Goal: Task Accomplishment & Management: Use online tool/utility

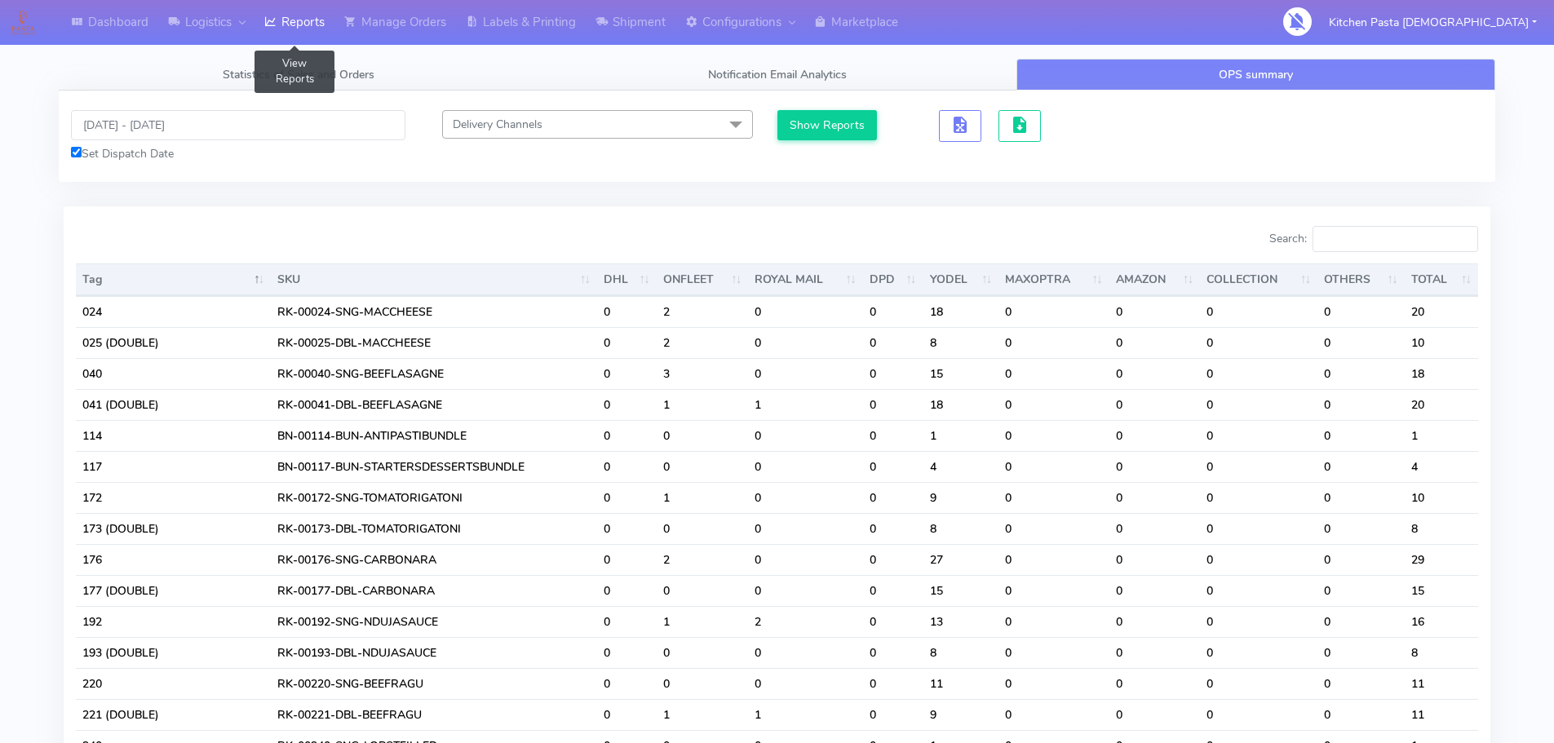
click at [318, 35] on link "Reports" at bounding box center [294, 22] width 80 height 45
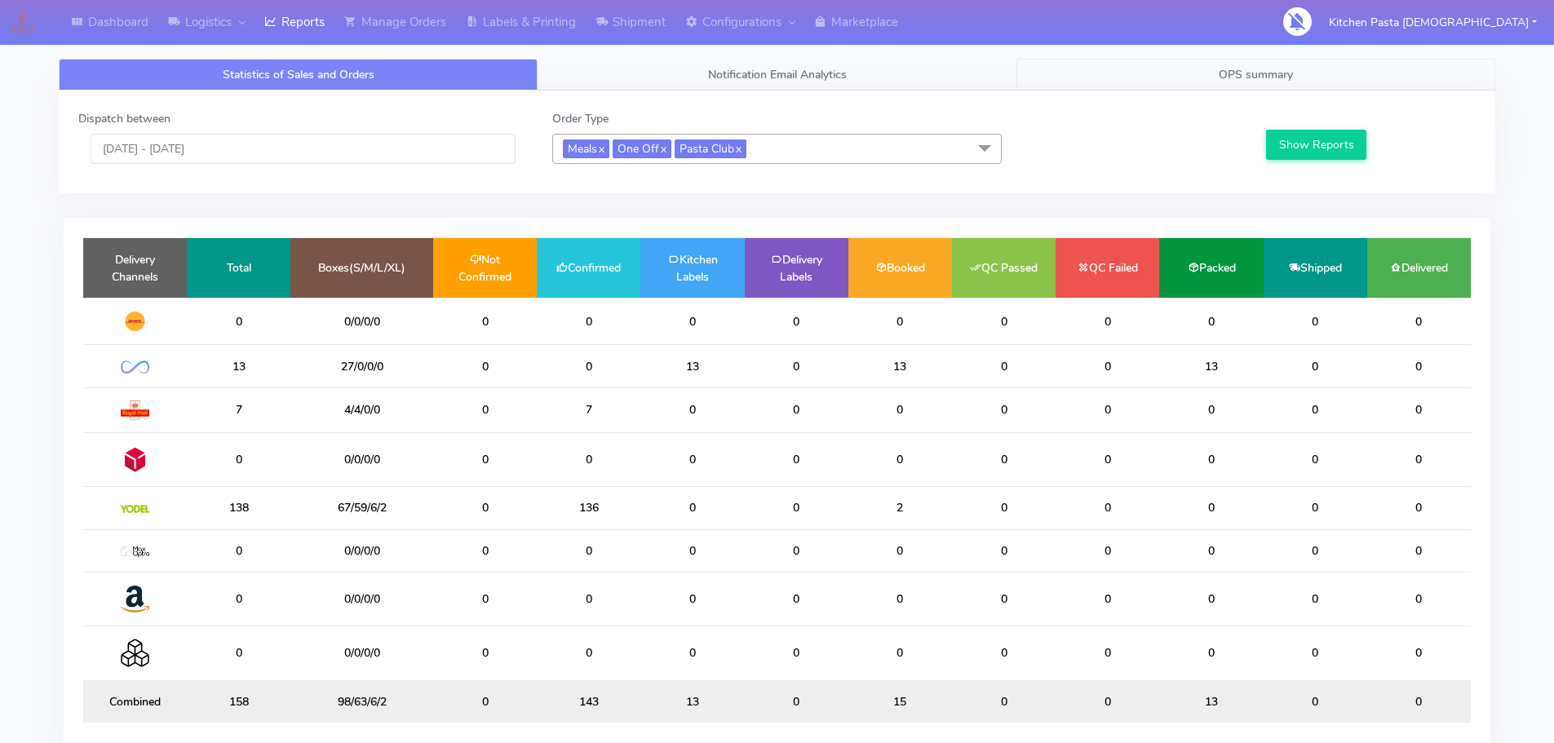
click at [1342, 79] on link "OPS summary" at bounding box center [1255, 75] width 479 height 32
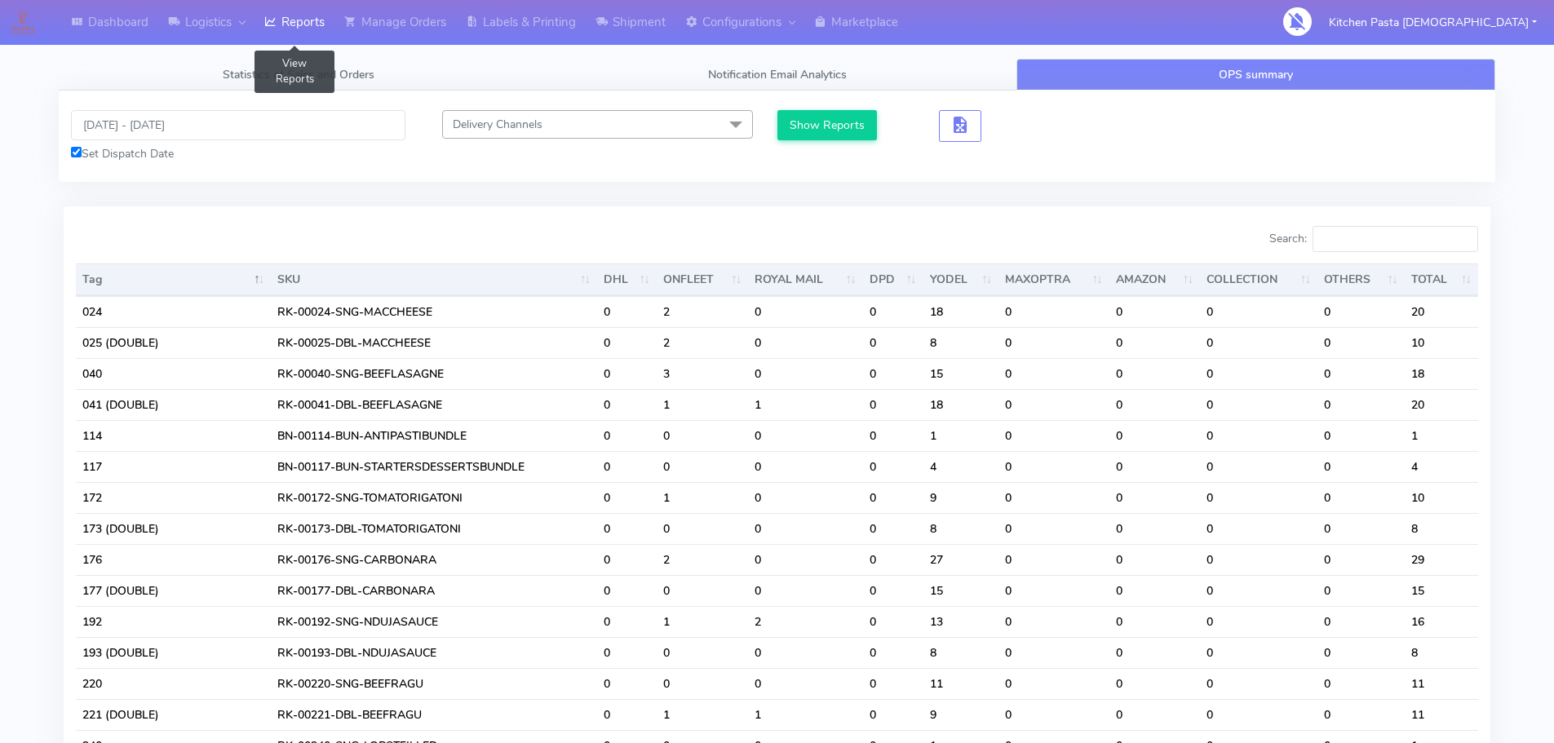
click at [307, 34] on link "Reports" at bounding box center [294, 22] width 80 height 45
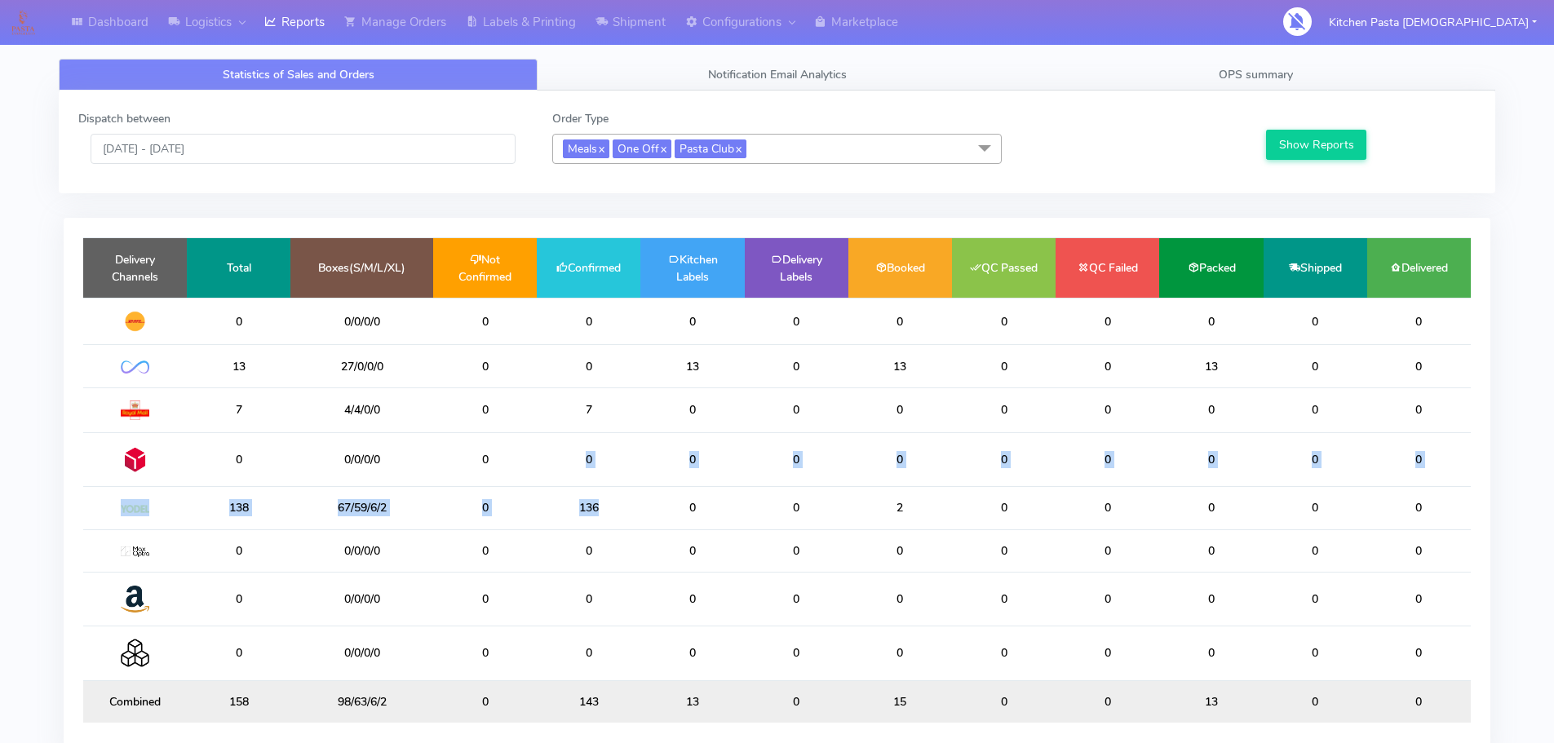
drag, startPoint x: 594, startPoint y: 496, endPoint x: 509, endPoint y: 484, distance: 85.7
click at [509, 484] on table "Delivery Channels Total Boxes(S/M/L/XL) Not Confirmed Confirmed Kitchen Labels …" at bounding box center [776, 479] width 1387 height 485
click at [554, 526] on td "136" at bounding box center [589, 508] width 104 height 42
drag, startPoint x: 600, startPoint y: 513, endPoint x: 568, endPoint y: 511, distance: 32.7
click at [568, 511] on td "136" at bounding box center [589, 508] width 104 height 42
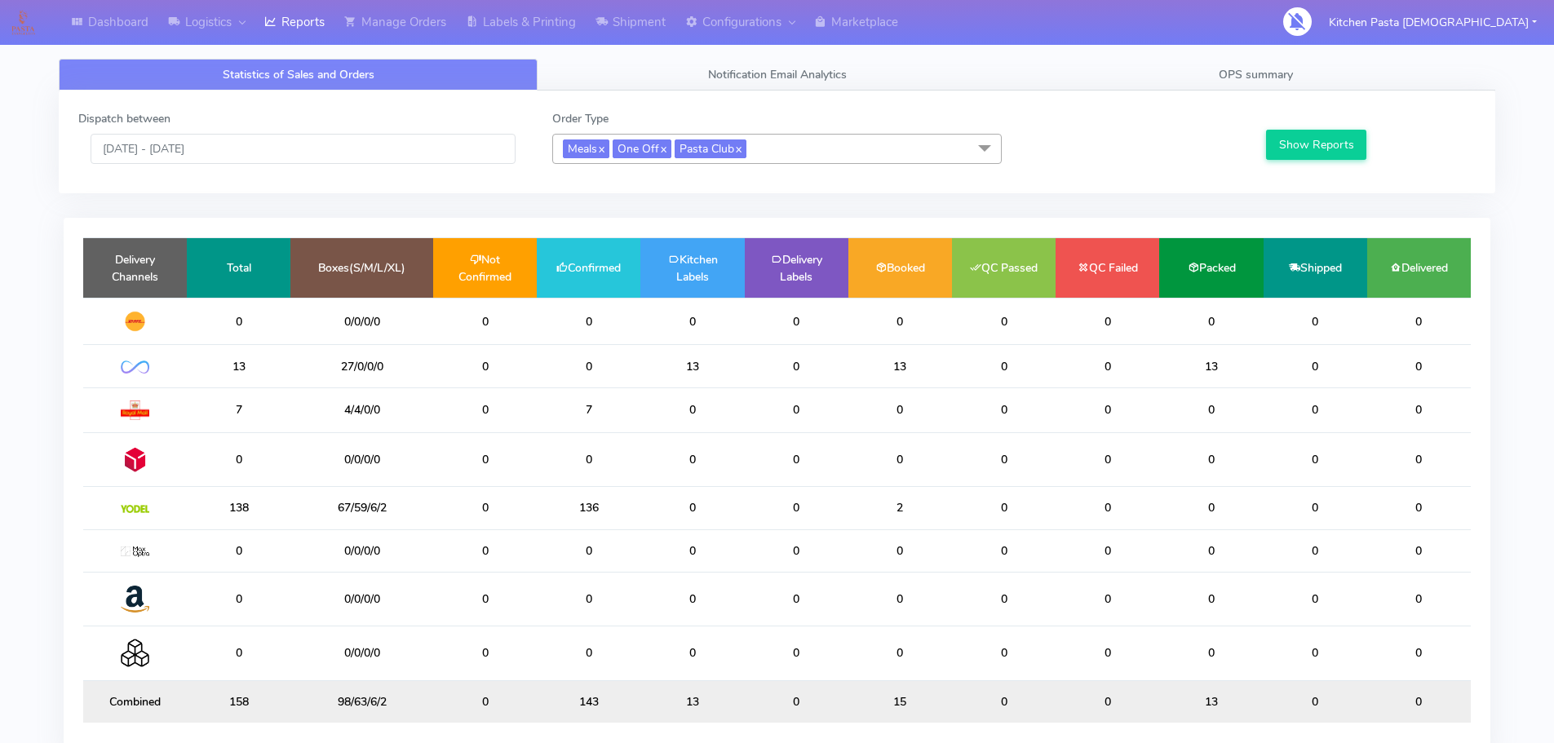
click at [526, 173] on div "Dispatch between 01/10/2025 - 01/10/2025 Order Type Meals x One Off x Pasta Clu…" at bounding box center [777, 142] width 1422 height 64
click at [259, 14] on link "Reports" at bounding box center [294, 22] width 80 height 45
drag, startPoint x: 617, startPoint y: 502, endPoint x: 492, endPoint y: 503, distance: 124.8
click at [492, 503] on tr "138 67/59/6/2 0 136 0 0 2 0 0 0 0 0" at bounding box center [776, 508] width 1387 height 42
click at [593, 503] on td "136" at bounding box center [589, 508] width 104 height 42
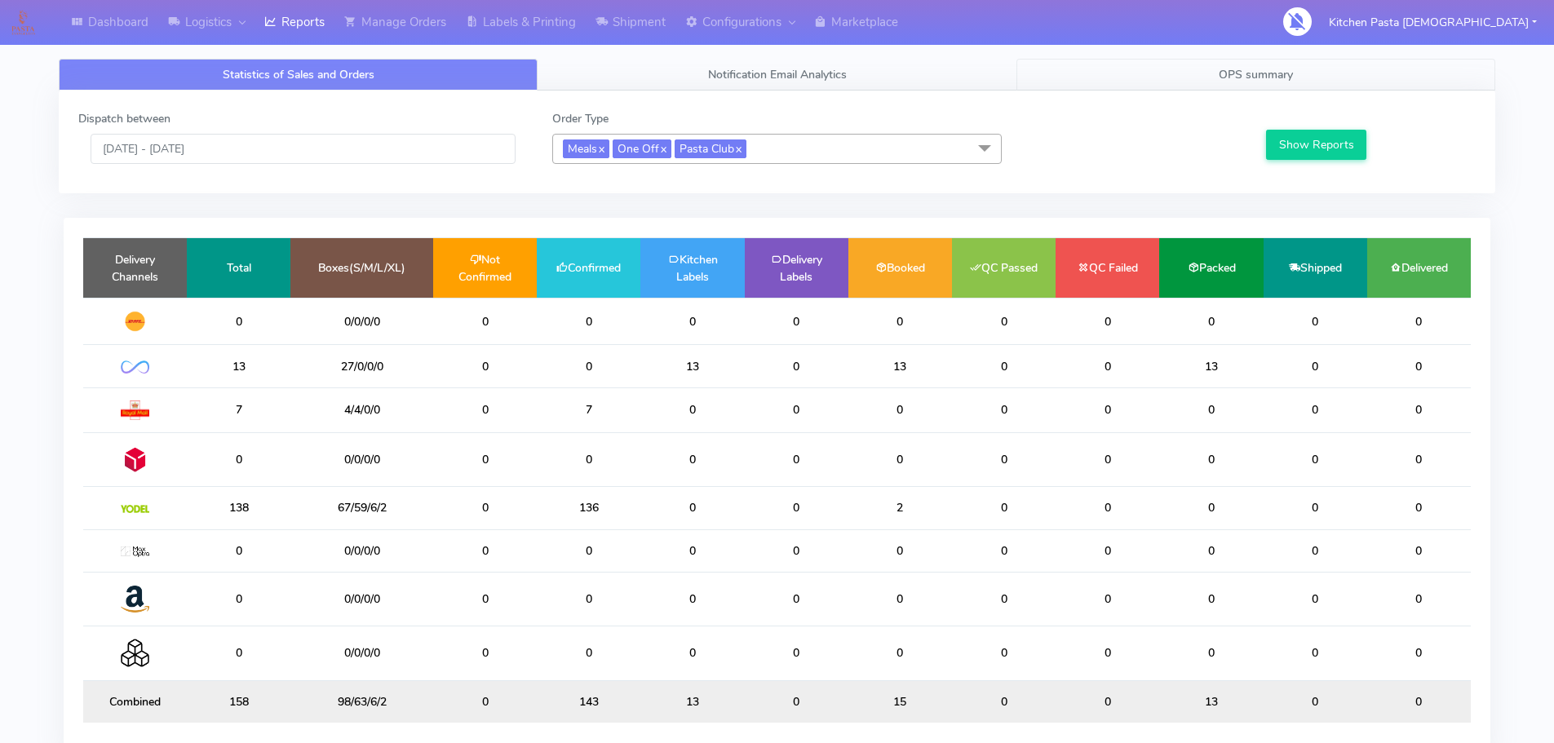
drag, startPoint x: 1230, startPoint y: 64, endPoint x: 1226, endPoint y: 79, distance: 15.2
click at [1230, 64] on link "OPS summary" at bounding box center [1255, 75] width 479 height 32
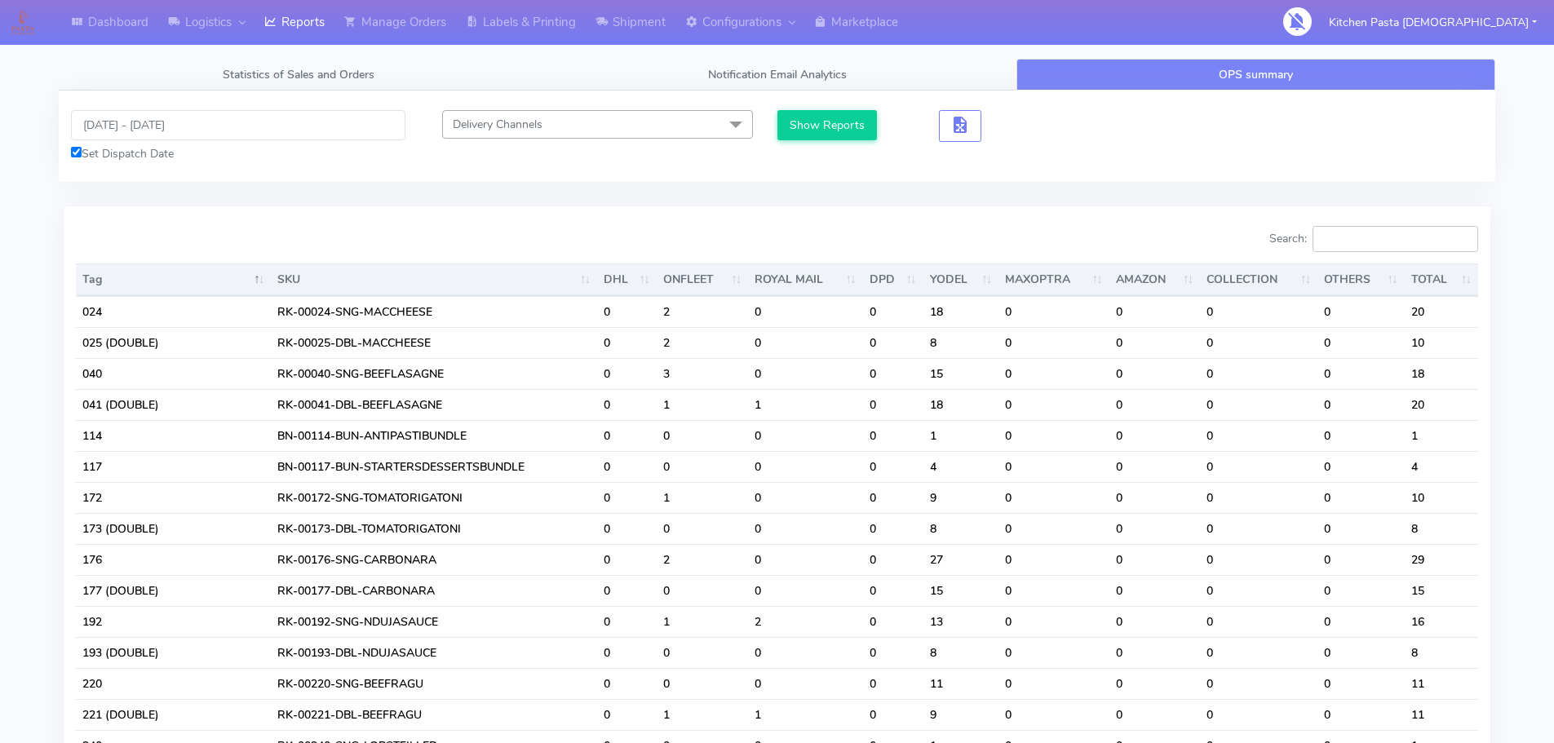
click at [1351, 243] on input "Search:" at bounding box center [1395, 239] width 166 height 26
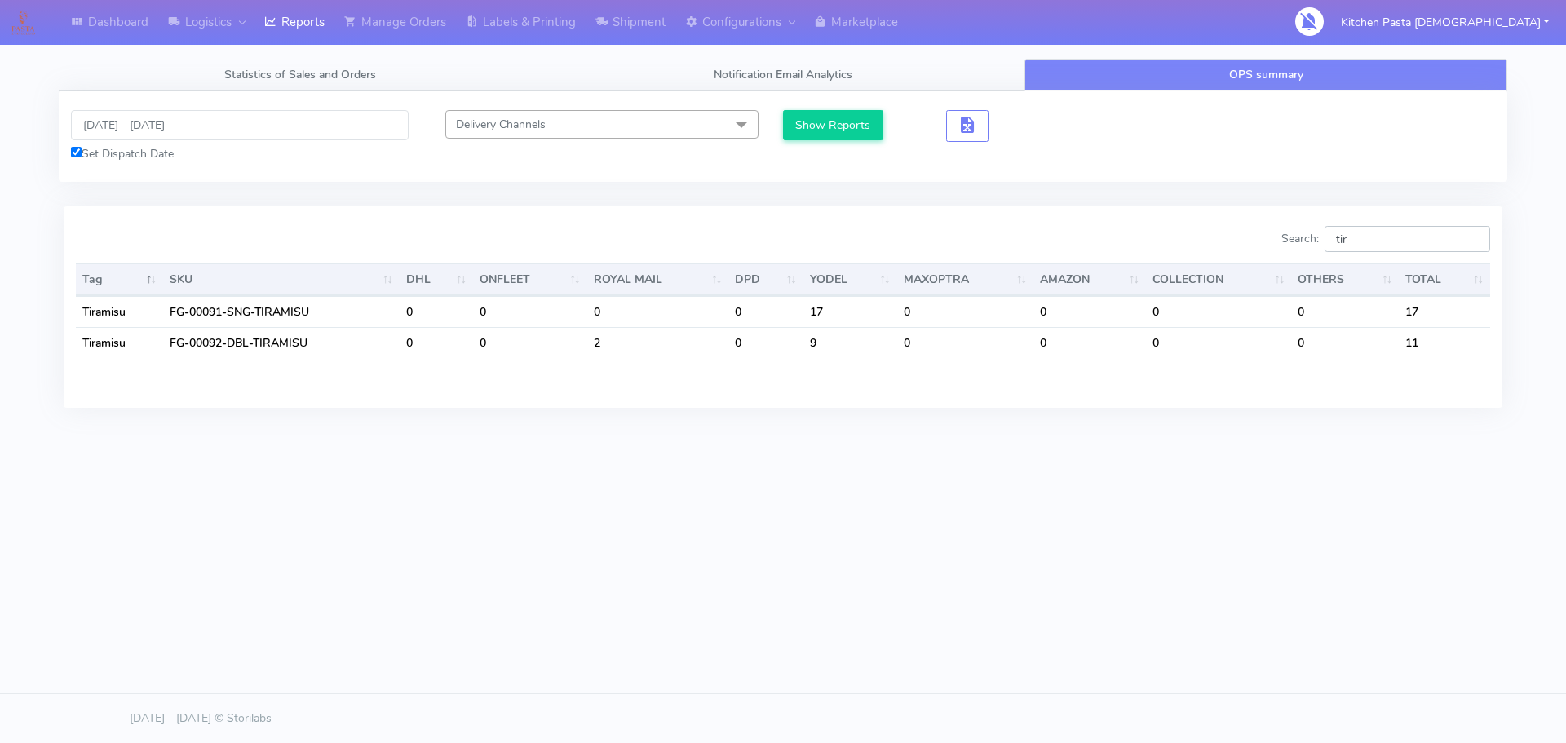
drag, startPoint x: 1365, startPoint y: 244, endPoint x: 1299, endPoint y: 235, distance: 66.7
click at [1299, 235] on label "Search: tir" at bounding box center [1385, 239] width 209 height 26
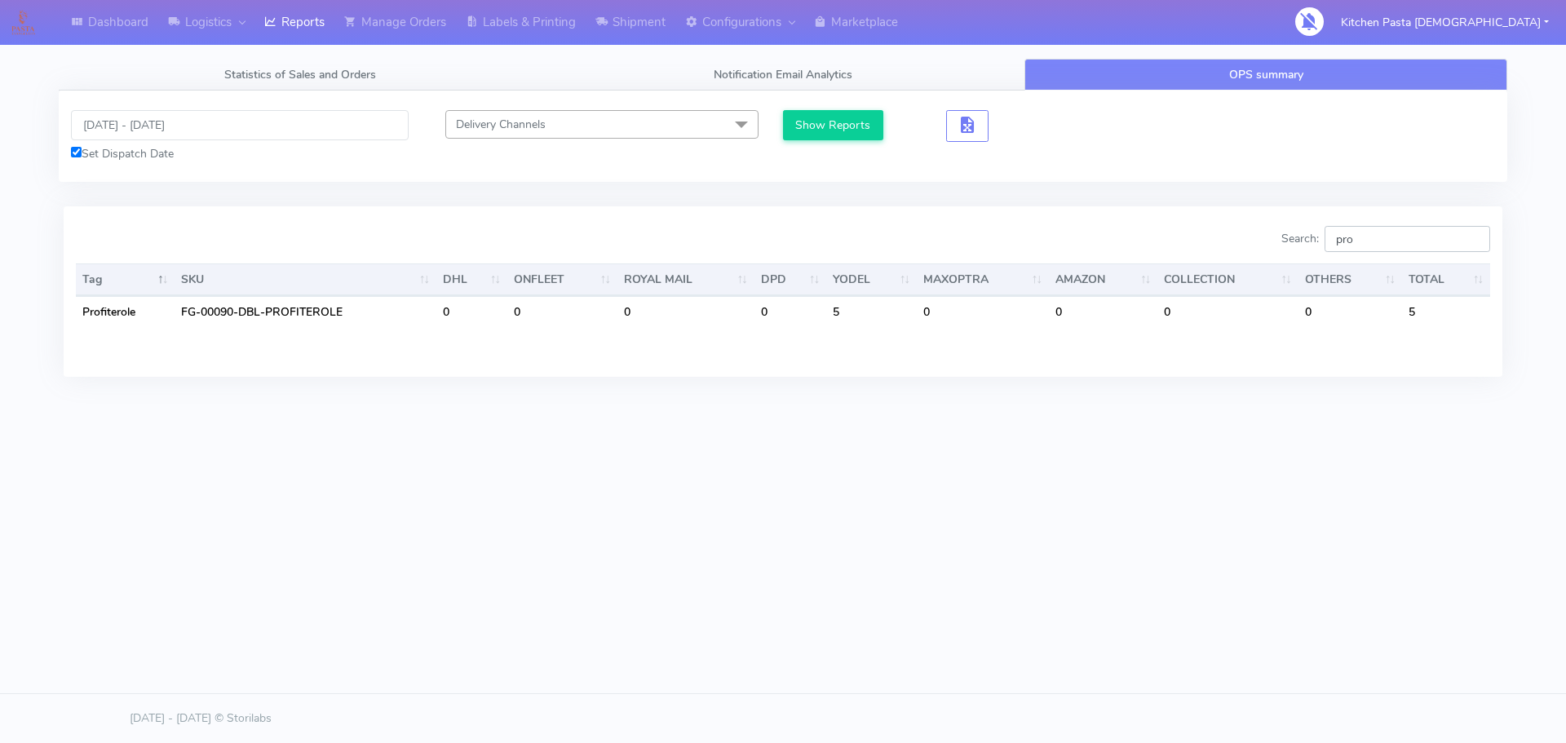
drag, startPoint x: 1395, startPoint y: 240, endPoint x: 1259, endPoint y: 245, distance: 135.5
click at [1259, 245] on div "Search: pro" at bounding box center [1142, 242] width 695 height 33
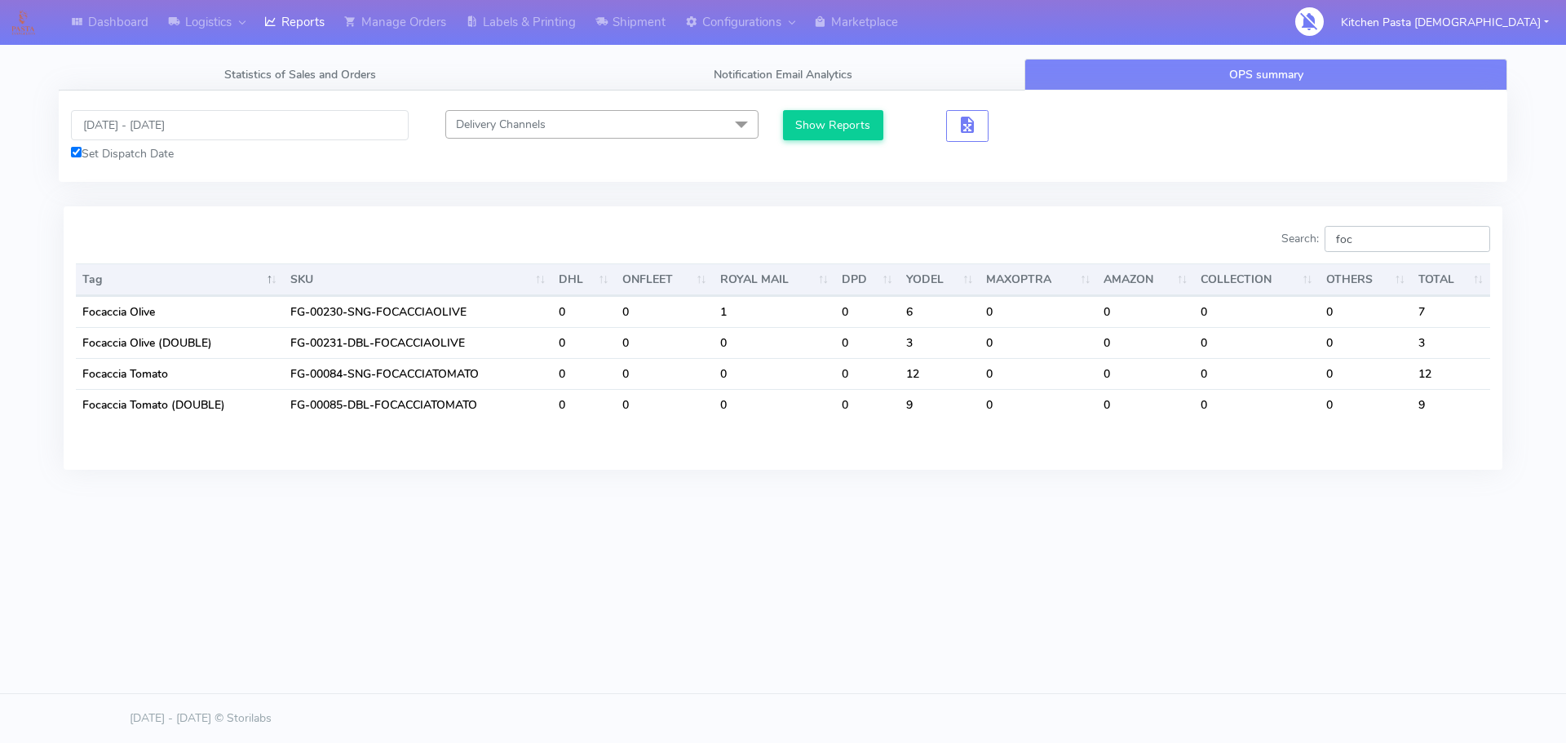
drag, startPoint x: 1387, startPoint y: 242, endPoint x: 1220, endPoint y: 234, distance: 167.4
click at [1221, 234] on div "Search: foc" at bounding box center [1142, 242] width 695 height 33
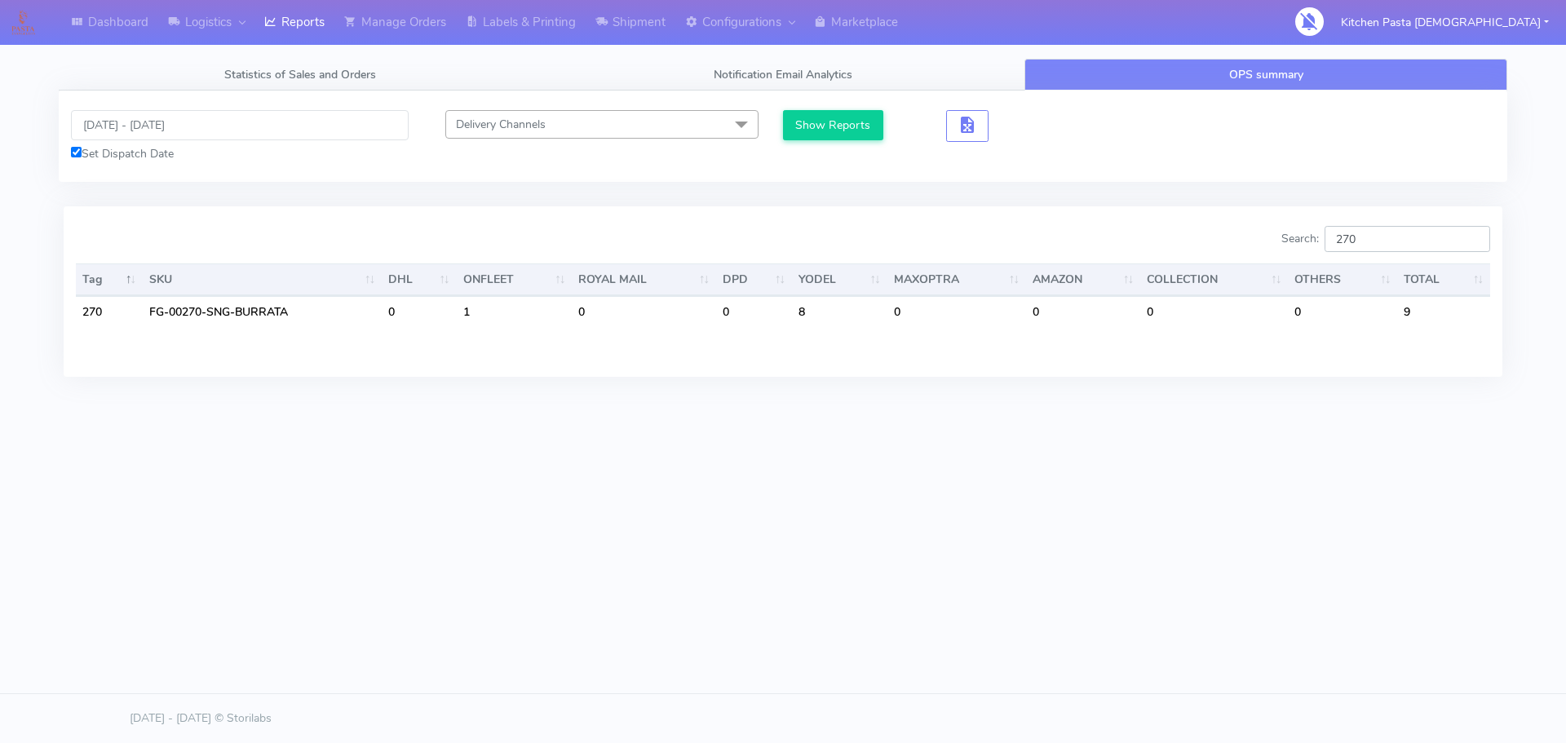
type input "270"
drag, startPoint x: 1394, startPoint y: 236, endPoint x: 1232, endPoint y: 224, distance: 162.7
click at [1232, 224] on div "Search: 270 Tag SKU DHL ONFLEET ROYAL MAIL DPD YODEL MAXOPTRA AMAZON COLLECTION…" at bounding box center [783, 291] width 1439 height 170
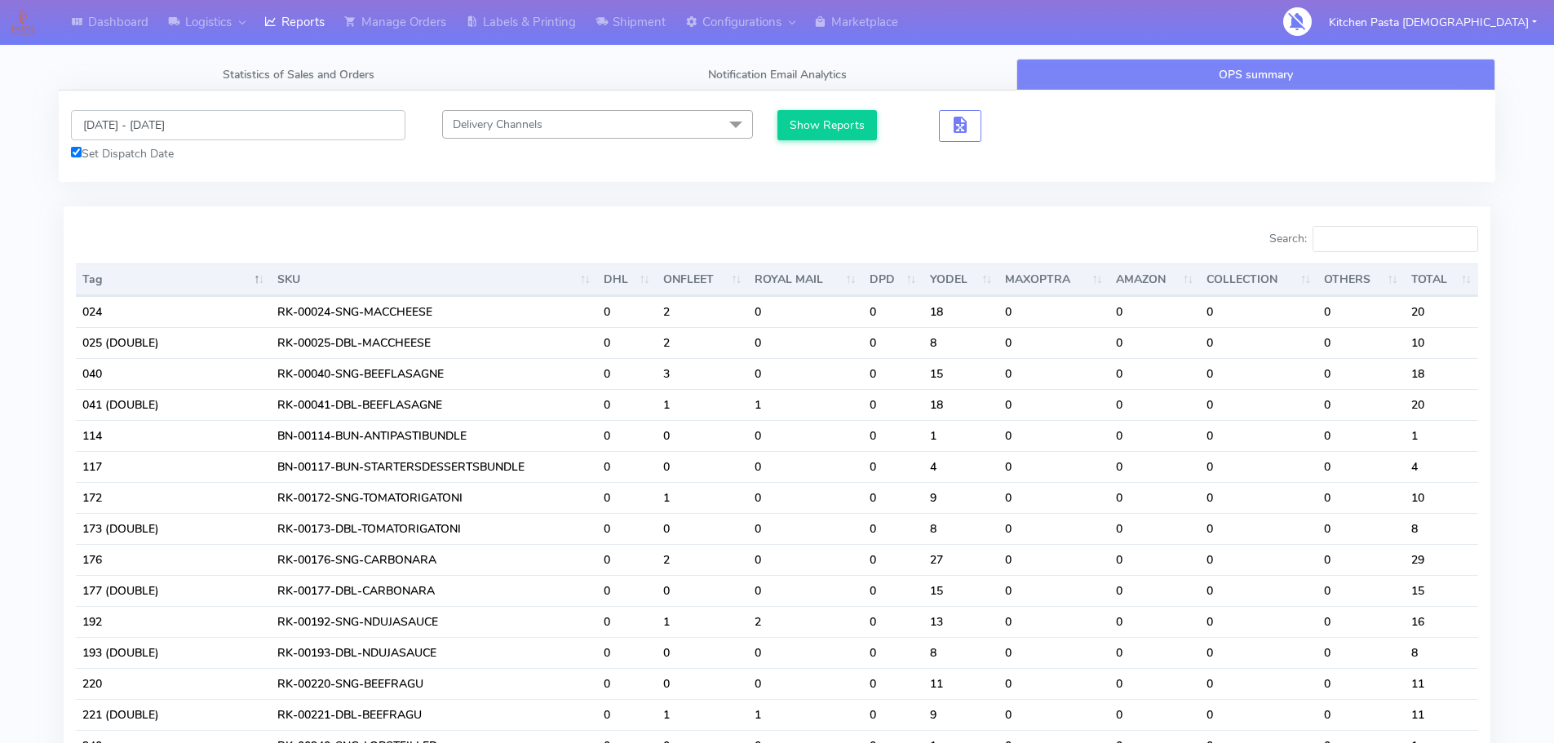
click at [264, 127] on input "[DATE] - [DATE]" at bounding box center [238, 125] width 334 height 30
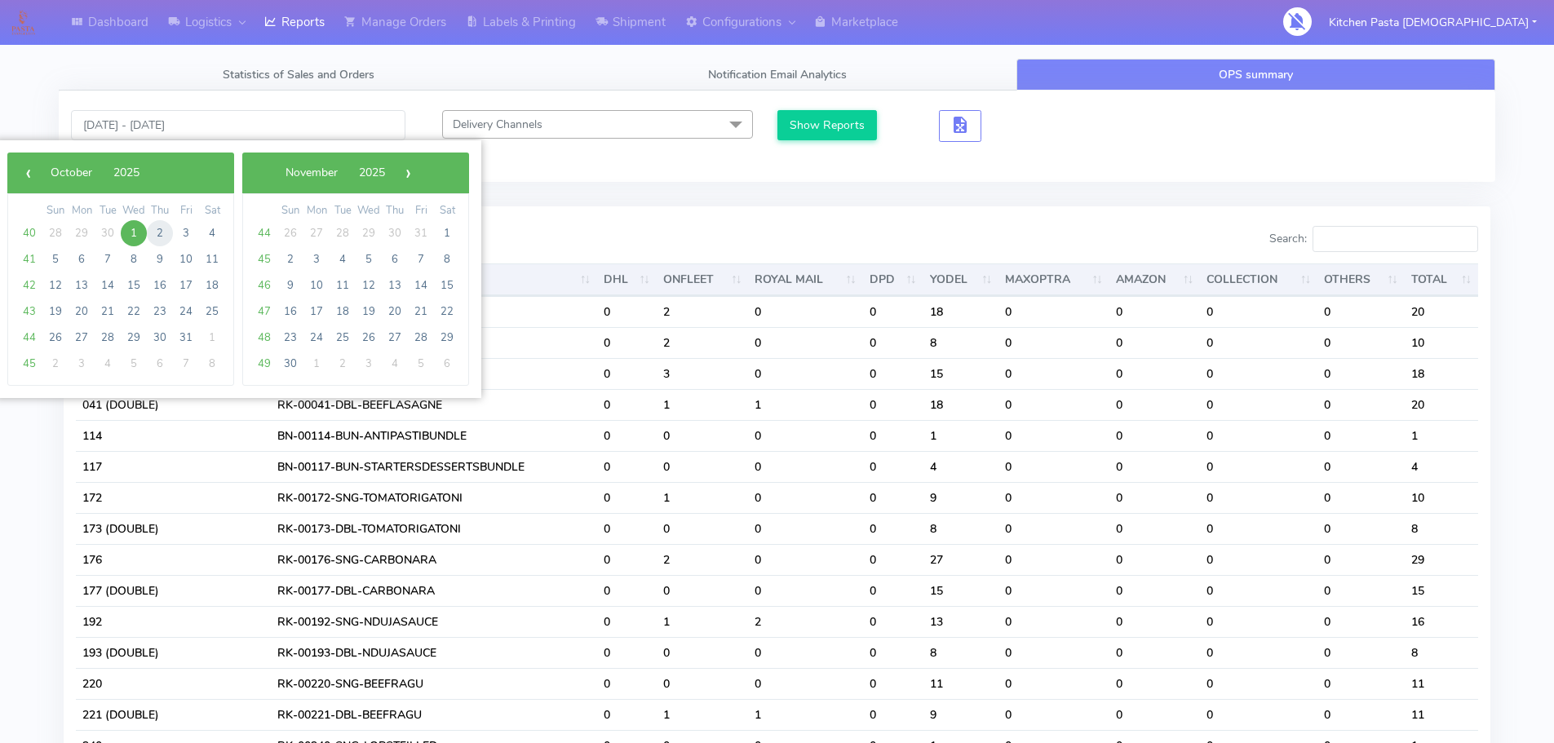
click at [157, 235] on span "2" at bounding box center [160, 233] width 26 height 26
type input "02/10/2025 - 02/10/2025"
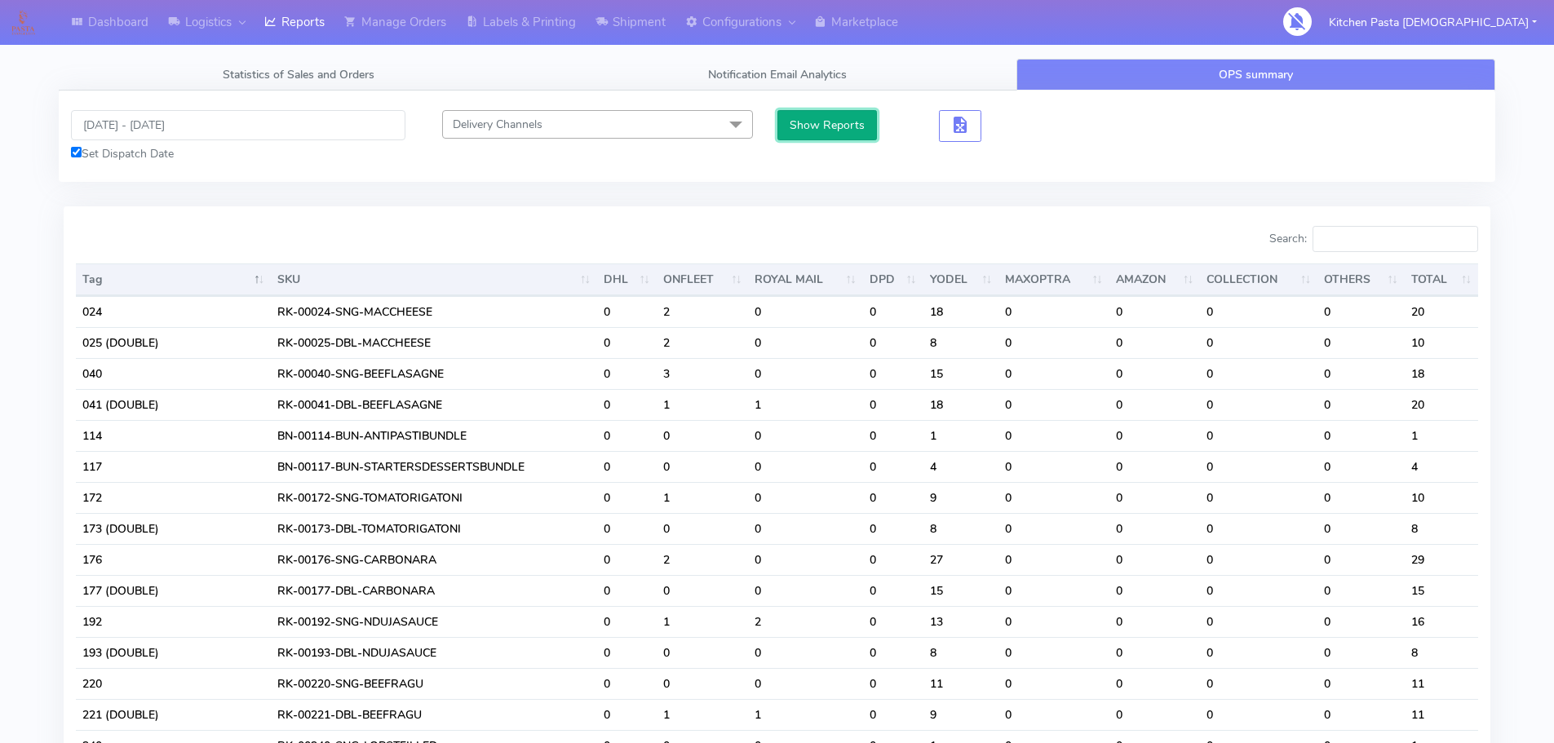
click at [833, 126] on button "Show Reports" at bounding box center [827, 125] width 100 height 30
click at [436, 8] on link "Manage Orders" at bounding box center [395, 22] width 122 height 45
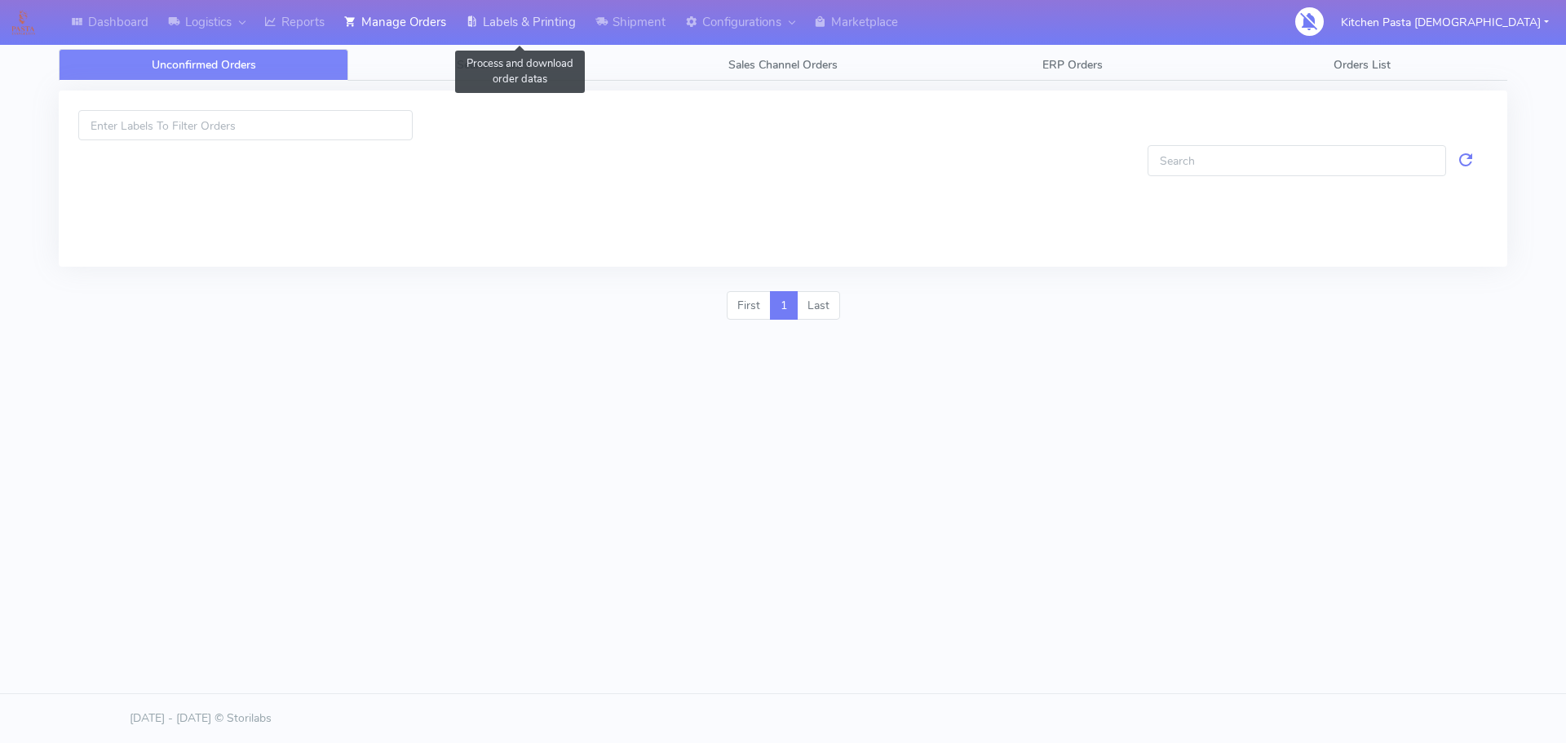
click at [526, 2] on link "Labels & Printing" at bounding box center [521, 22] width 130 height 45
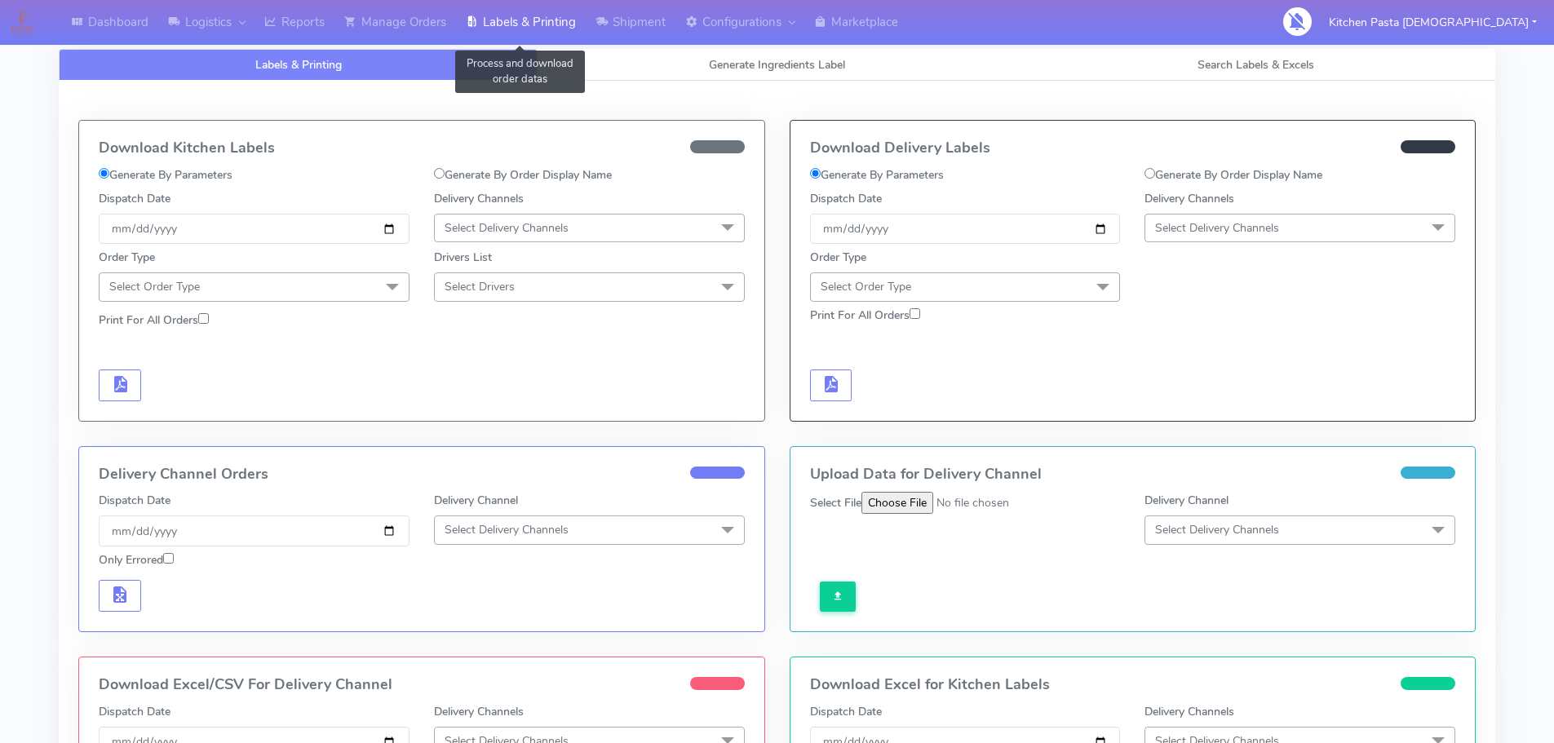
click at [549, 34] on link "Labels & Printing" at bounding box center [521, 22] width 130 height 45
click at [767, 75] on link "Generate Ingredients Label" at bounding box center [776, 65] width 479 height 32
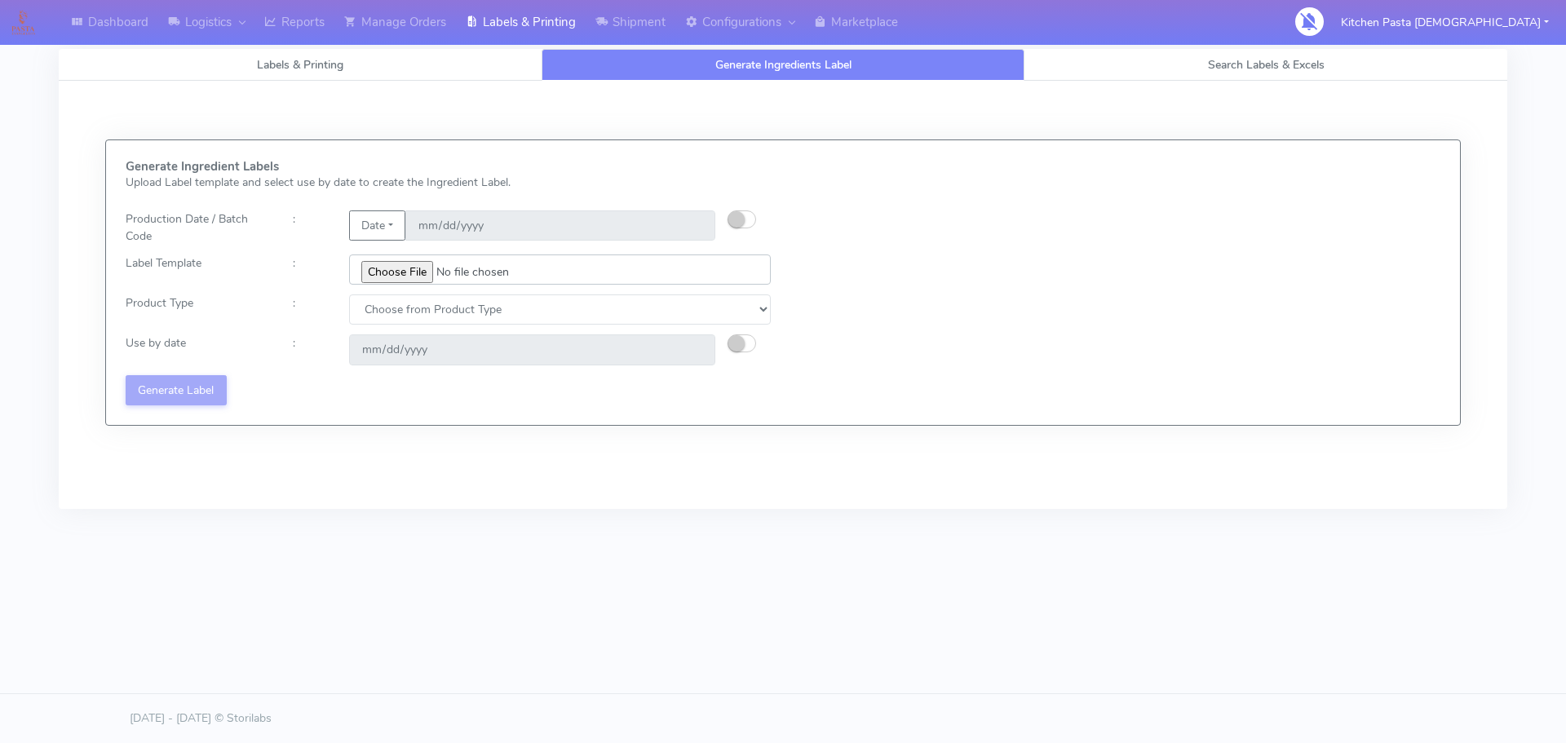
click at [401, 276] on input "file" at bounding box center [560, 269] width 422 height 30
type input "C:\fakepath\Classic Tiramisu V1.jpg"
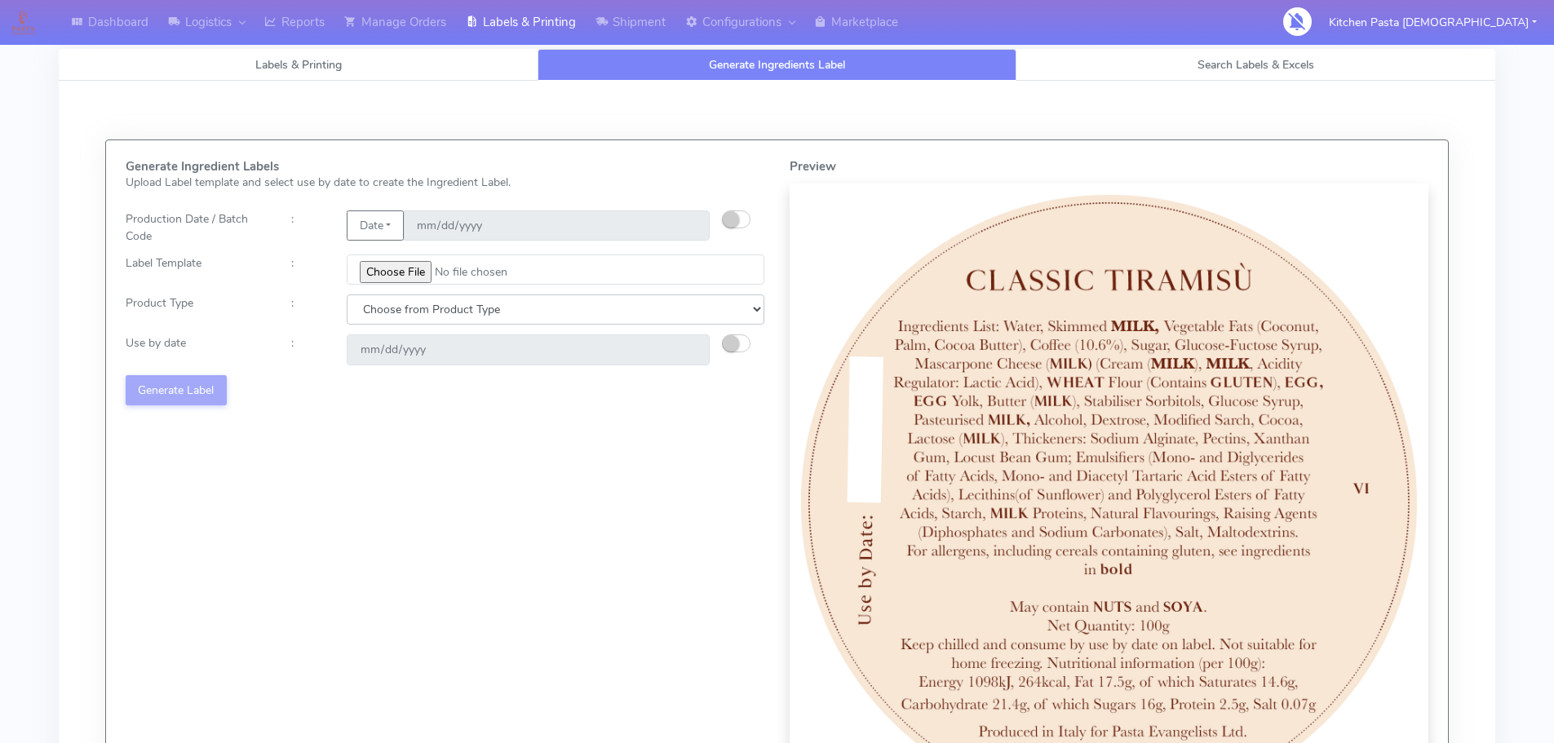
click at [464, 305] on select "Choose from Product Type ECOM ERETAIL CIRCULAR CIRC_DESERTS LASAGNE" at bounding box center [556, 309] width 418 height 30
select select "3"
click at [347, 294] on select "Choose from Product Type ECOM ERETAIL CIRCULAR CIRC_DESERTS LASAGNE" at bounding box center [556, 309] width 418 height 30
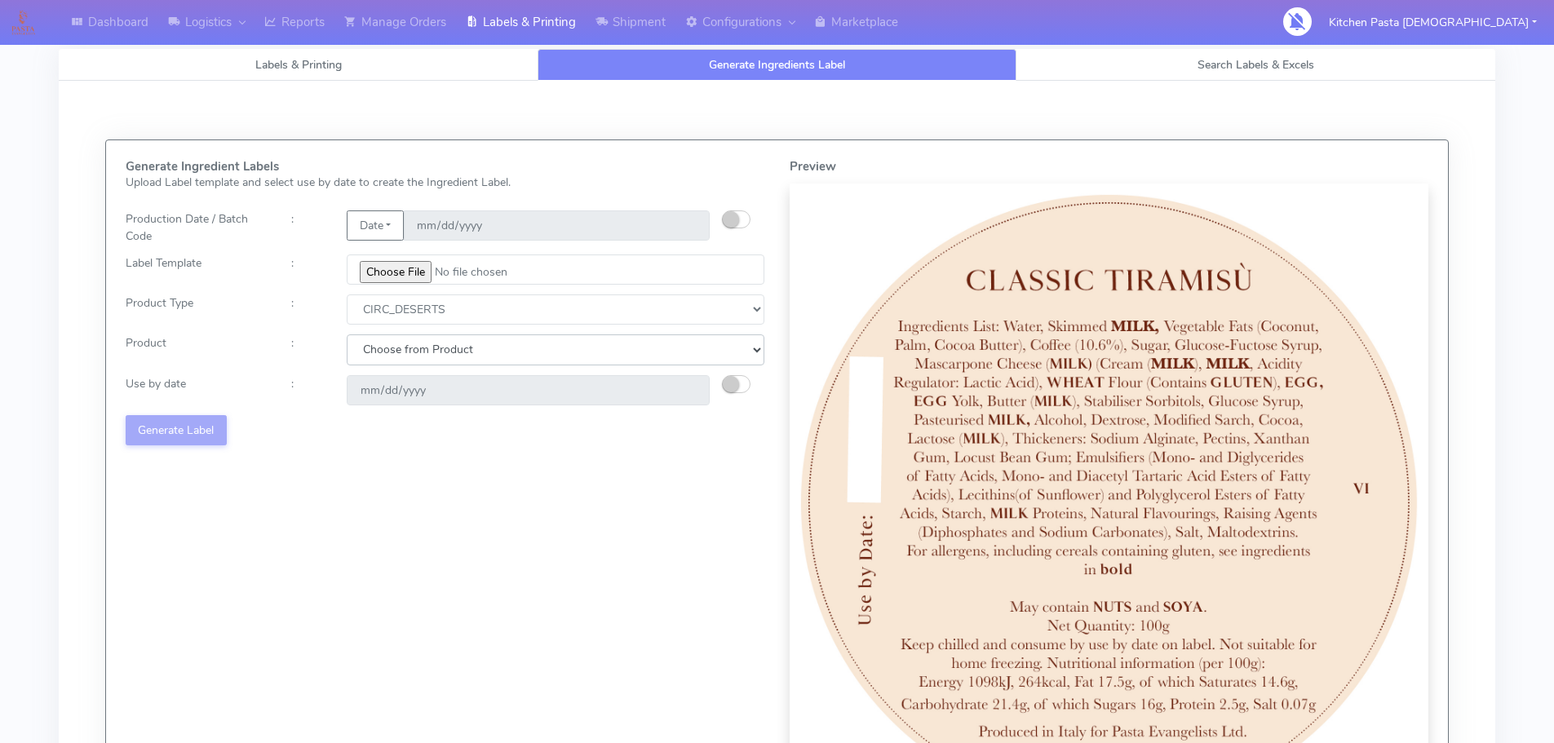
click at [488, 348] on select "Choose from Product CLASSIC_TIRAMISU CREMA_AMARENA PROFITEROLES" at bounding box center [556, 349] width 418 height 30
select select "0"
click at [347, 334] on select "Choose from Product CLASSIC_TIRAMISU CREMA_AMARENA PROFITEROLES" at bounding box center [556, 349] width 418 height 30
type input "[DATE]"
click at [166, 433] on button "Generate Label" at bounding box center [176, 430] width 101 height 30
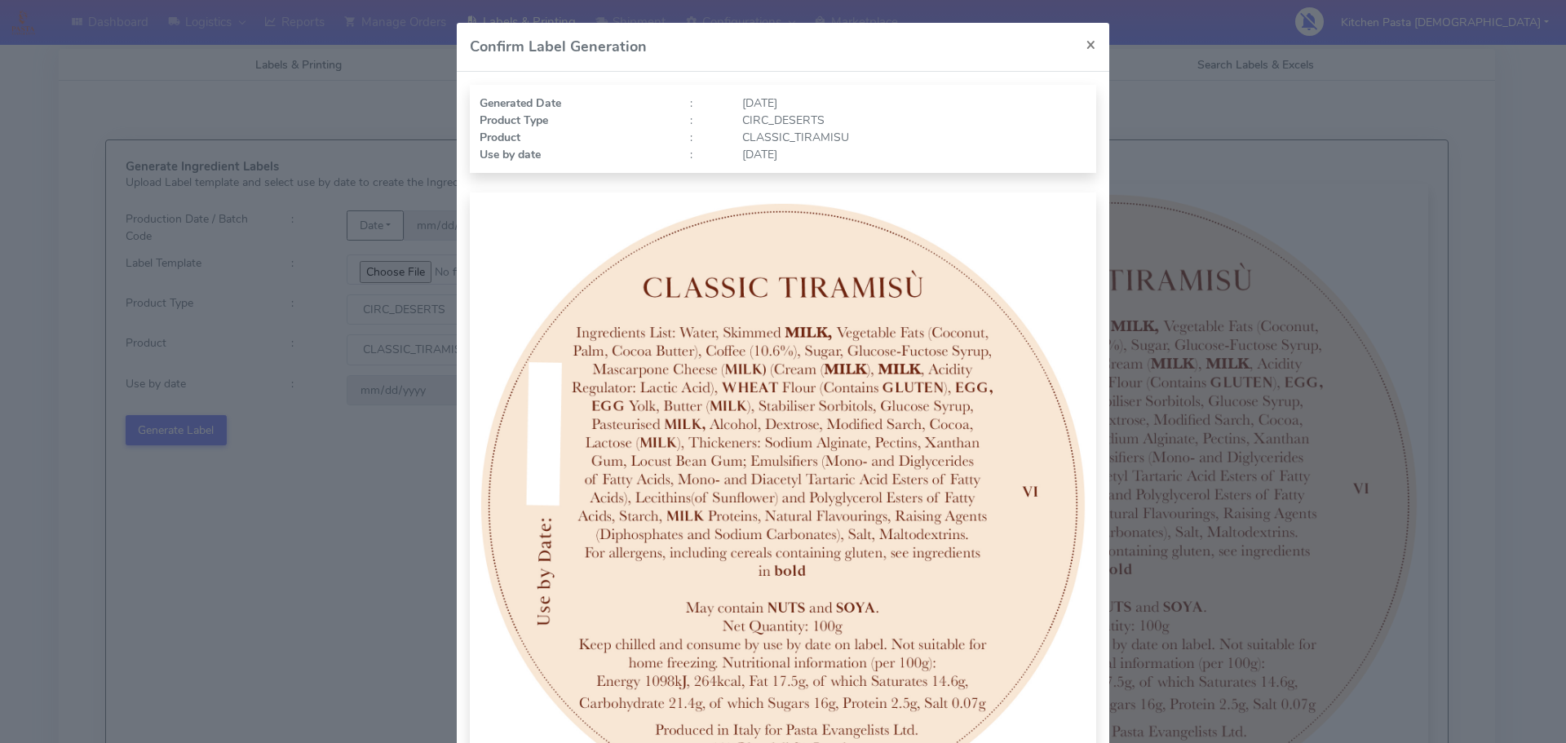
scroll to position [169, 0]
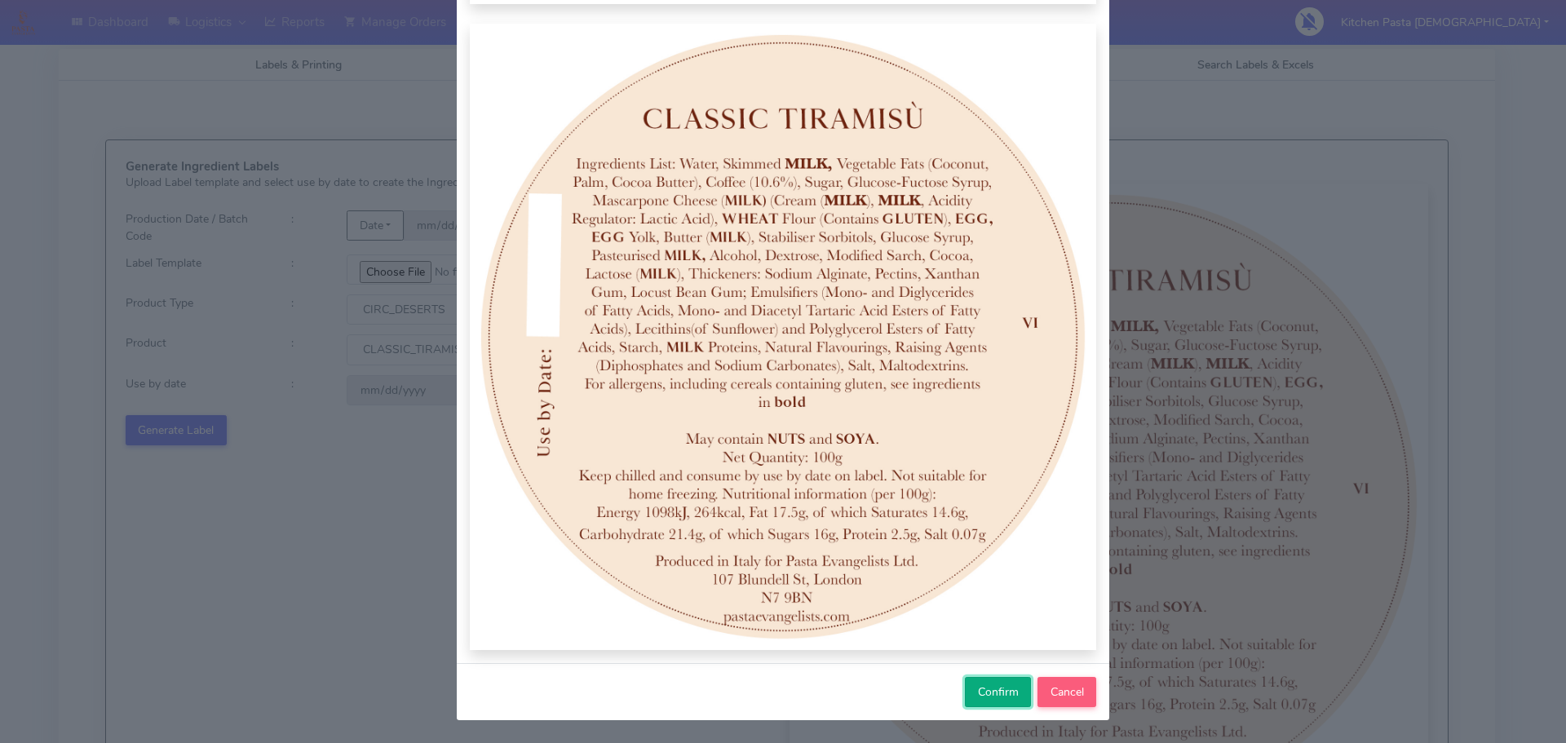
click at [997, 693] on span "Confirm" at bounding box center [998, 691] width 41 height 15
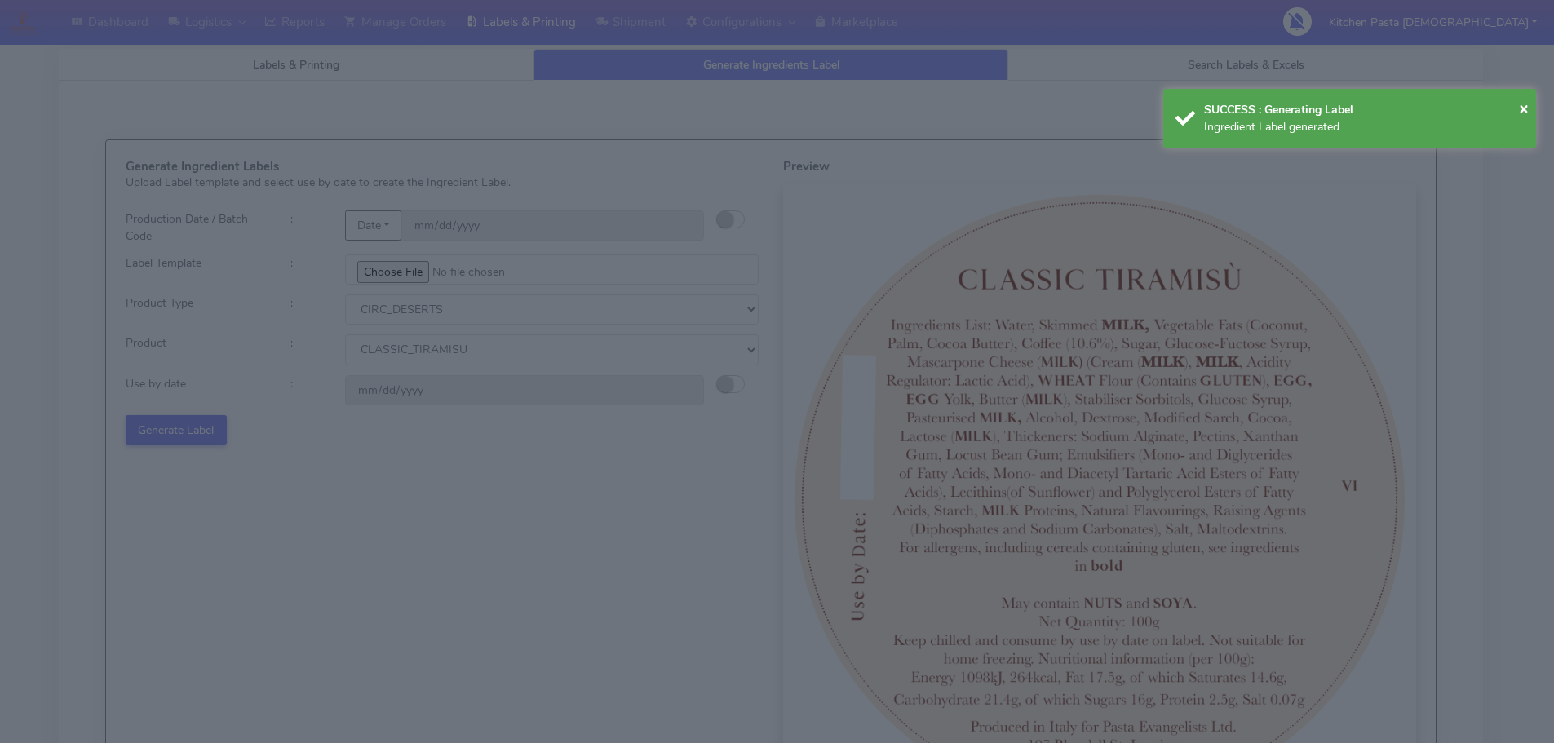
select select
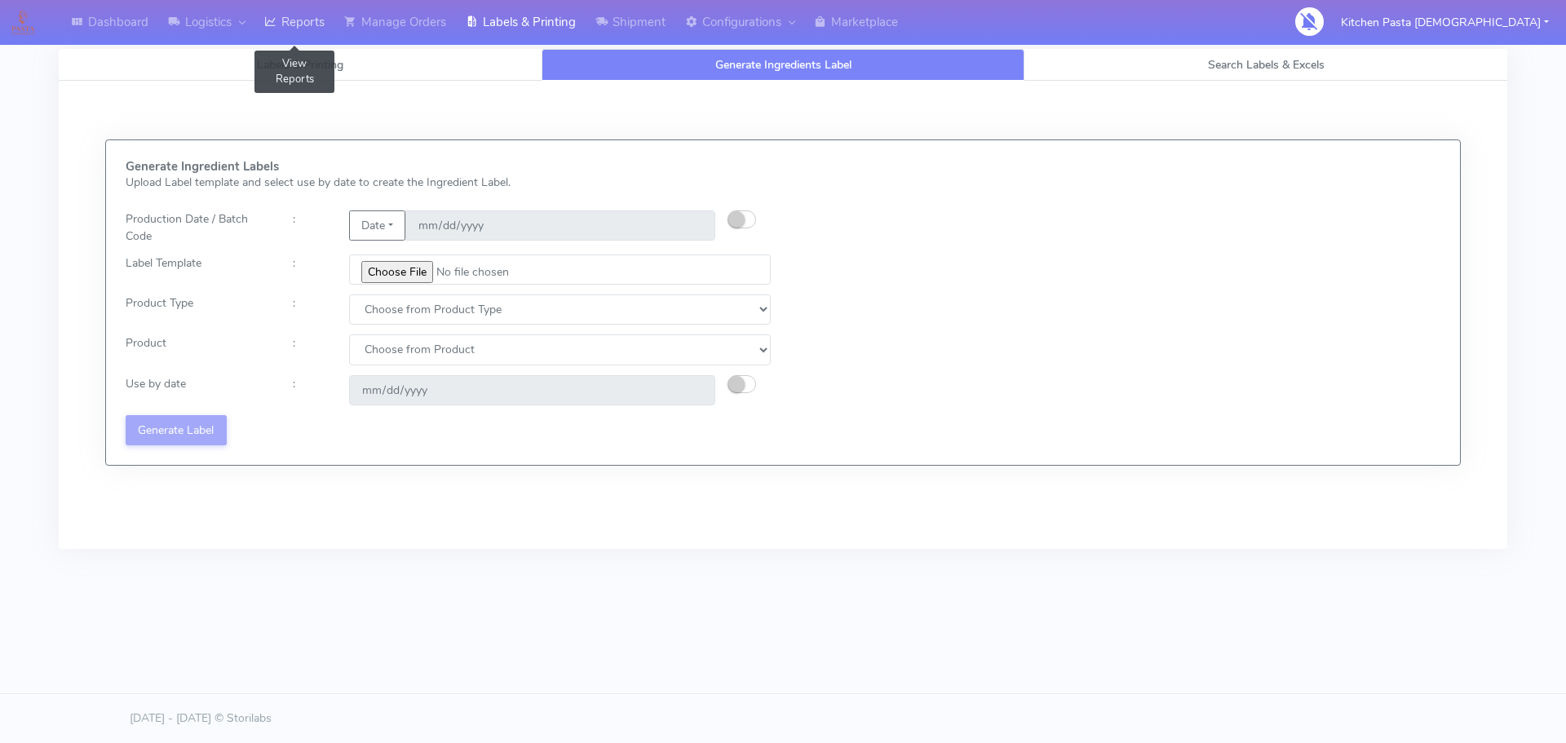
click at [264, 40] on link "Reports" at bounding box center [294, 22] width 80 height 45
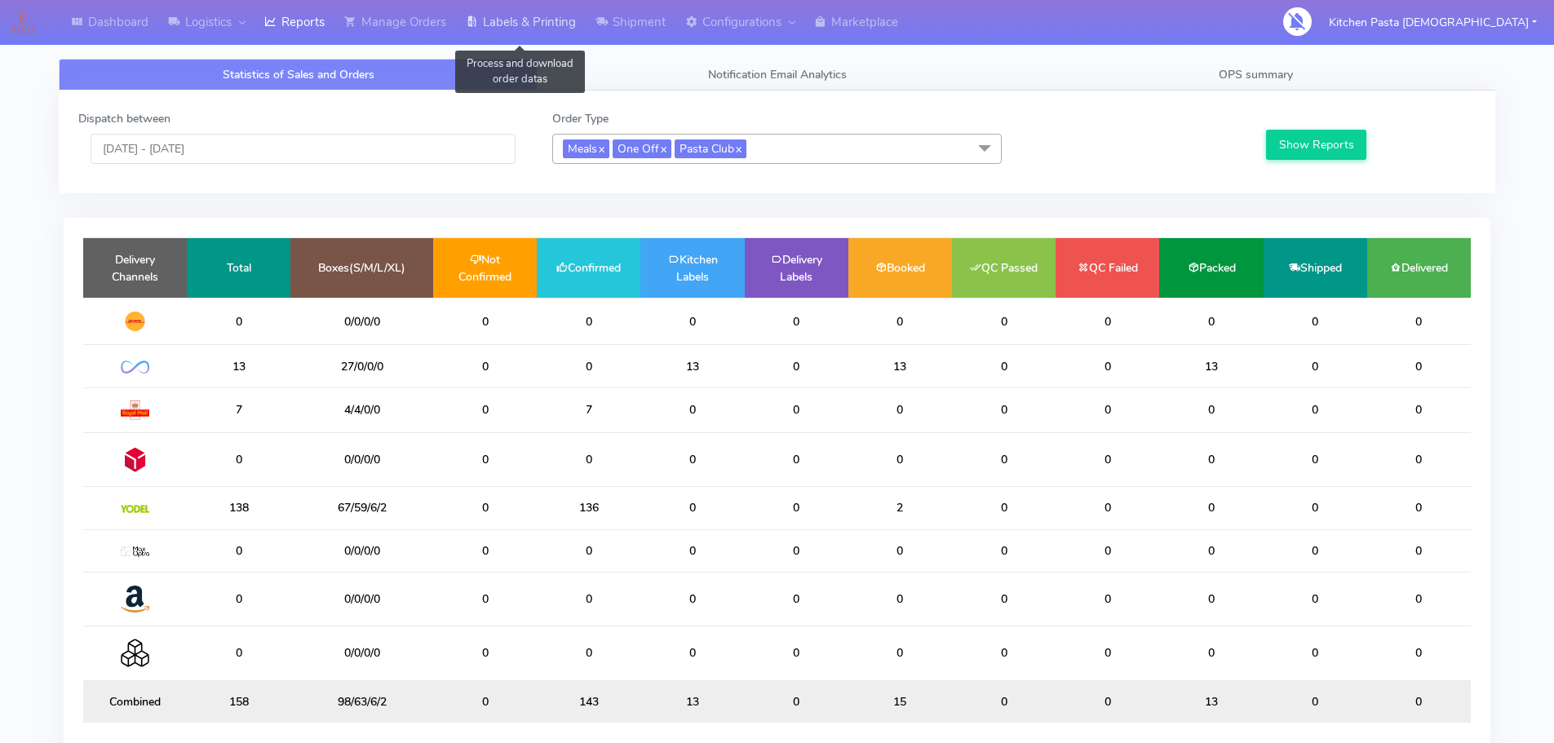
click at [509, 32] on link "Labels & Printing" at bounding box center [521, 22] width 130 height 45
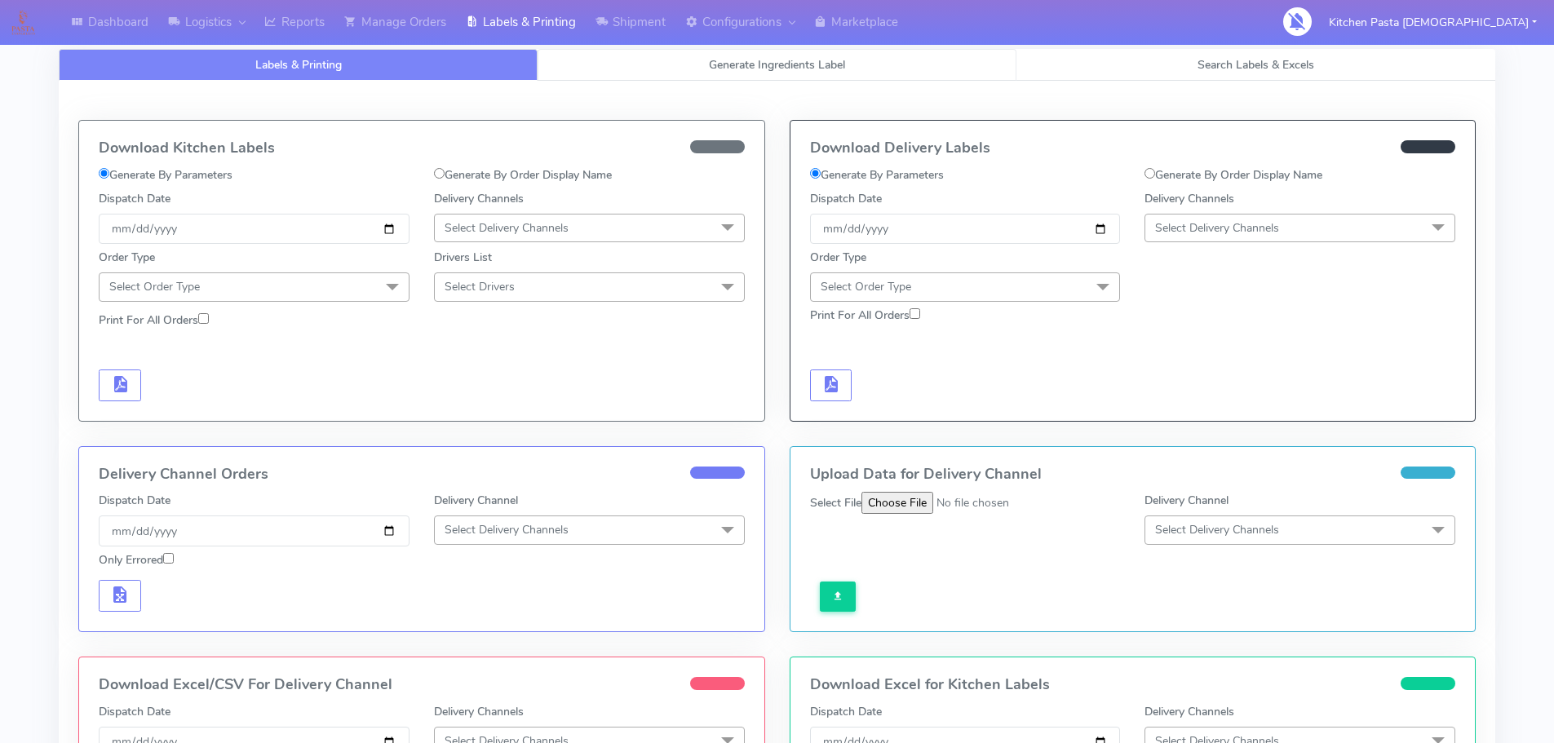
click at [668, 54] on link "Generate Ingredients Label" at bounding box center [776, 65] width 479 height 32
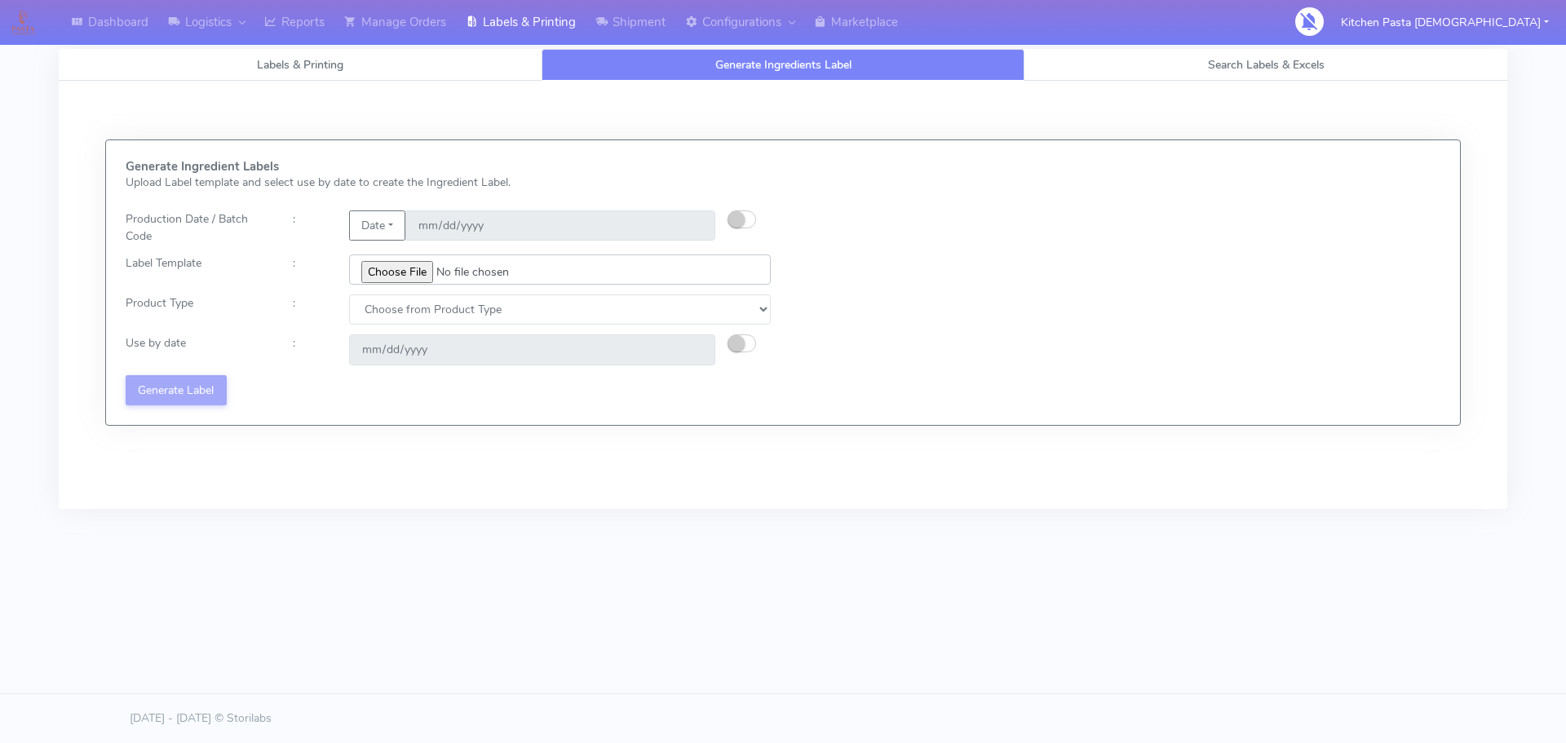
click at [411, 282] on input "file" at bounding box center [560, 269] width 422 height 30
type input "C:\fakepath\Profiteroles V1.jpg"
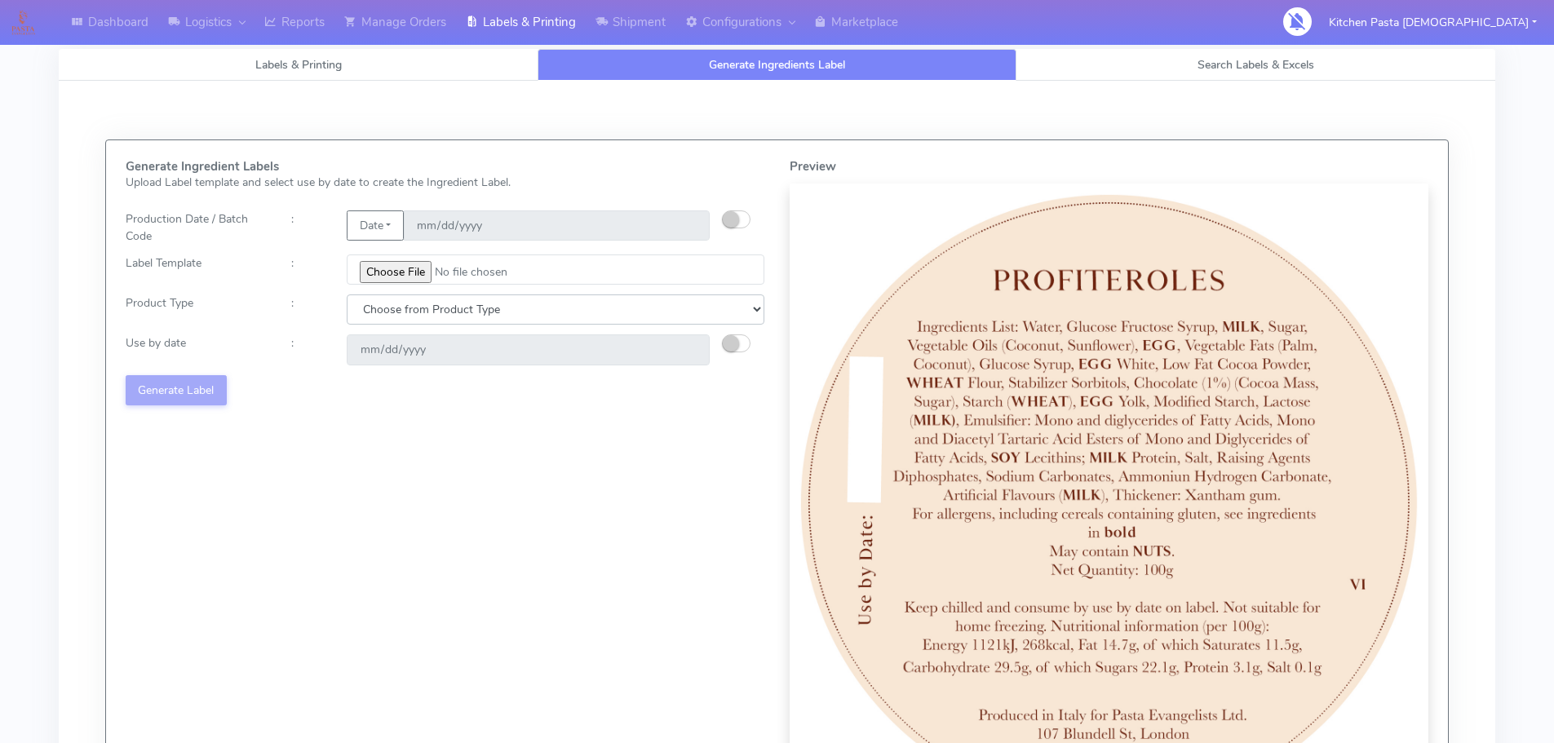
click at [581, 307] on select "Choose from Product Type ECOM ERETAIL CIRCULAR CIRC_DESERTS LASAGNE" at bounding box center [556, 309] width 418 height 30
select select "3"
click at [347, 294] on select "Choose from Product Type ECOM ERETAIL CIRCULAR CIRC_DESERTS LASAGNE" at bounding box center [556, 309] width 418 height 30
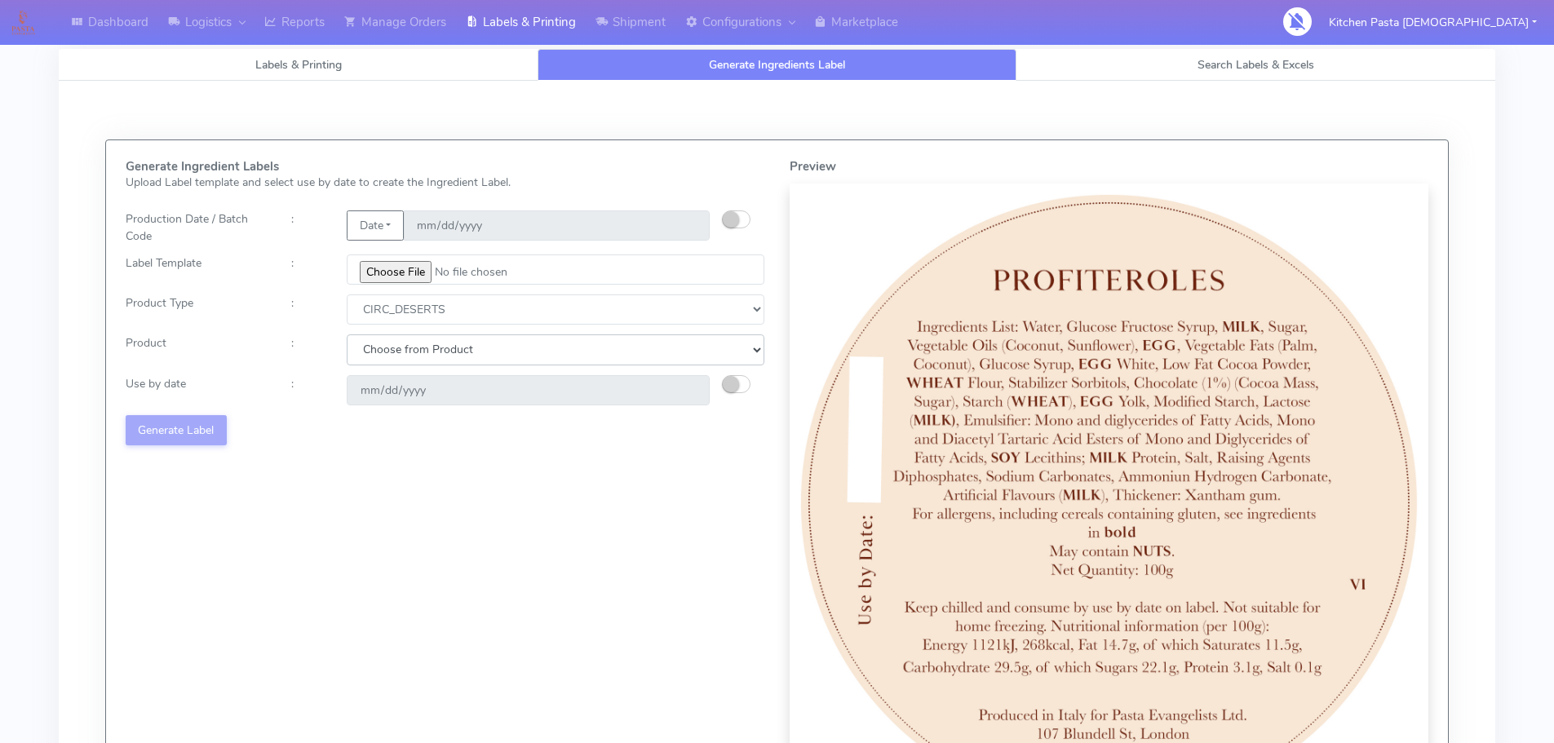
click at [509, 337] on select "Choose from Product CLASSIC_TIRAMISU CREMA_AMARENA PROFITEROLES" at bounding box center [556, 349] width 418 height 30
select select "2"
click at [347, 334] on select "Choose from Product CLASSIC_TIRAMISU CREMA_AMARENA PROFITEROLES" at bounding box center [556, 349] width 418 height 30
type input "[DATE]"
click at [147, 430] on button "Generate Label" at bounding box center [176, 430] width 101 height 30
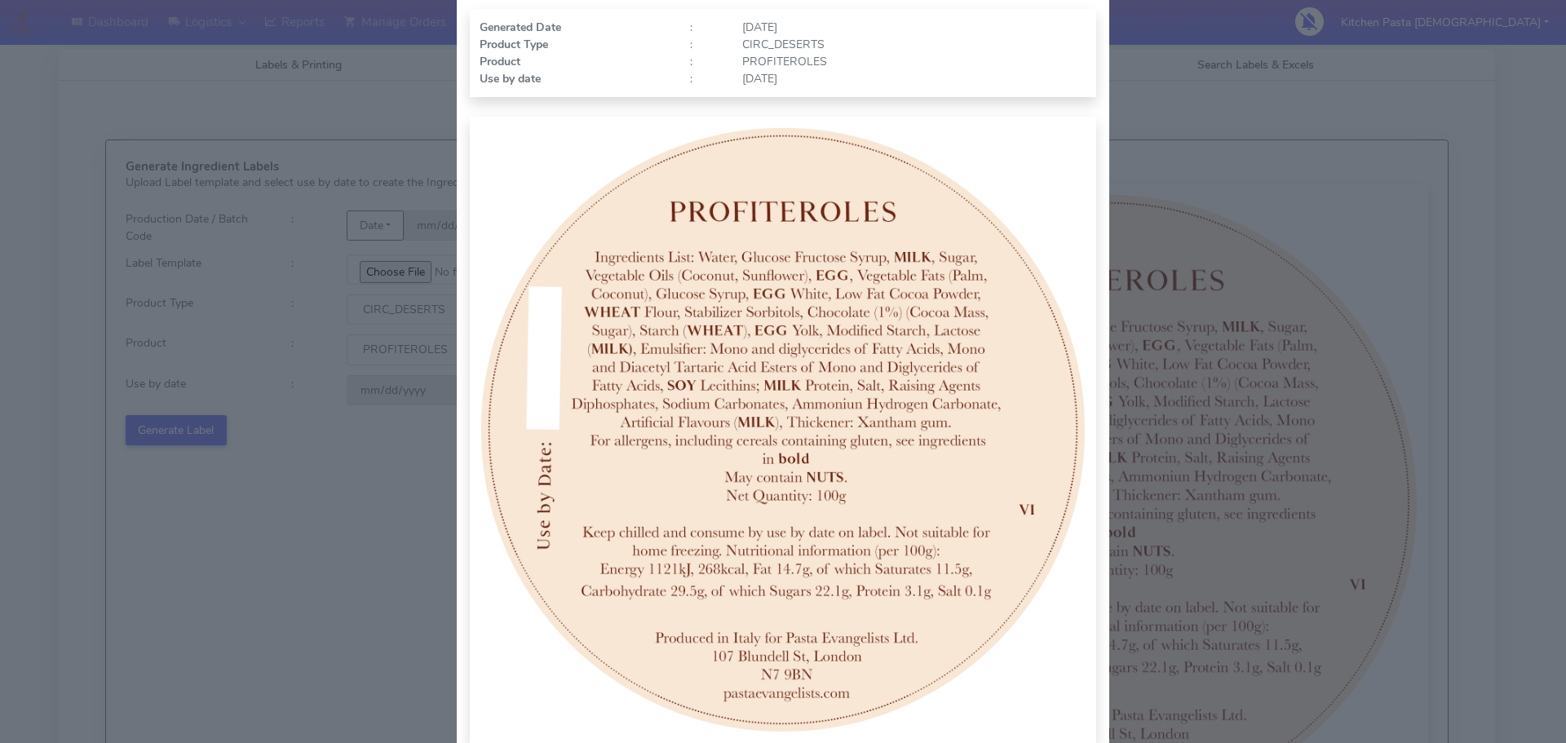
scroll to position [169, 0]
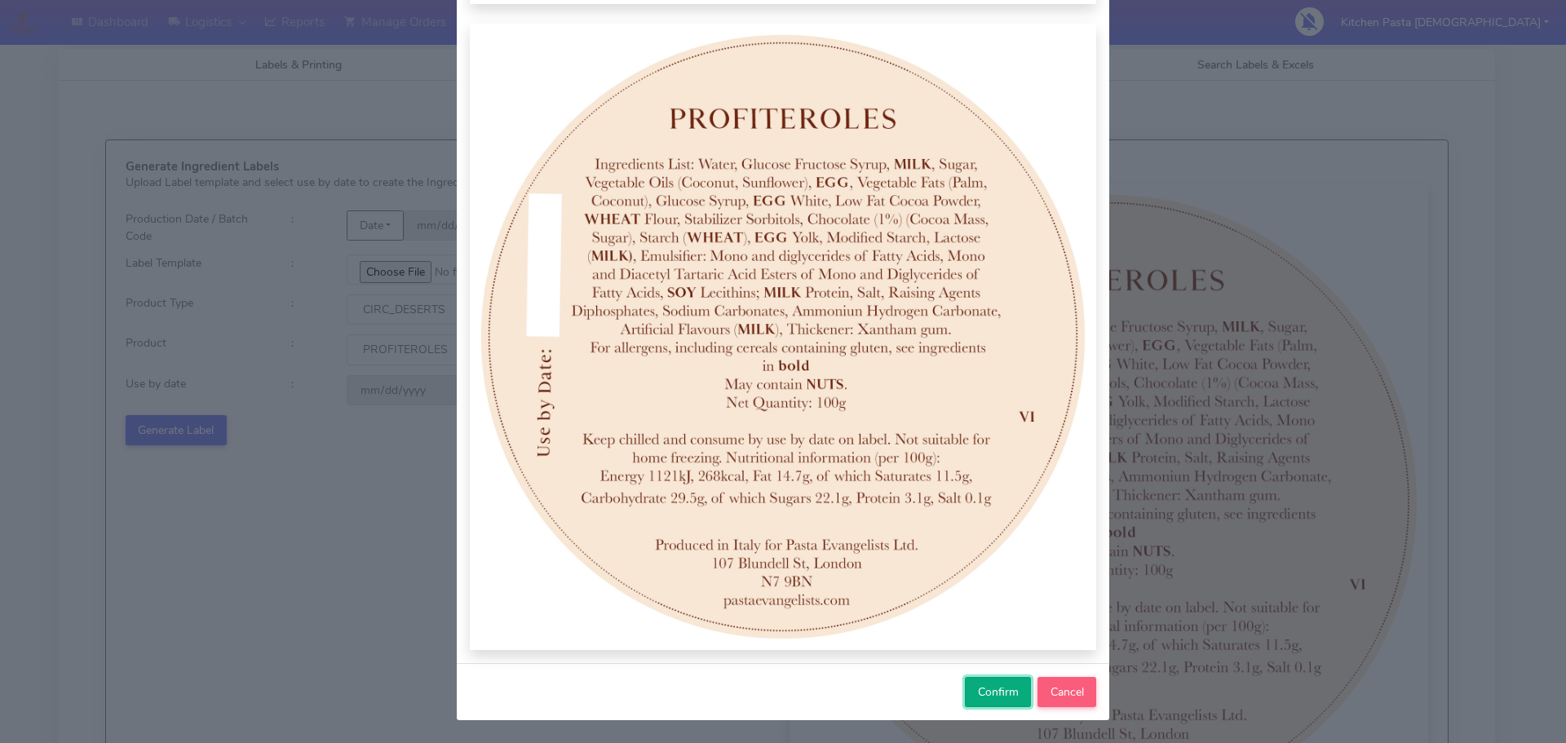
click at [1011, 692] on span "Confirm" at bounding box center [998, 691] width 41 height 15
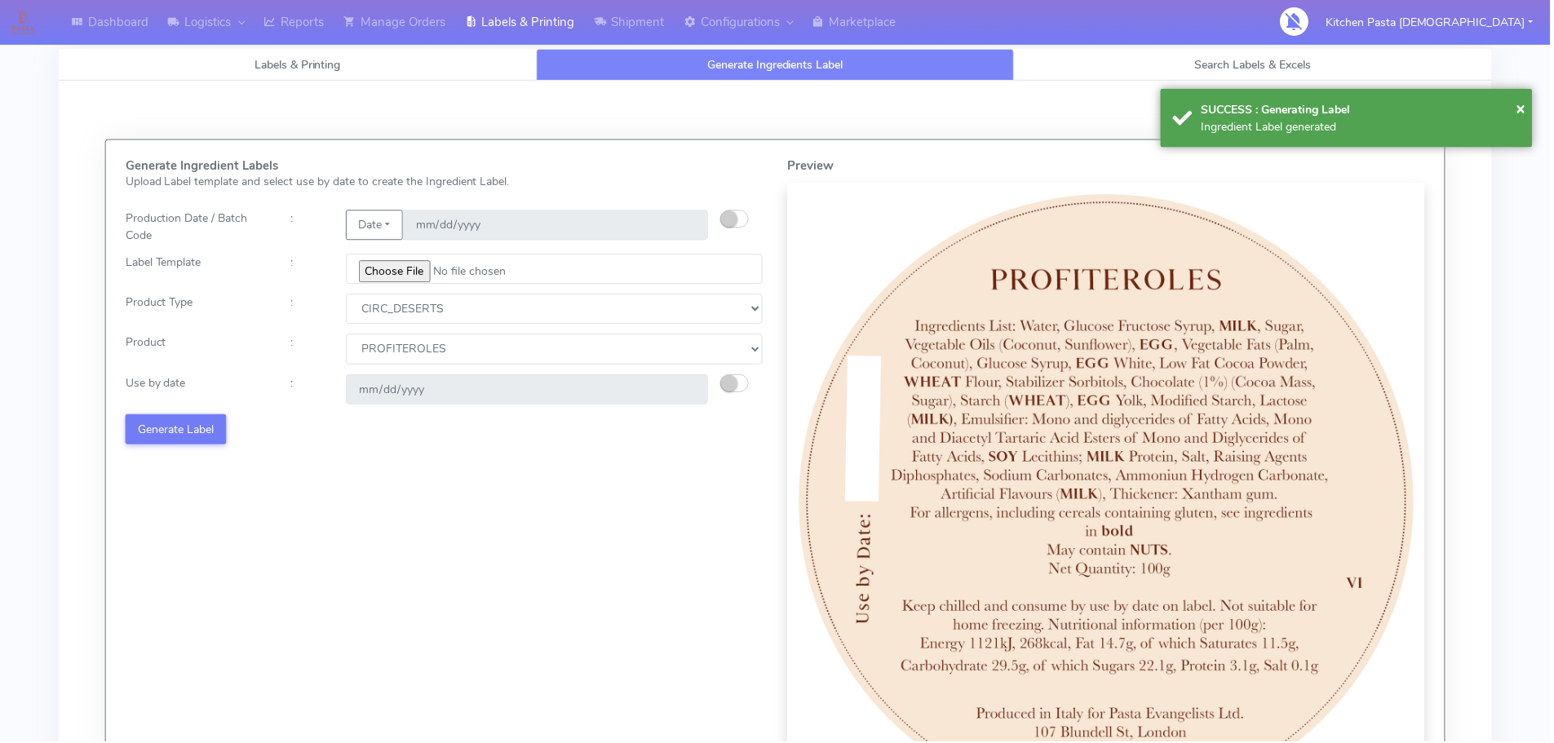
select select
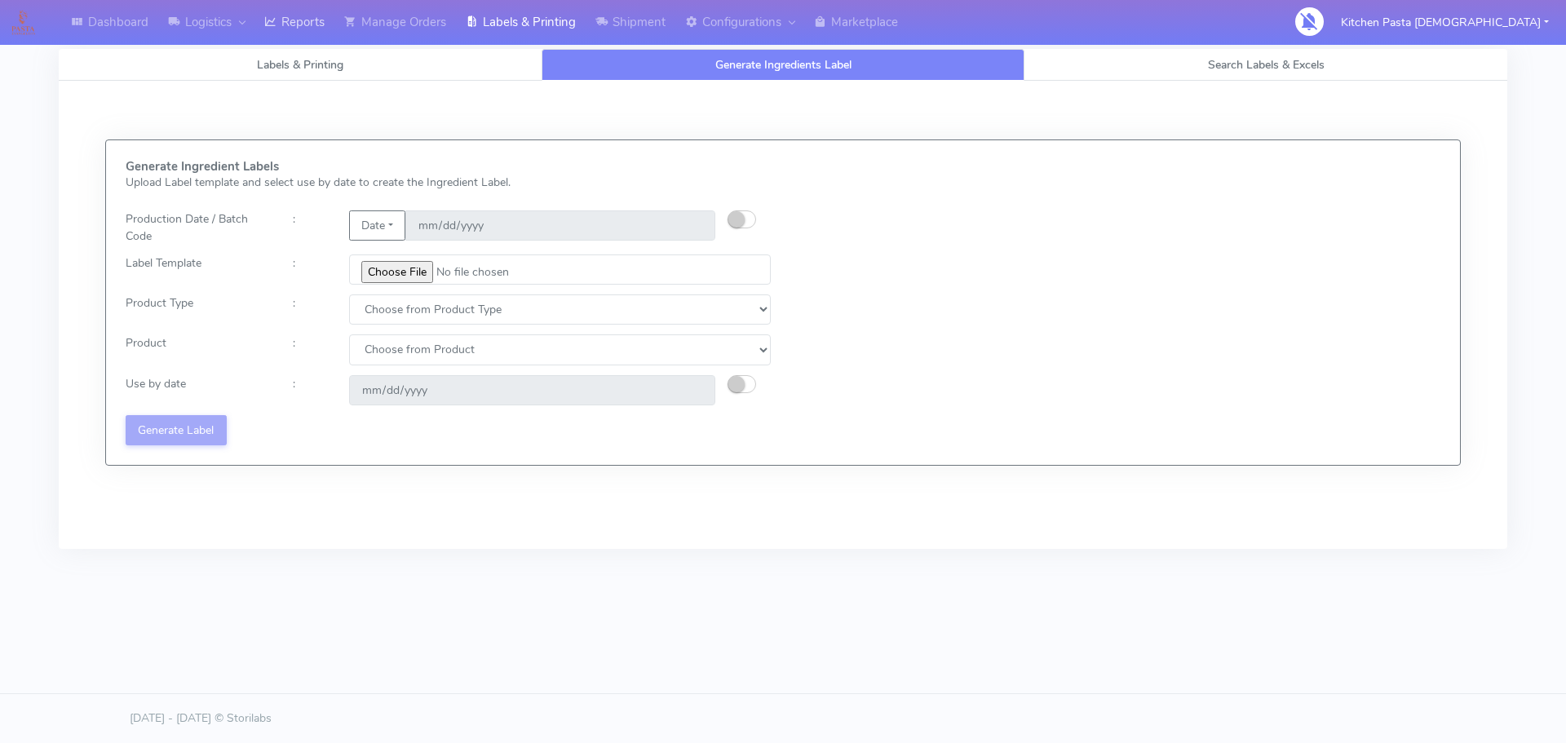
click at [266, 29] on link "Reports" at bounding box center [294, 22] width 80 height 45
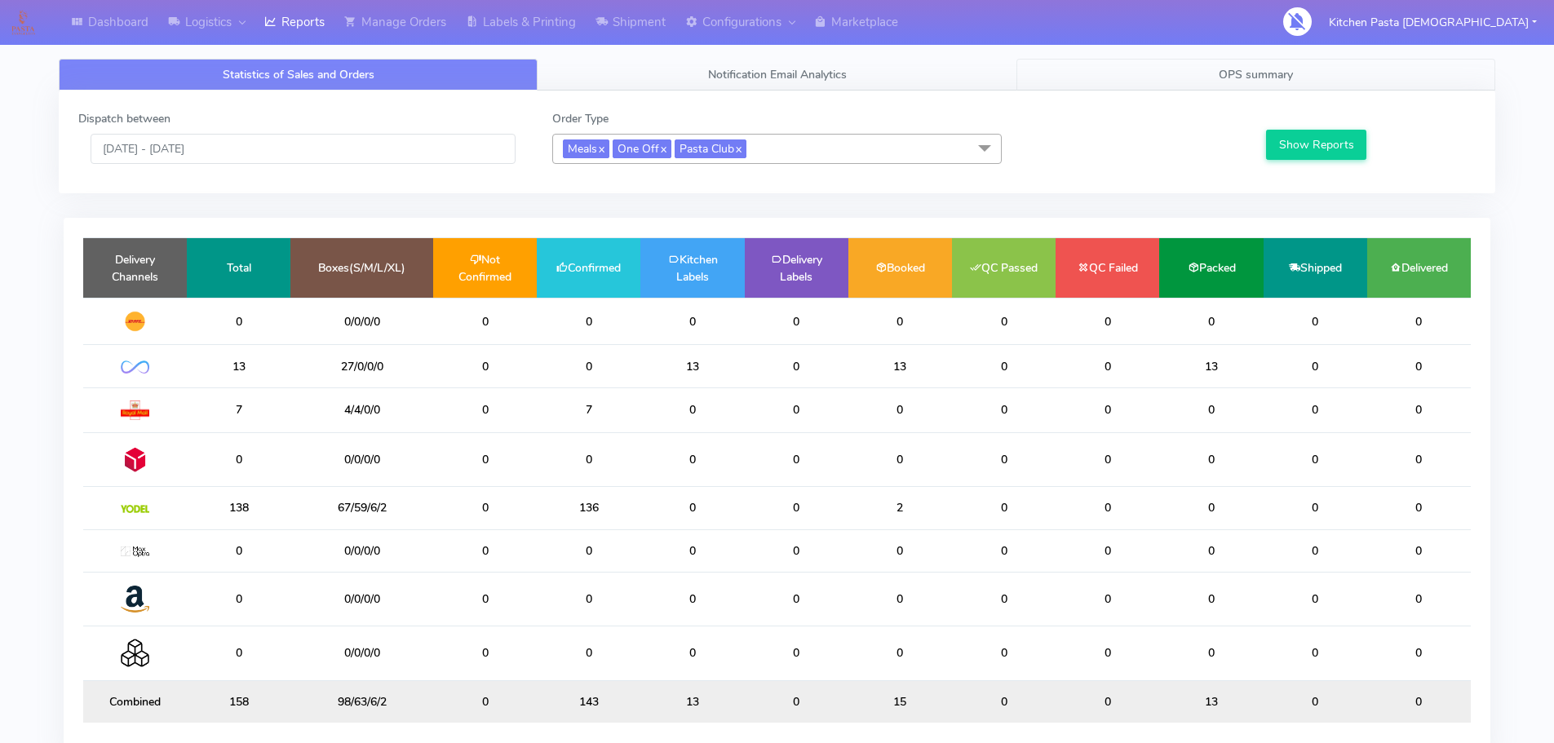
click at [1287, 68] on span "OPS summary" at bounding box center [1255, 74] width 74 height 15
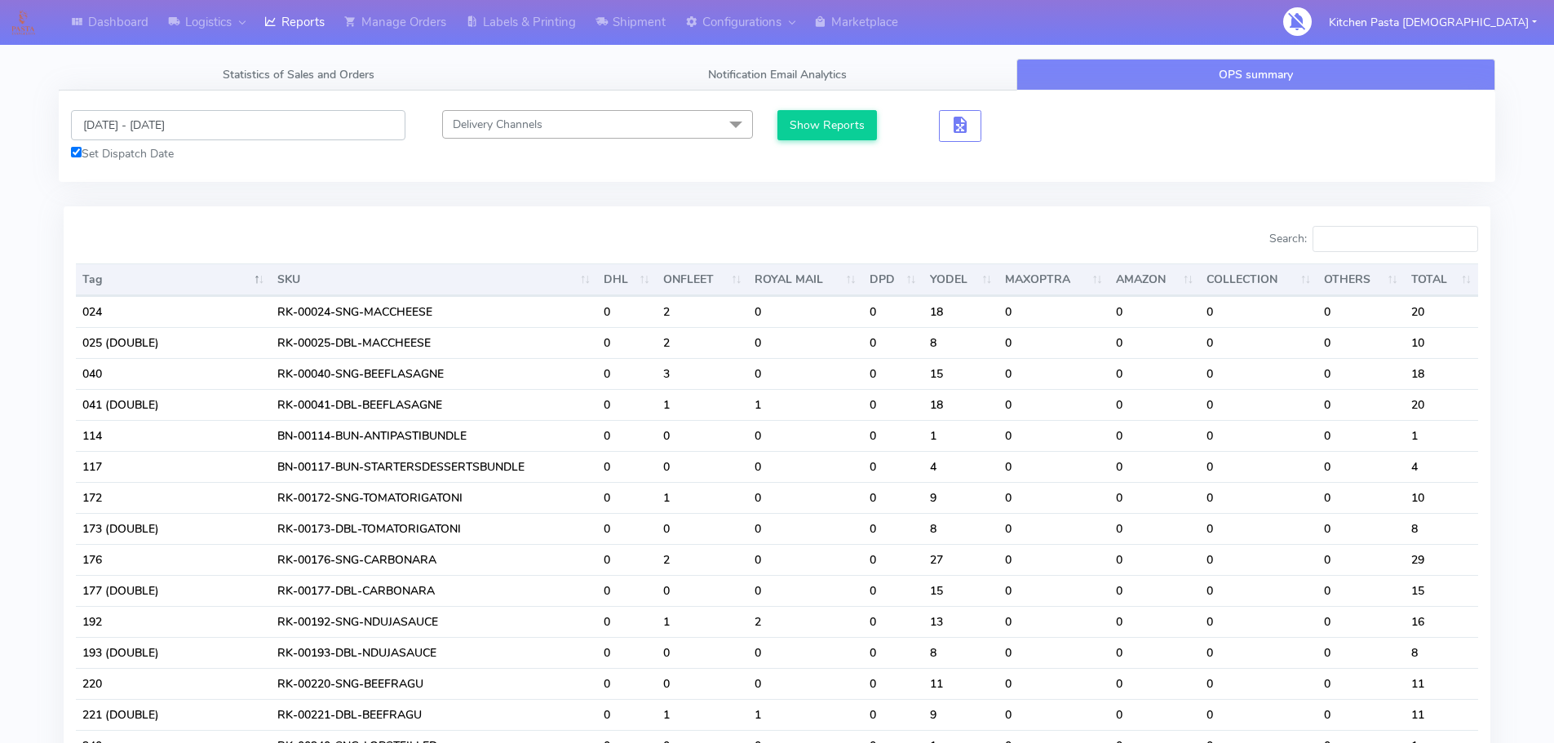
click at [344, 117] on input "[DATE] - [DATE]" at bounding box center [238, 125] width 334 height 30
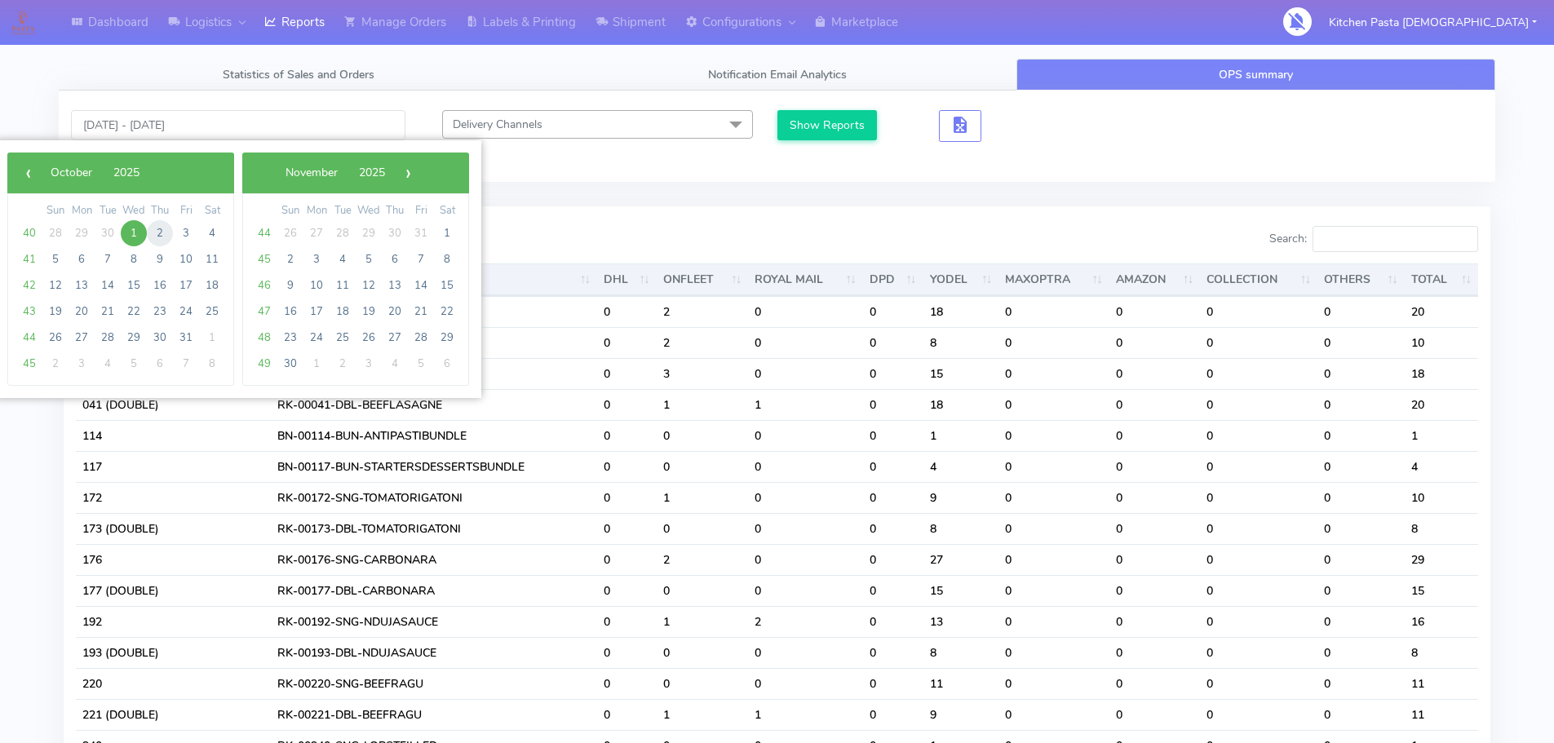
click at [153, 232] on span "2" at bounding box center [160, 233] width 26 height 26
type input "02/10/2025 - 02/10/2025"
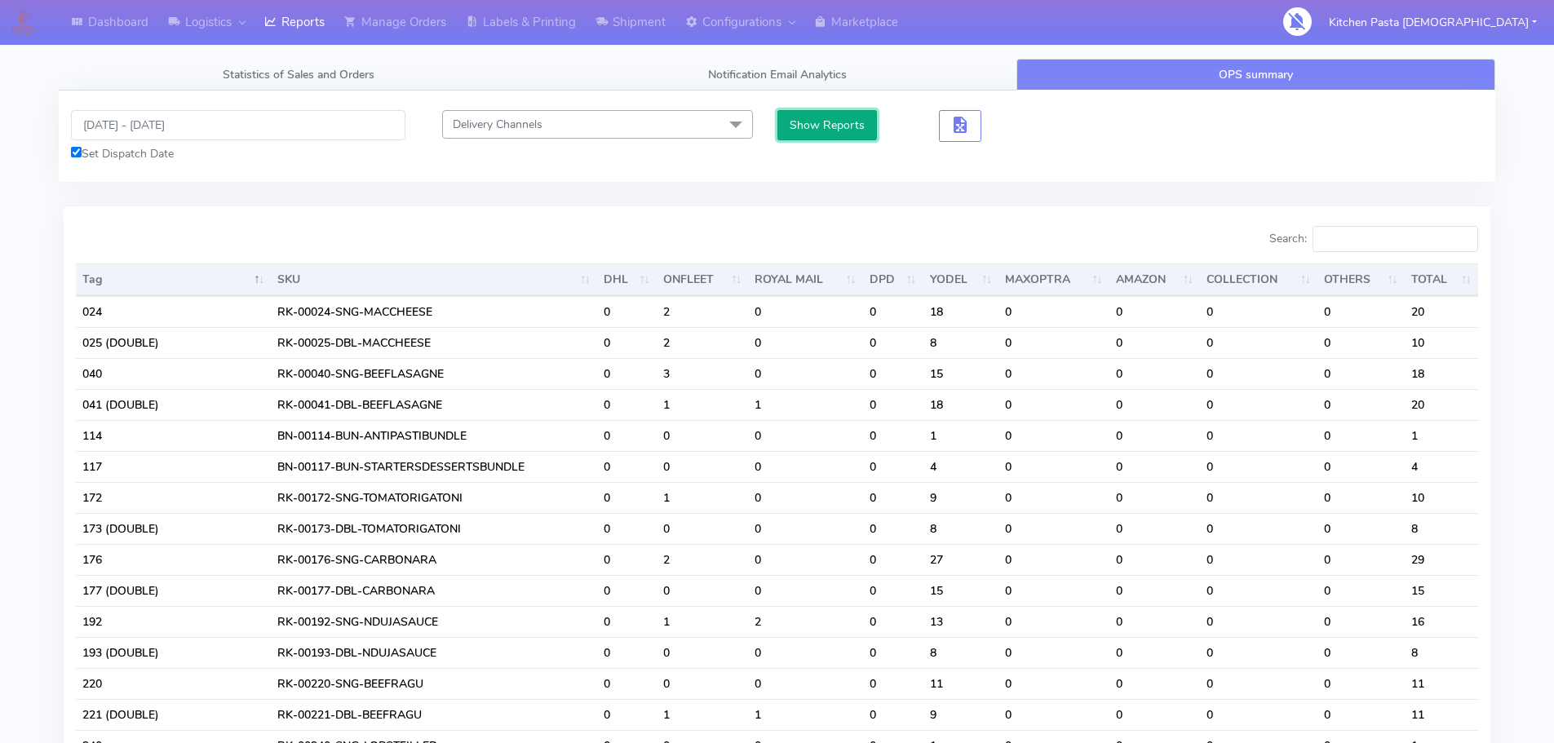
click at [825, 116] on button "Show Reports" at bounding box center [827, 125] width 100 height 30
click at [1359, 237] on input "Search:" at bounding box center [1395, 239] width 166 height 26
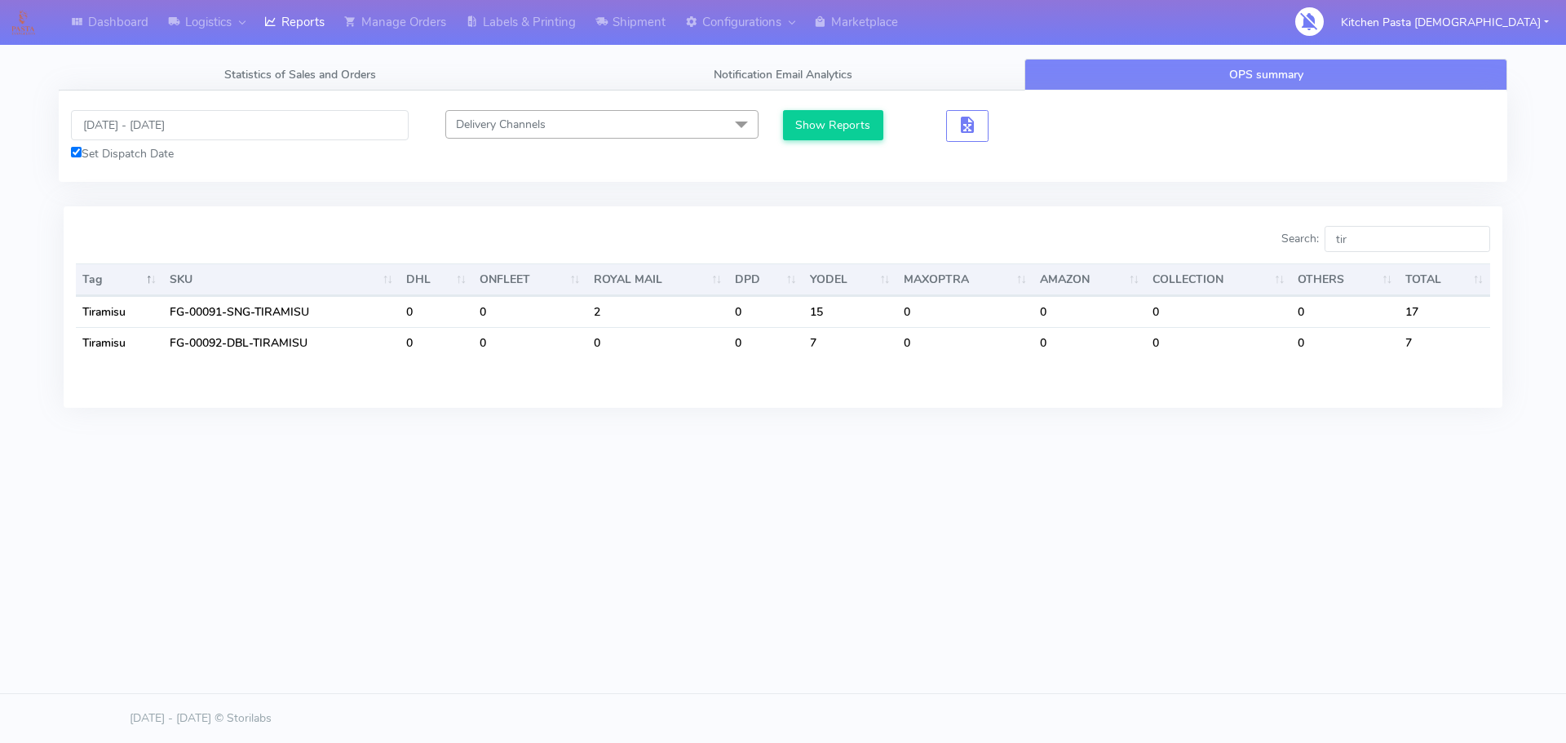
drag, startPoint x: 1407, startPoint y: 257, endPoint x: 1358, endPoint y: 251, distance: 49.3
click at [1362, 255] on div "Search: tir" at bounding box center [1142, 242] width 695 height 33
drag, startPoint x: 1358, startPoint y: 237, endPoint x: 1226, endPoint y: 244, distance: 132.3
click at [1258, 244] on div "Search: tir" at bounding box center [1142, 242] width 695 height 33
drag, startPoint x: 1356, startPoint y: 237, endPoint x: 1254, endPoint y: 224, distance: 103.6
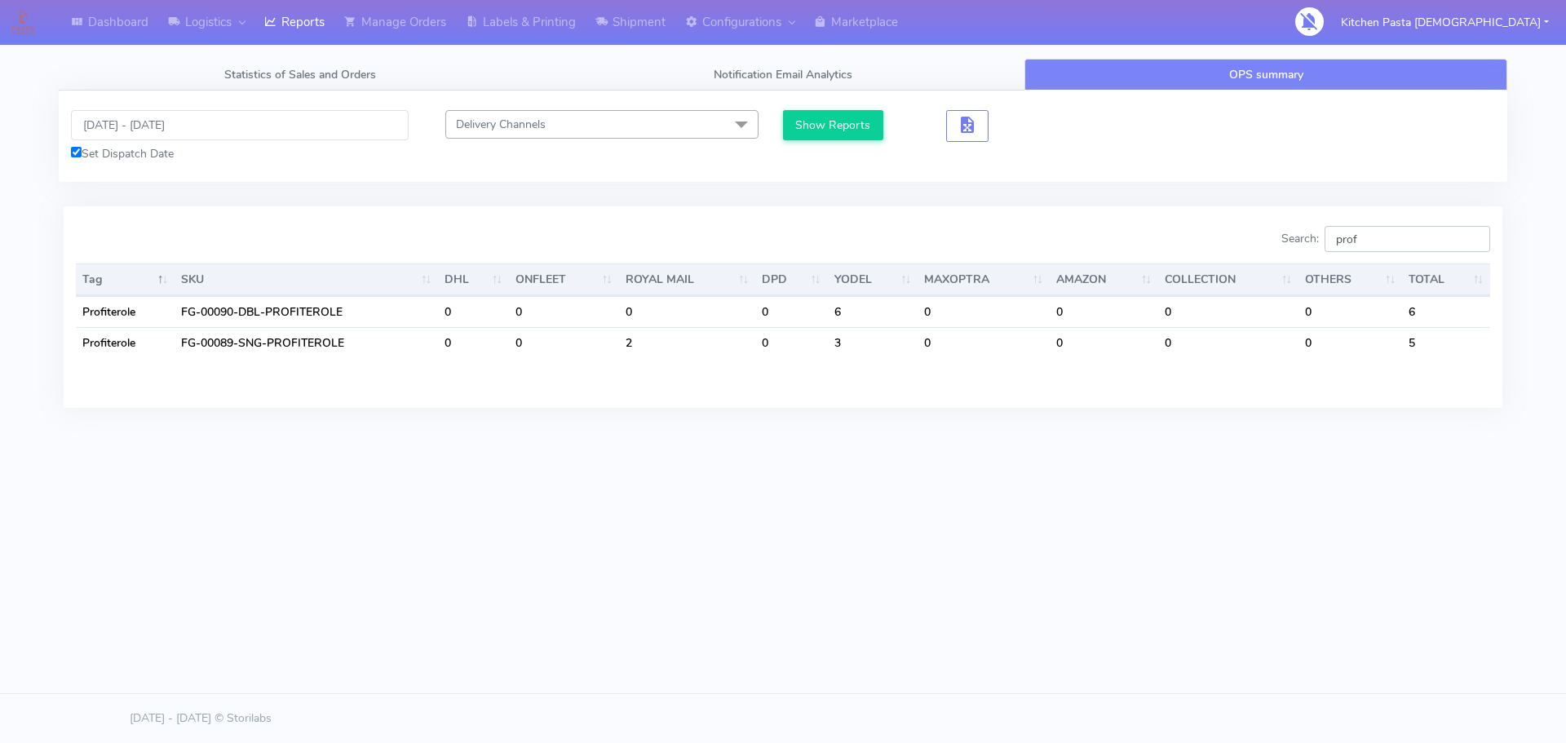
click at [1272, 226] on div "Search: prof" at bounding box center [1142, 242] width 695 height 33
click at [1395, 237] on input "prof" at bounding box center [1408, 239] width 166 height 26
drag, startPoint x: 1395, startPoint y: 237, endPoint x: 1267, endPoint y: 235, distance: 128.9
click at [1267, 235] on div "Search: prof" at bounding box center [1142, 242] width 695 height 33
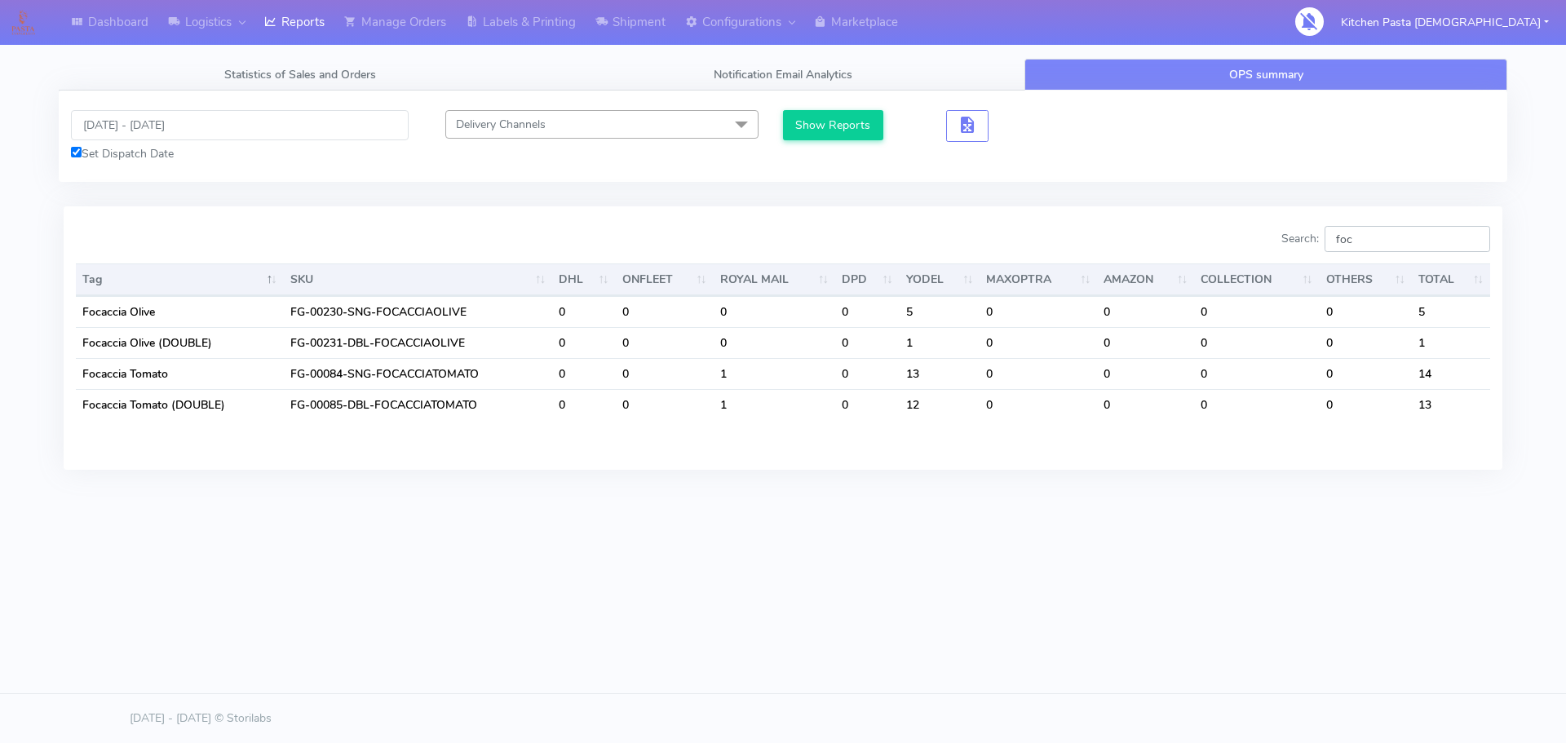
drag, startPoint x: 1370, startPoint y: 234, endPoint x: 1276, endPoint y: 222, distance: 94.6
click at [1327, 228] on label "Search: foc" at bounding box center [1385, 239] width 209 height 26
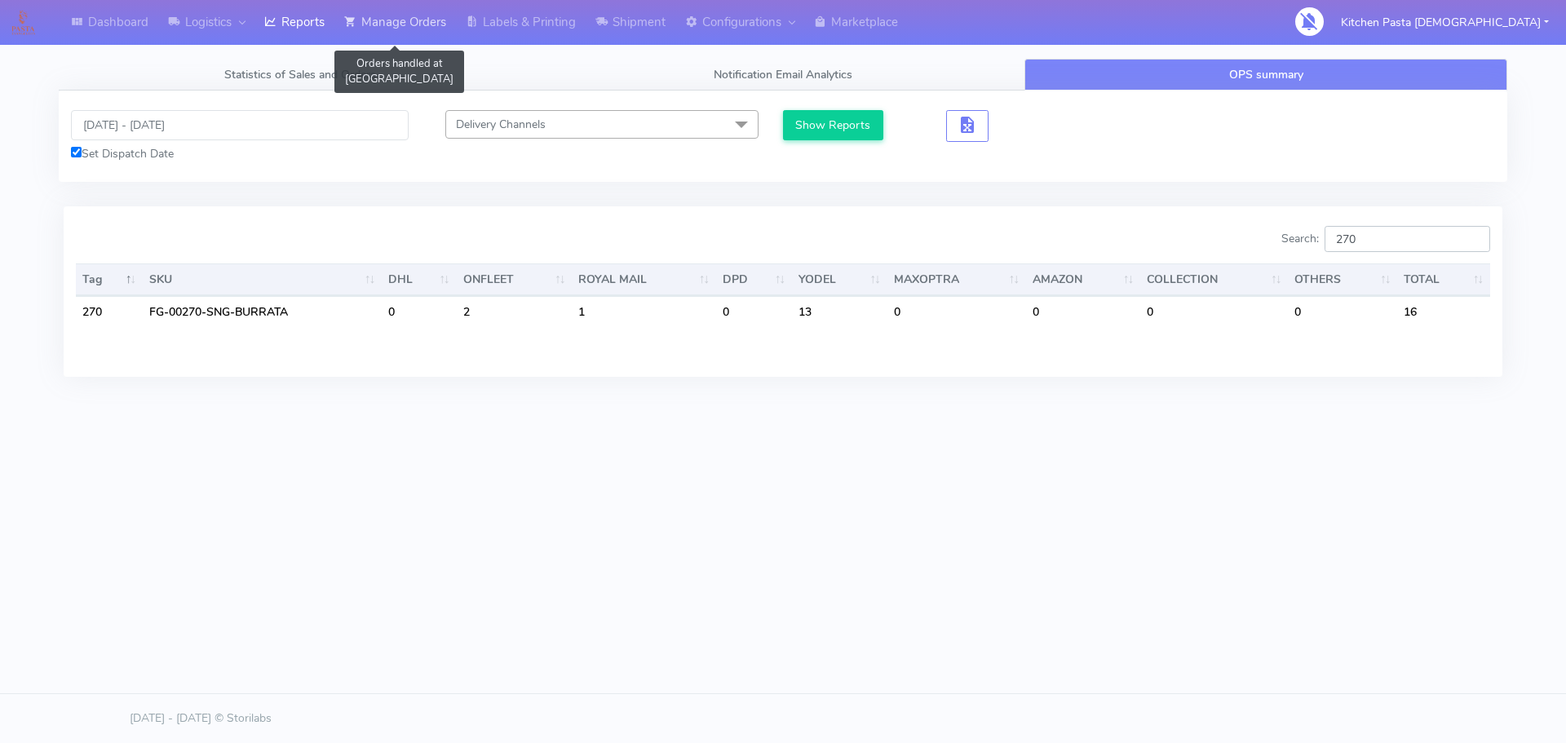
type input "270"
drag, startPoint x: 414, startPoint y: 27, endPoint x: 439, endPoint y: 24, distance: 25.4
click at [414, 27] on link "Manage Orders" at bounding box center [395, 22] width 122 height 45
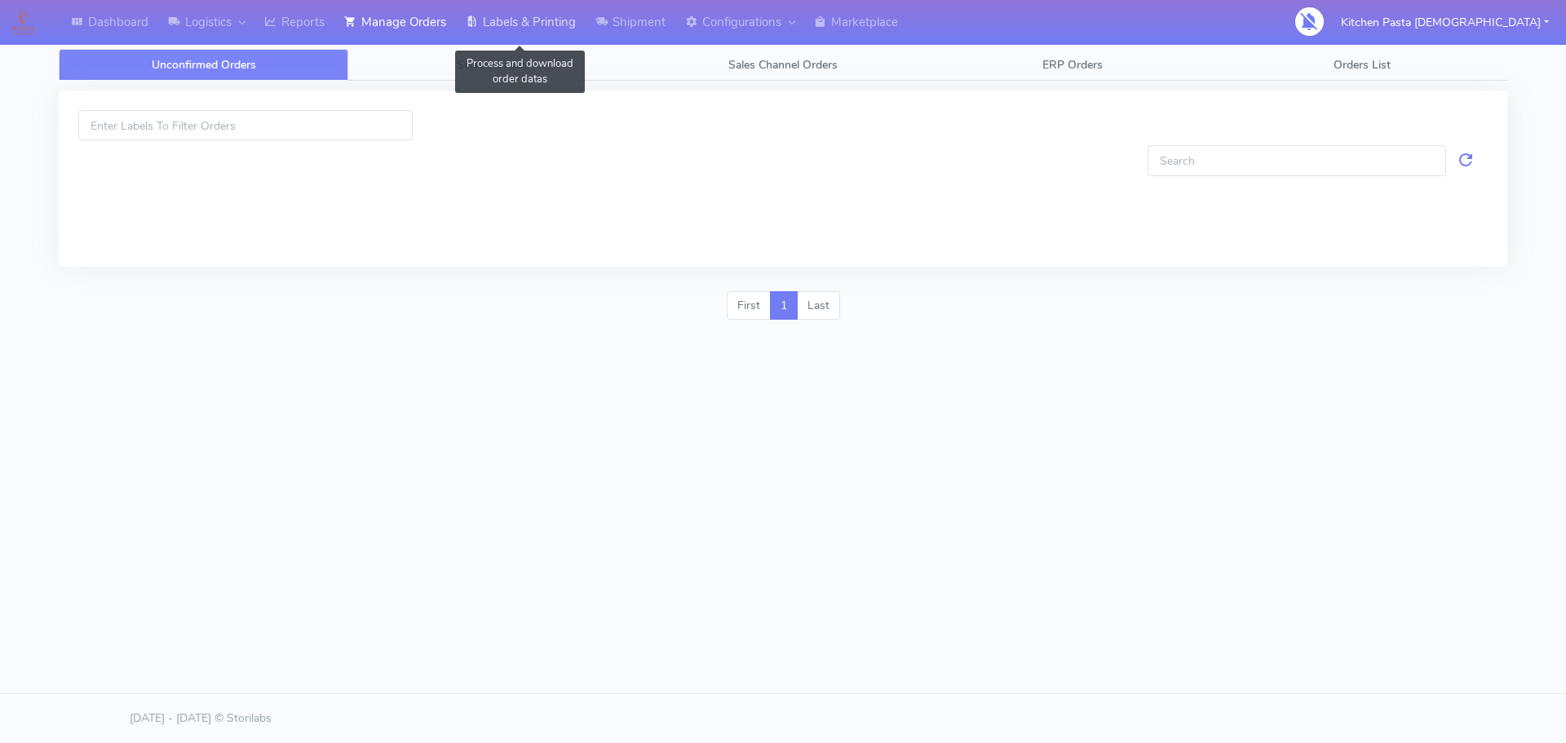
click at [536, 24] on link "Labels & Printing" at bounding box center [521, 22] width 130 height 45
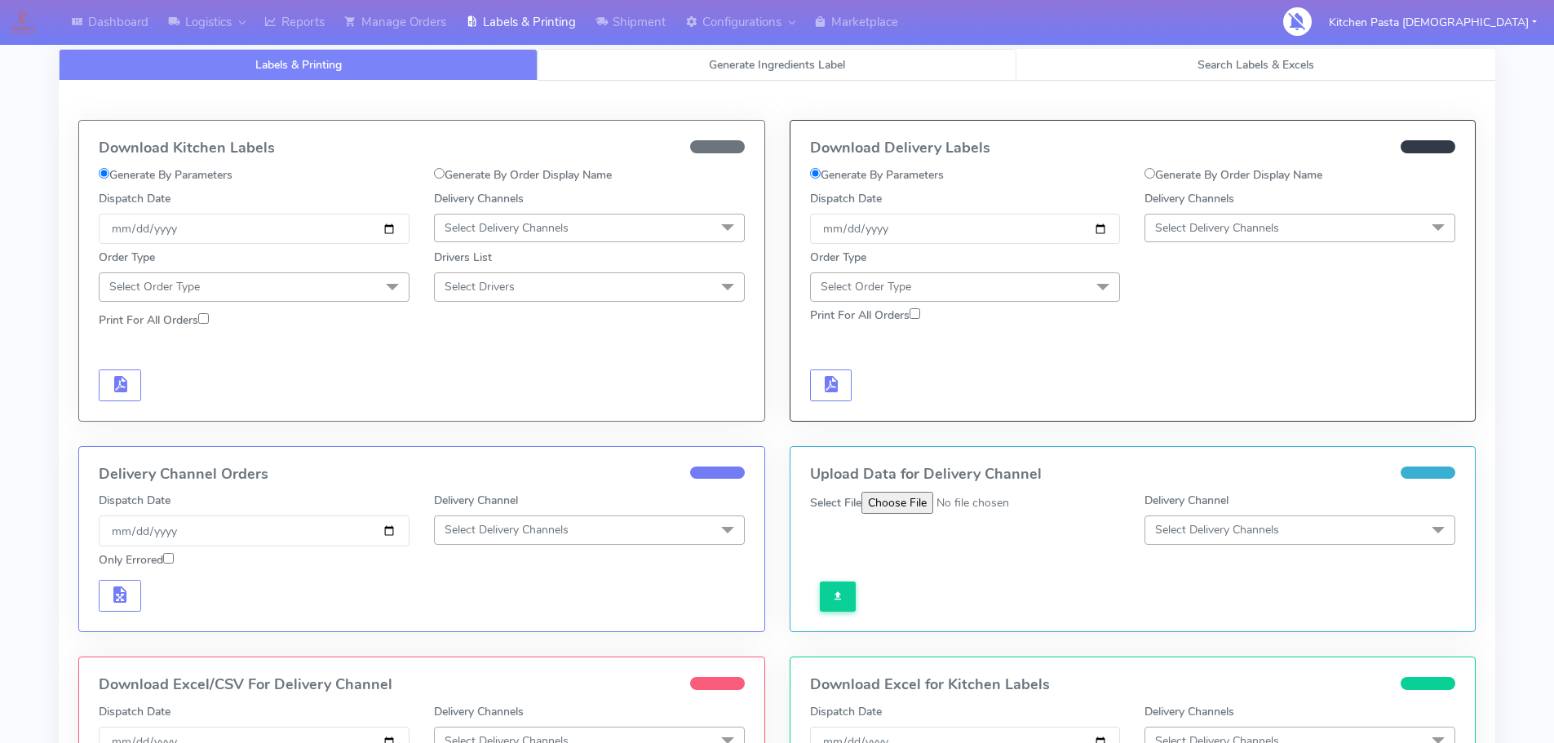
click at [737, 77] on link "Generate Ingredients Label" at bounding box center [776, 65] width 479 height 32
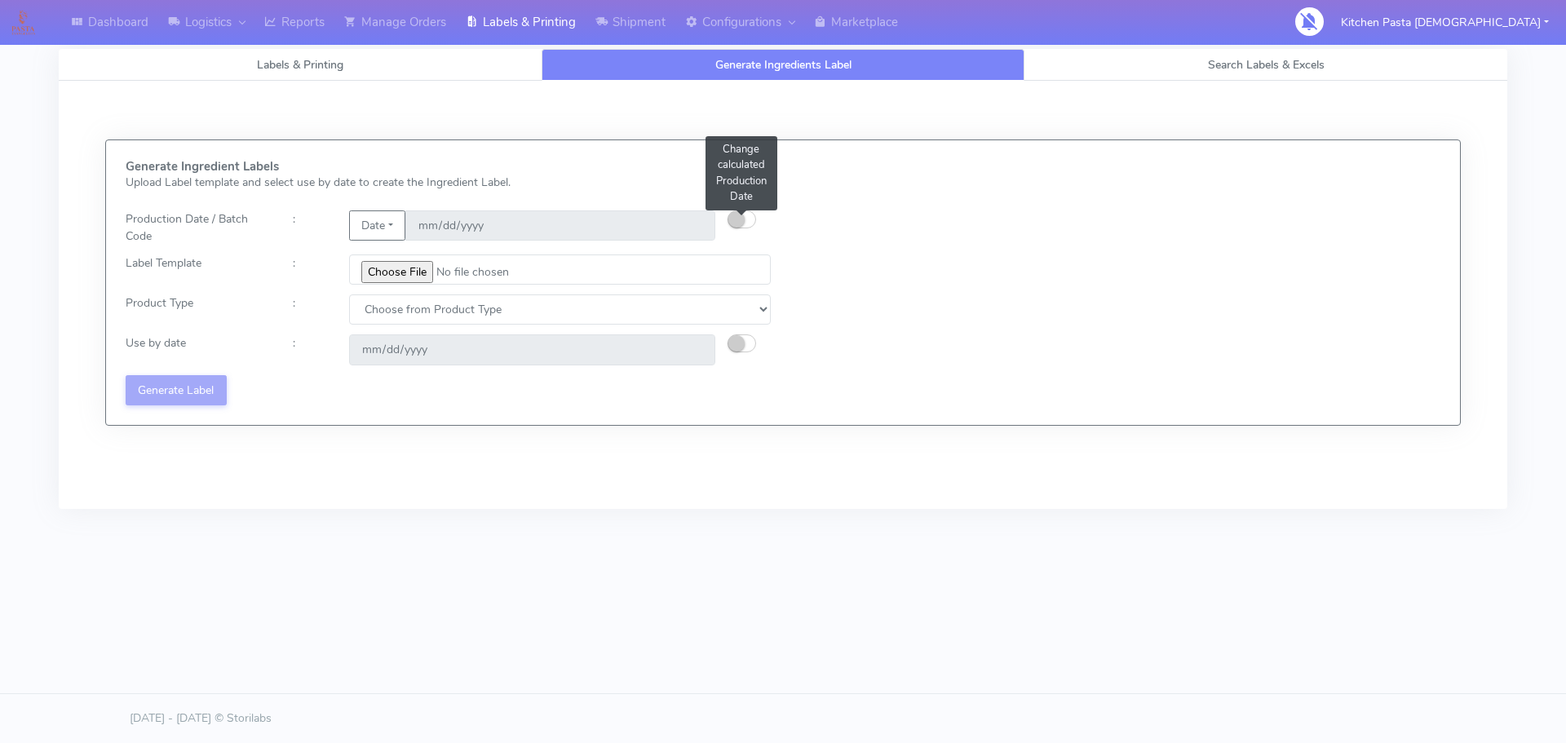
click at [731, 222] on small "button" at bounding box center [736, 219] width 16 height 16
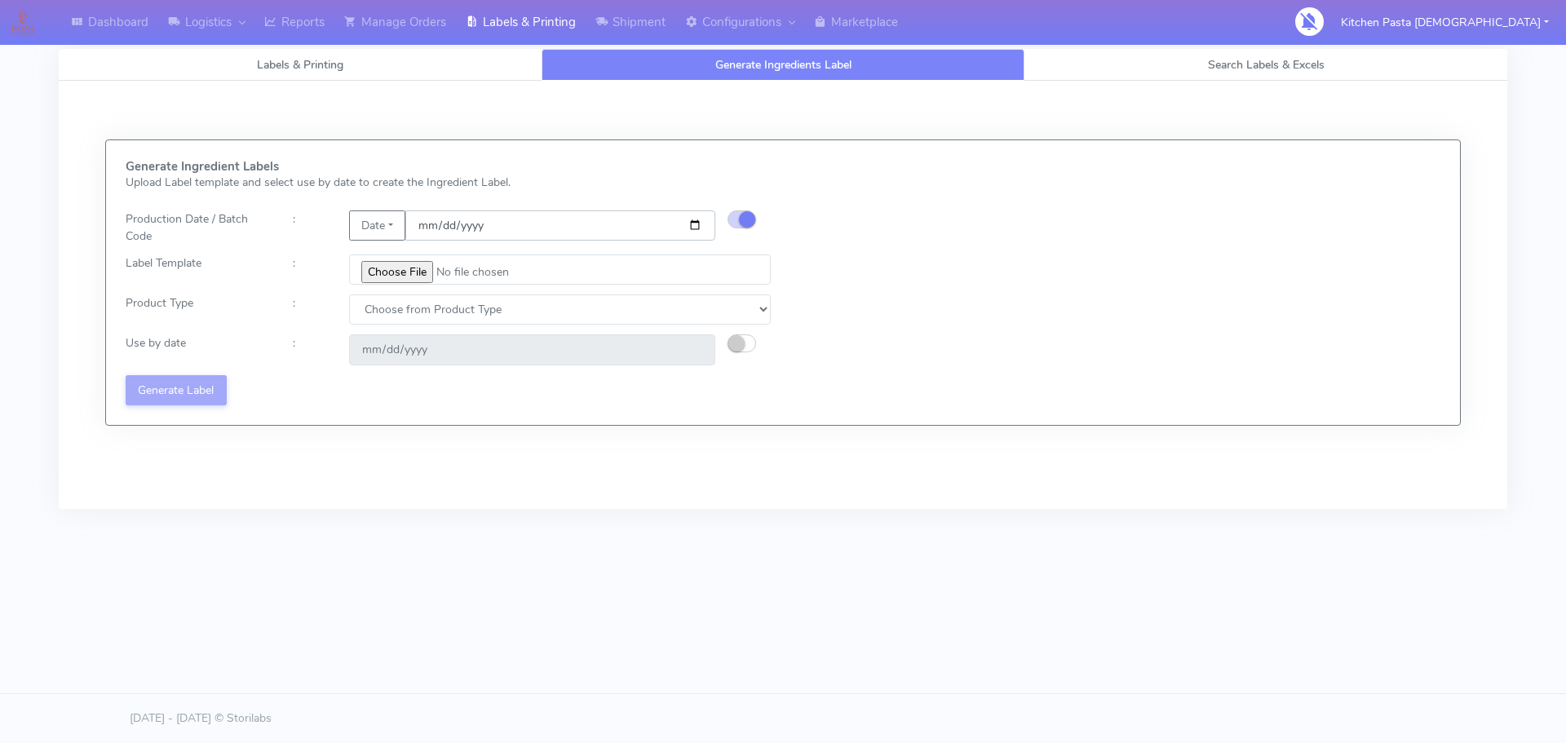
click at [700, 223] on input "[DATE]" at bounding box center [560, 225] width 310 height 30
type input "[DATE]"
click at [409, 276] on input "file" at bounding box center [560, 269] width 422 height 30
type input "C:\fakepath\Classic Tiramisu V1.jpg"
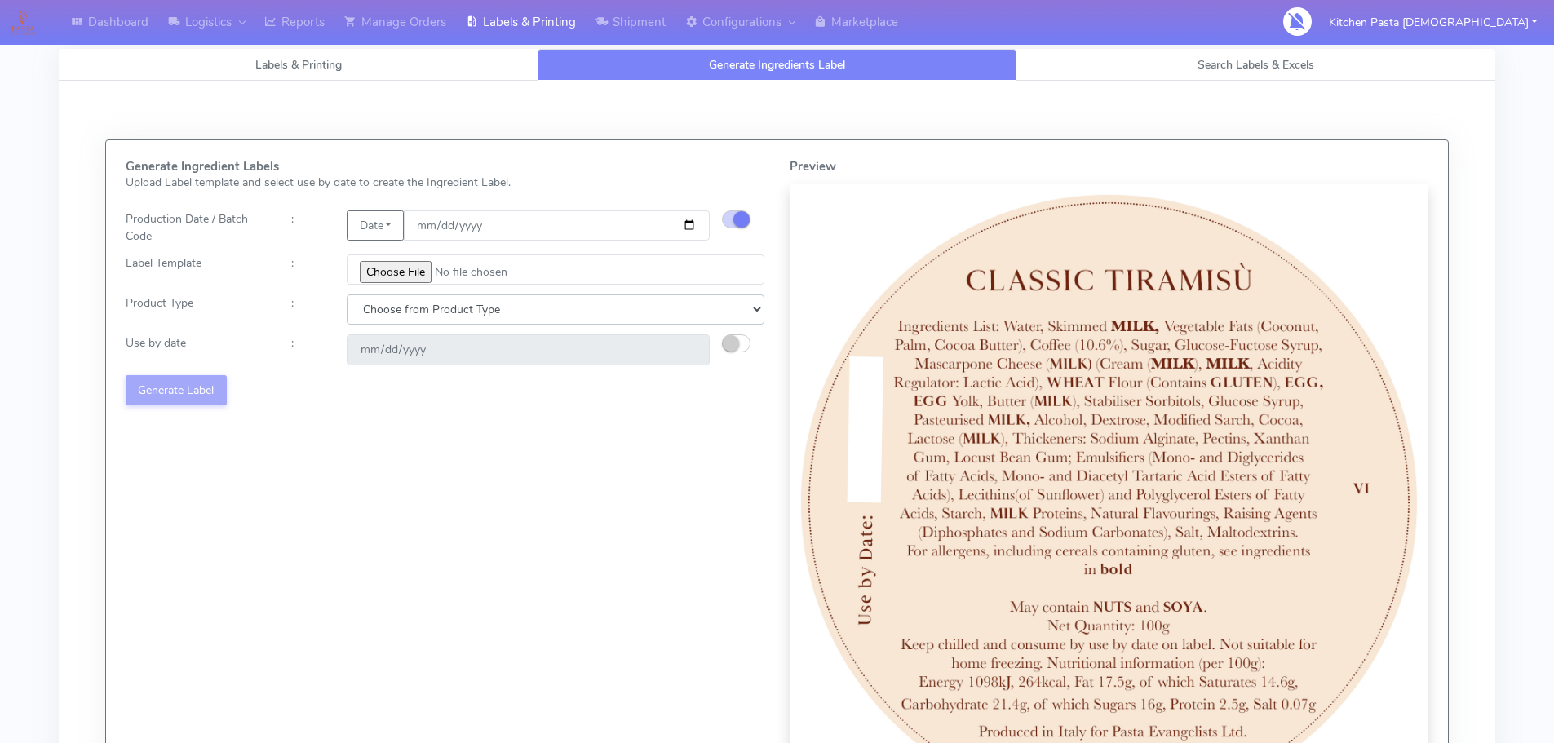
click at [475, 303] on select "Choose from Product Type ECOM ERETAIL CIRCULAR CIRC_DESERTS LASAGNE" at bounding box center [556, 309] width 418 height 30
select select "3"
click at [347, 294] on select "Choose from Product Type ECOM ERETAIL CIRCULAR CIRC_DESERTS LASAGNE" at bounding box center [556, 309] width 418 height 30
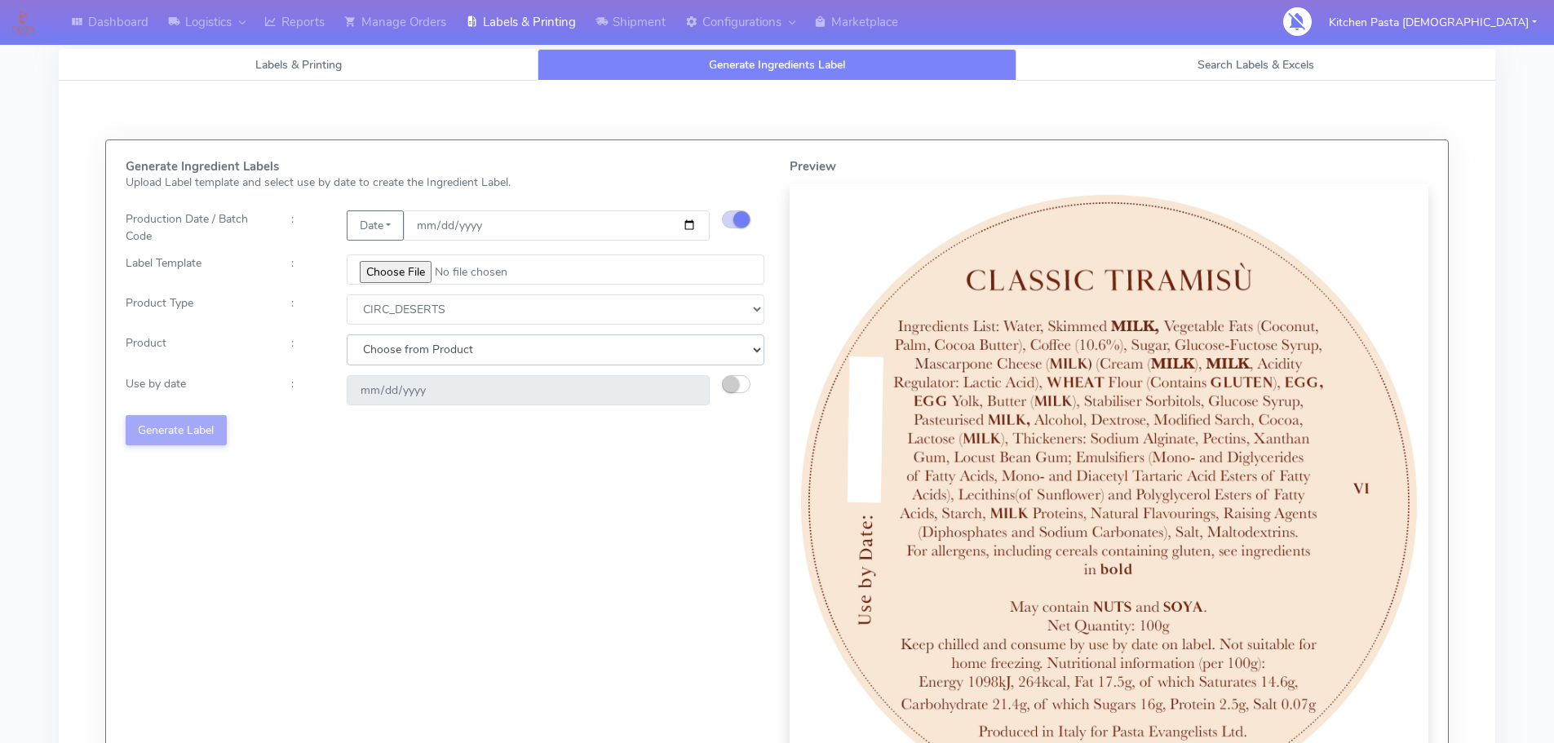
click at [492, 344] on select "Choose from Product CLASSIC_TIRAMISU CREMA_AMARENA PROFITEROLES" at bounding box center [556, 349] width 418 height 30
select select "0"
click at [347, 334] on select "Choose from Product CLASSIC_TIRAMISU CREMA_AMARENA PROFITEROLES" at bounding box center [556, 349] width 418 height 30
click at [732, 391] on small "button" at bounding box center [731, 384] width 16 height 16
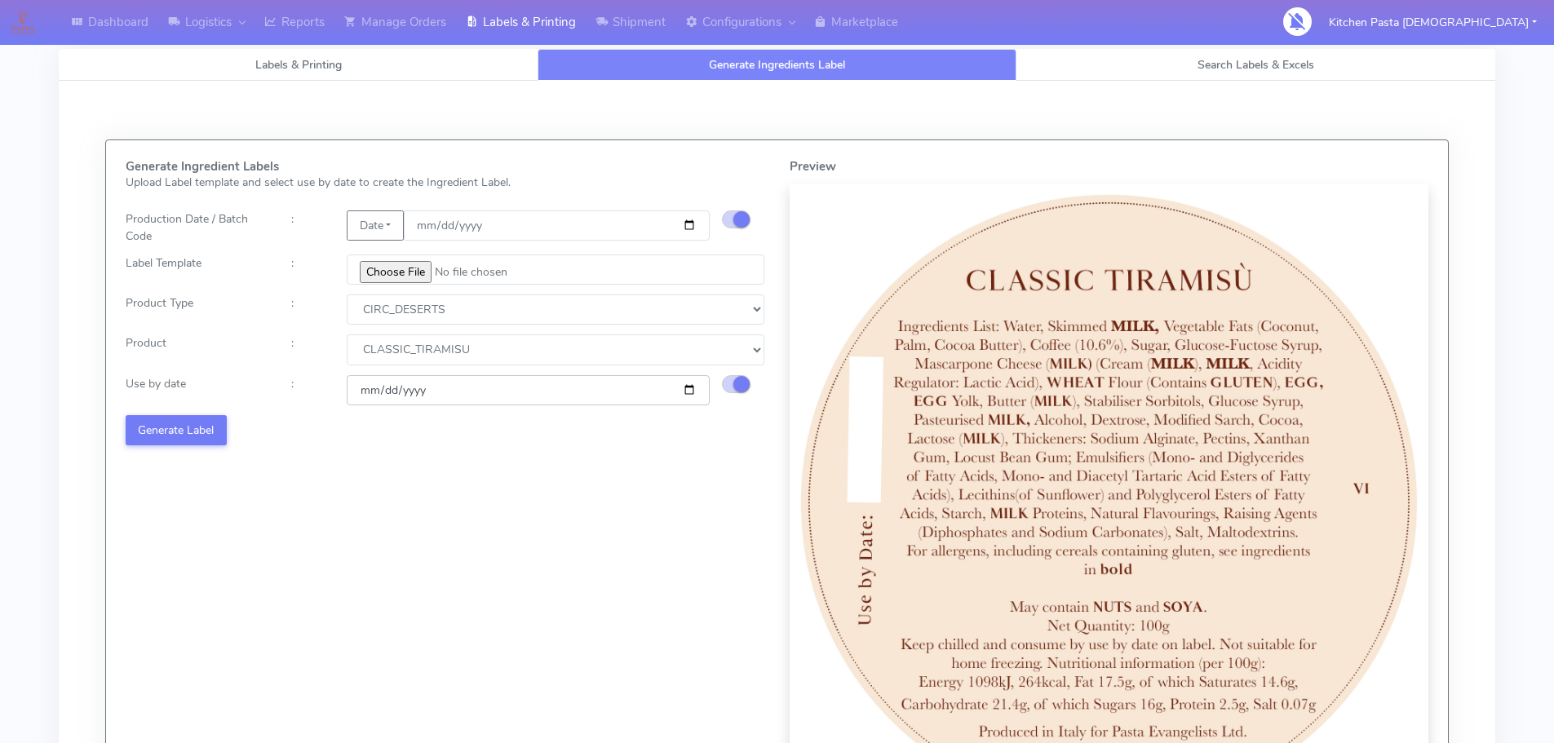
click at [689, 391] on input "[DATE]" at bounding box center [528, 390] width 363 height 30
type input "[DATE]"
click at [201, 435] on button "Generate Label" at bounding box center [176, 430] width 101 height 30
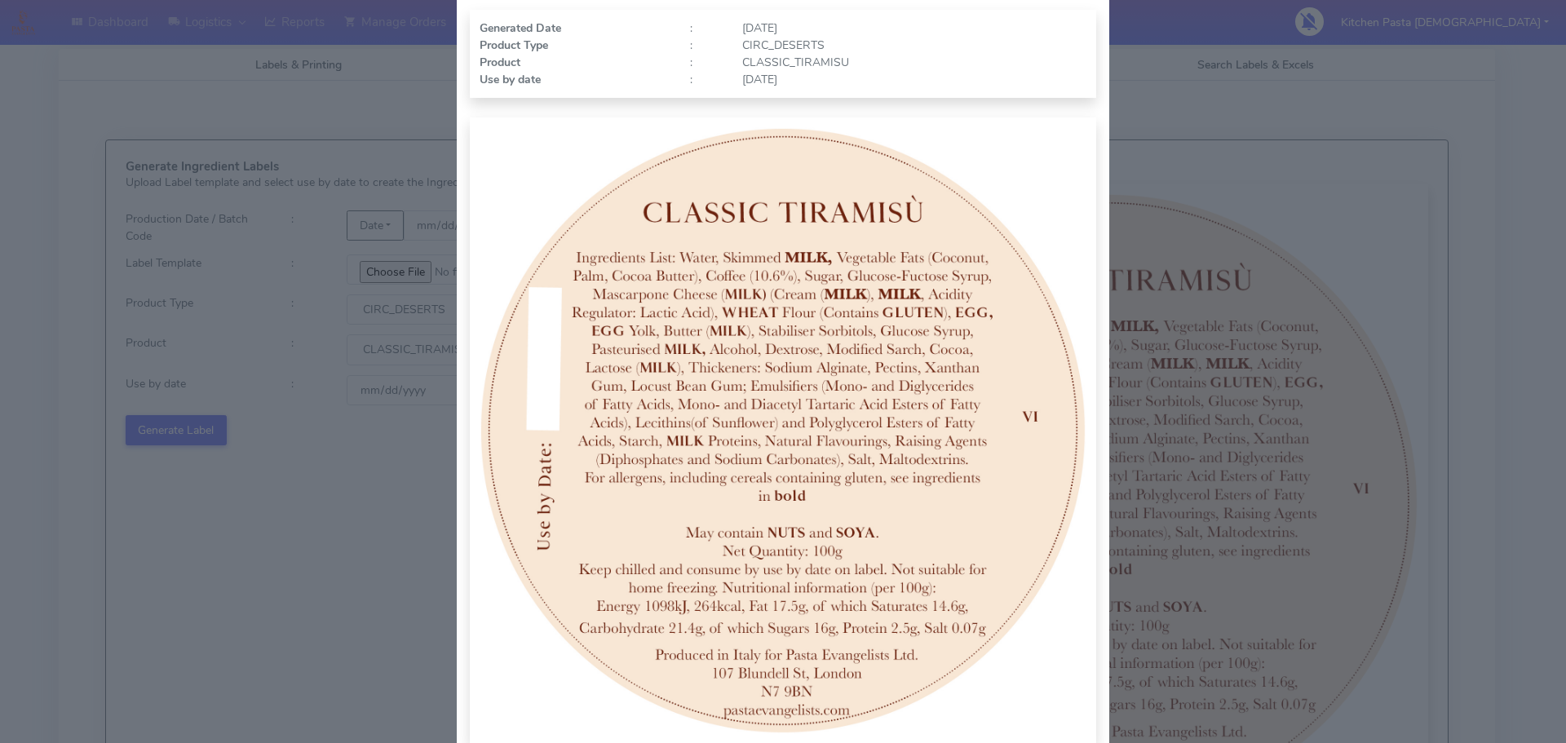
scroll to position [169, 0]
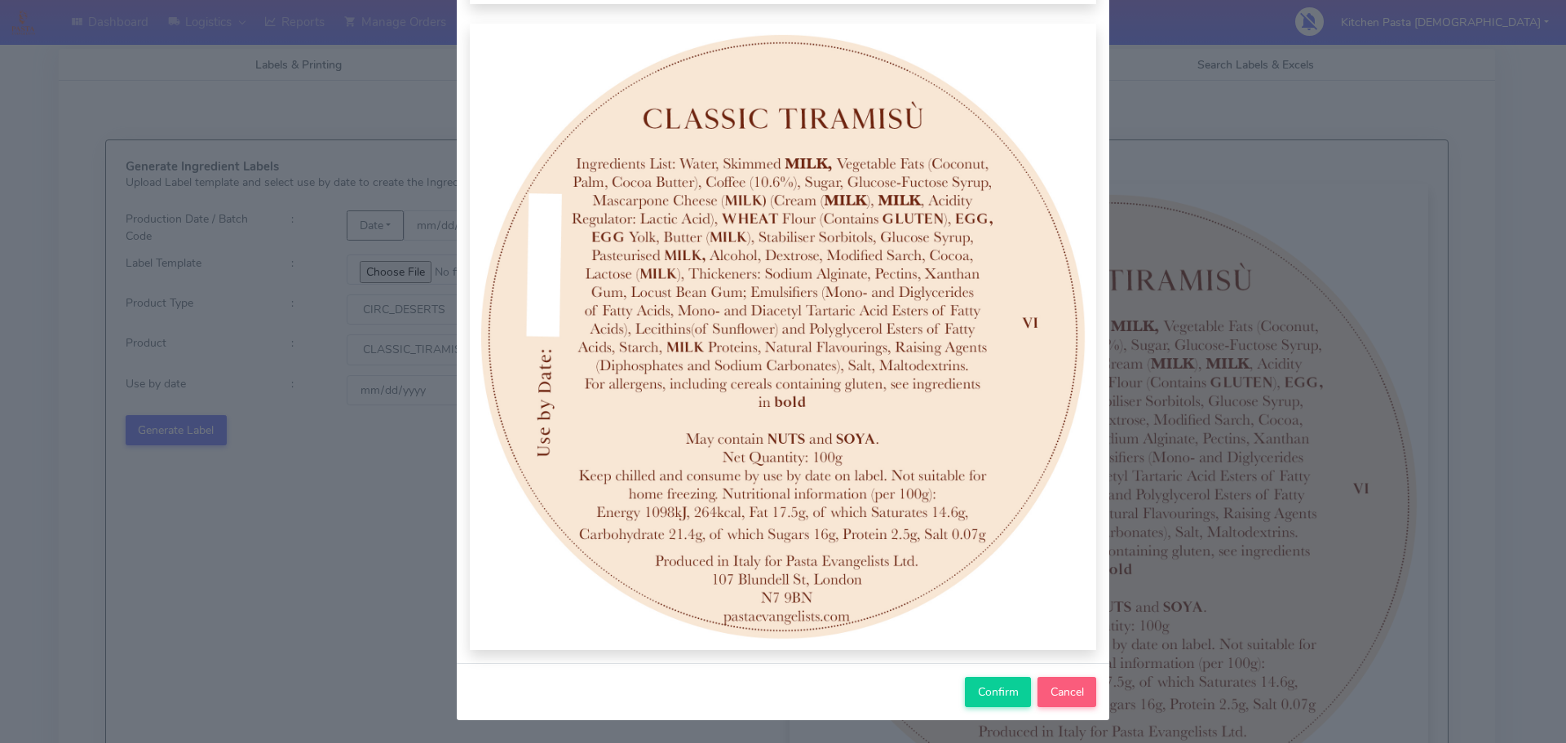
click at [993, 674] on div "Confirm Cancel" at bounding box center [783, 691] width 652 height 57
click at [984, 682] on button "Confirm" at bounding box center [998, 692] width 66 height 30
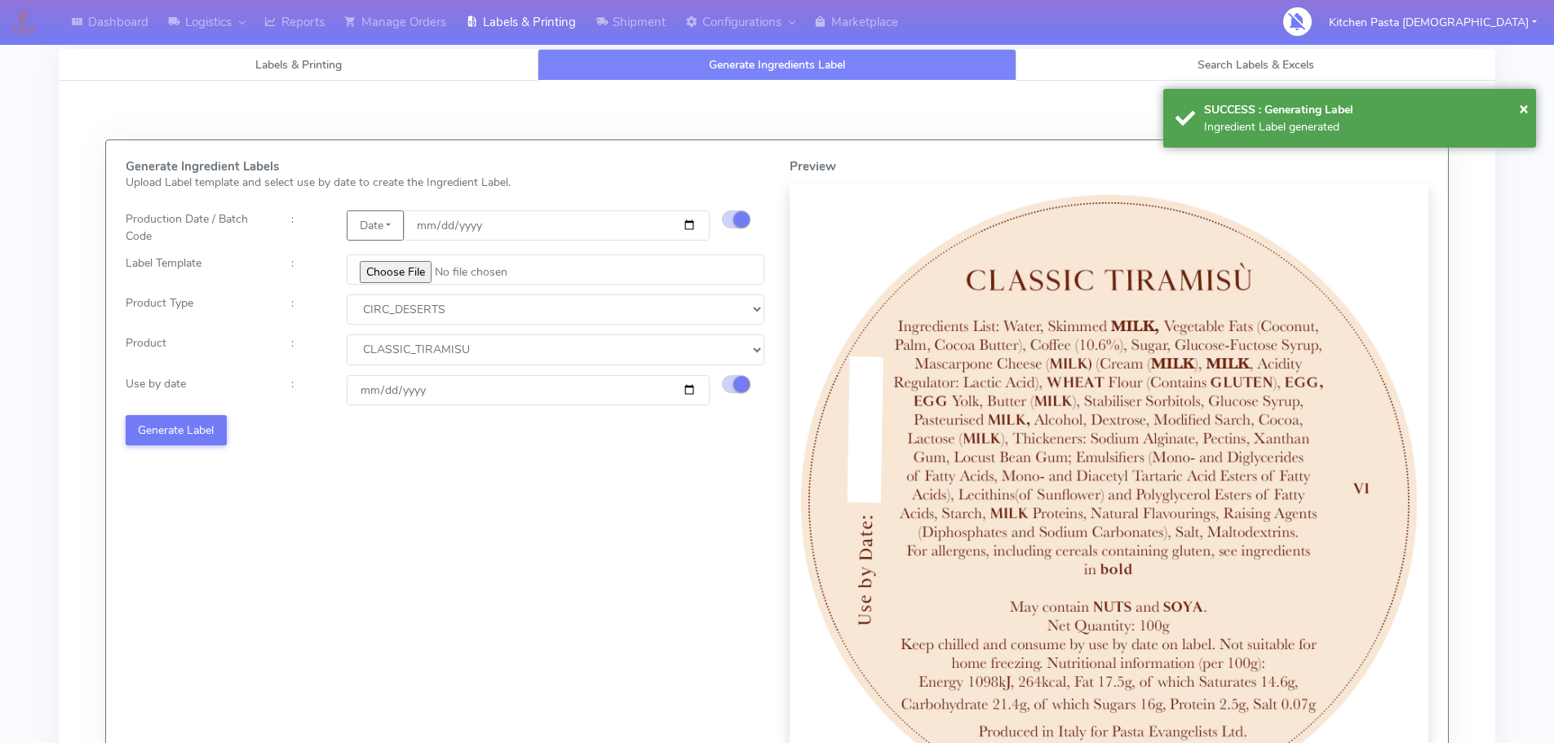
select select
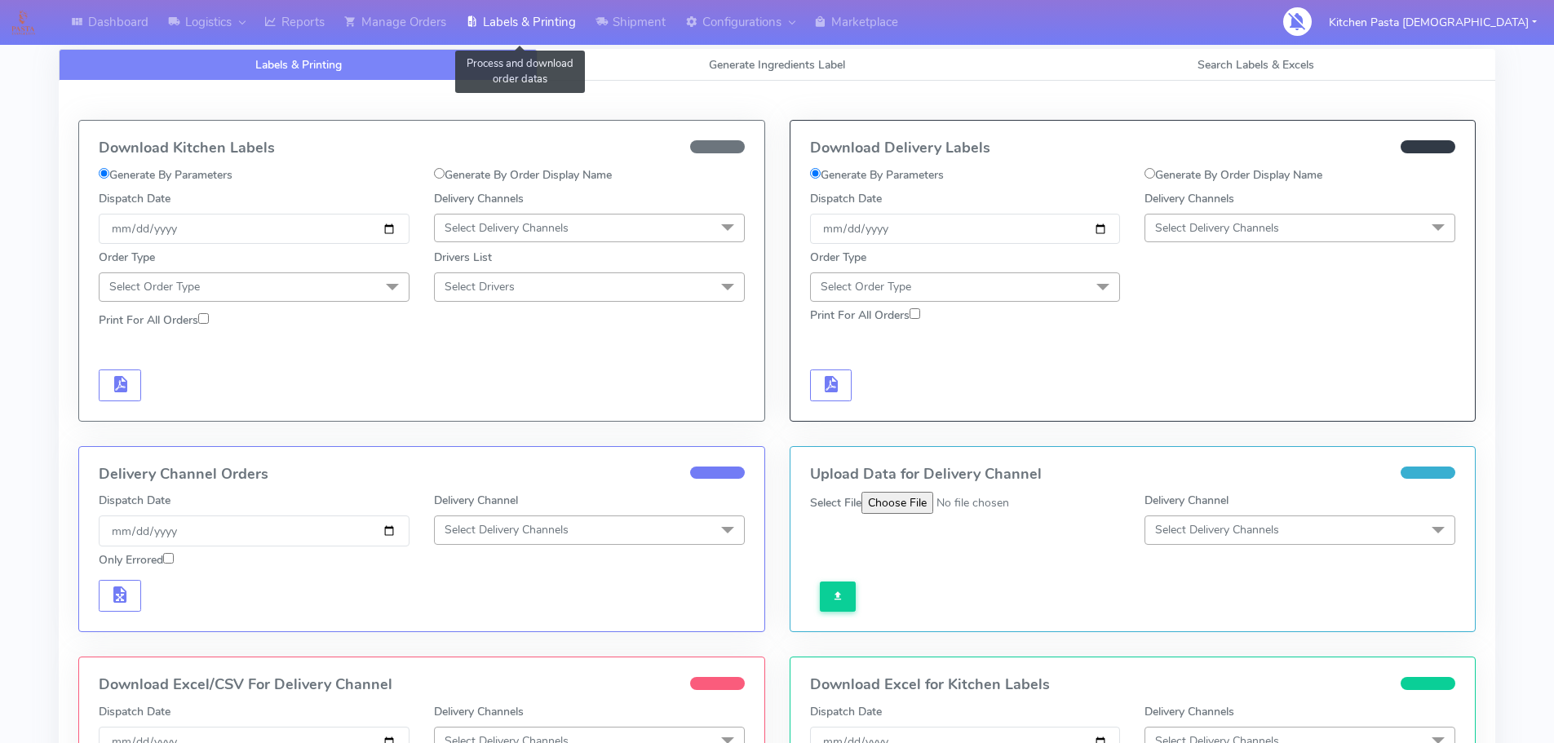
click at [484, 33] on link "Labels & Printing" at bounding box center [521, 22] width 130 height 45
click at [714, 77] on link "Generate Ingredients Label" at bounding box center [776, 65] width 479 height 32
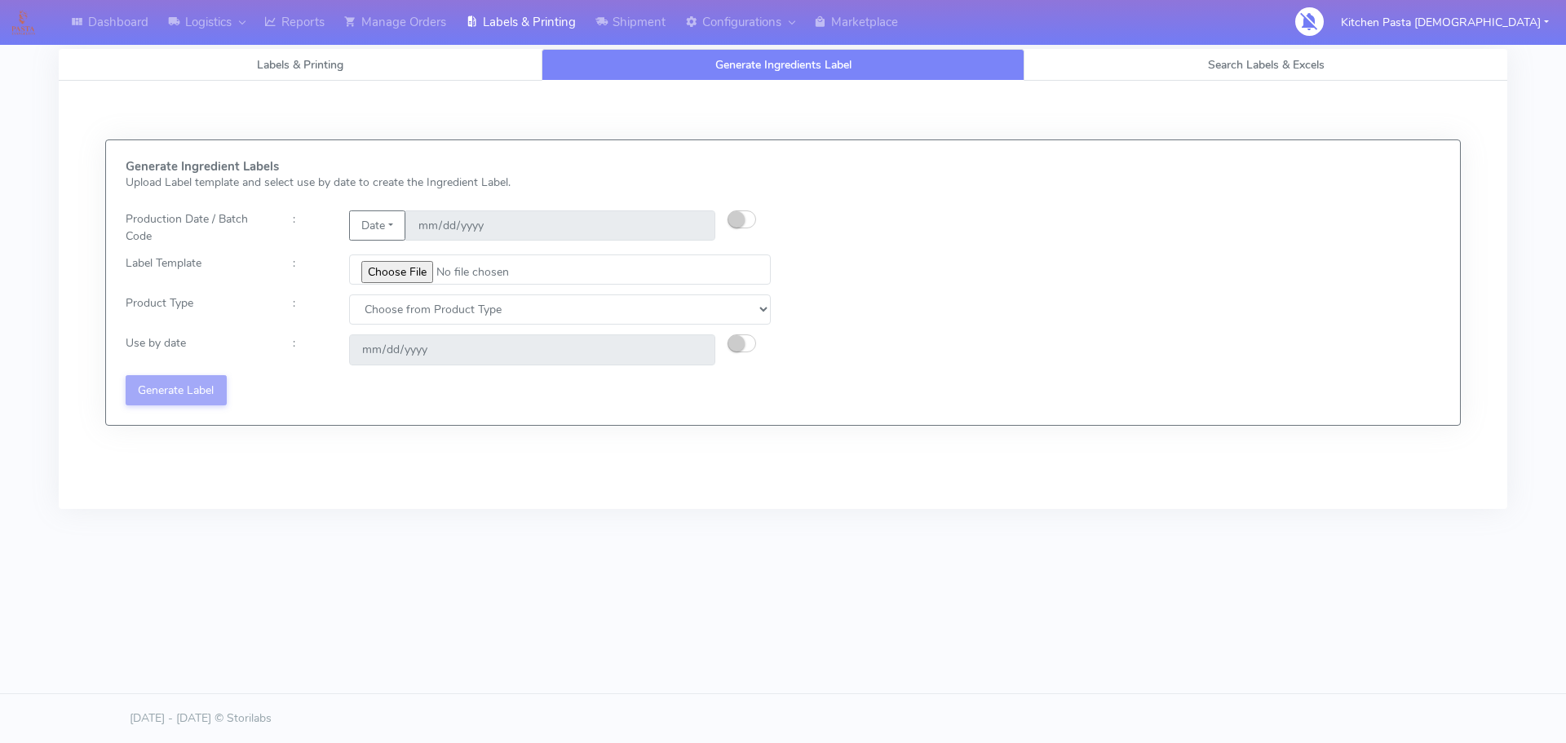
click at [728, 223] on button "button" at bounding box center [742, 219] width 29 height 18
click at [692, 223] on input "[DATE]" at bounding box center [560, 225] width 310 height 30
type input "[DATE]"
click at [412, 276] on input "file" at bounding box center [560, 269] width 422 height 30
type input "C:\fakepath\Profiteroles V1.jpg"
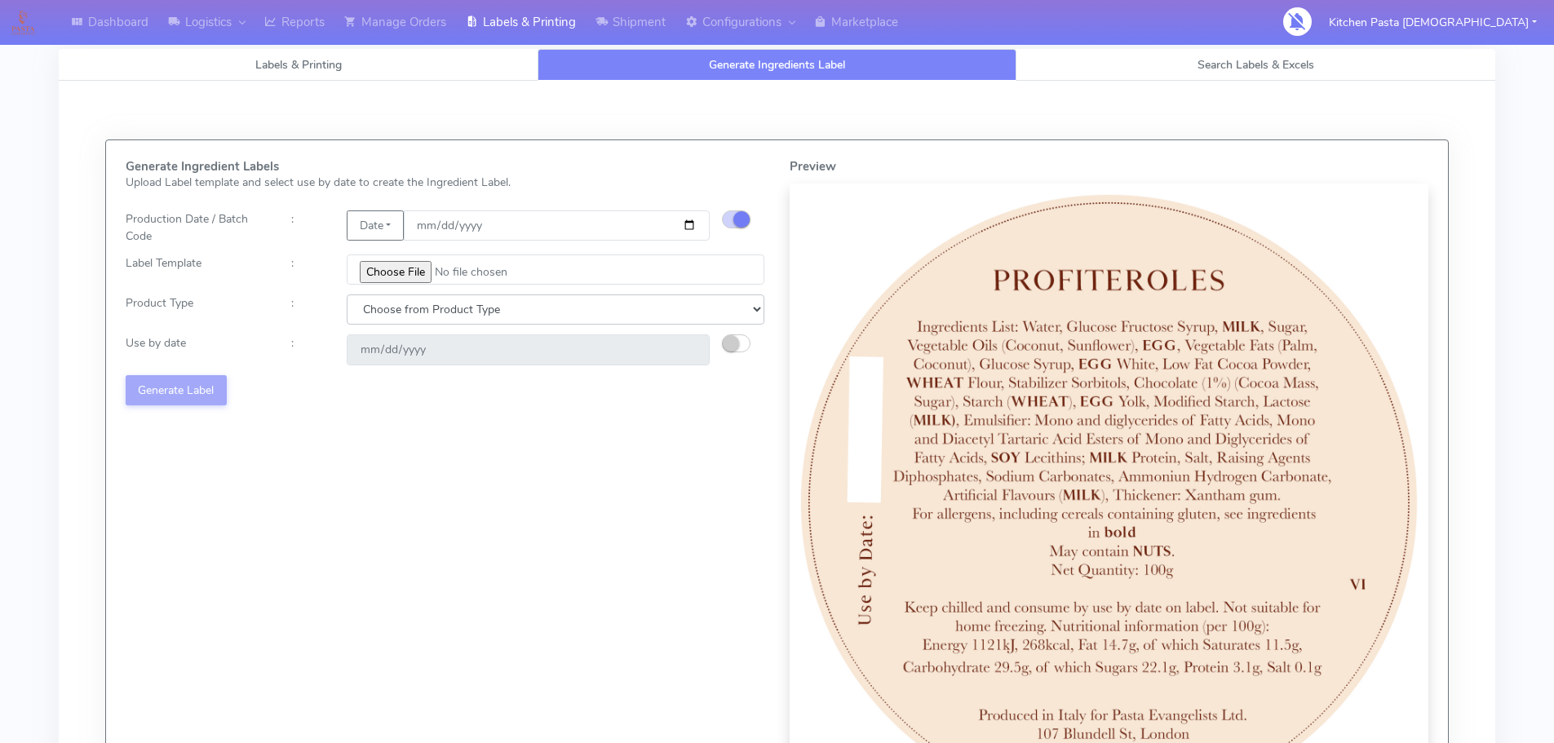
click at [529, 299] on select "Choose from Product Type ECOM ERETAIL CIRCULAR CIRC_DESERTS LASAGNE" at bounding box center [556, 309] width 418 height 30
select select "3"
click at [347, 294] on select "Choose from Product Type ECOM ERETAIL CIRCULAR CIRC_DESERTS LASAGNE" at bounding box center [556, 309] width 418 height 30
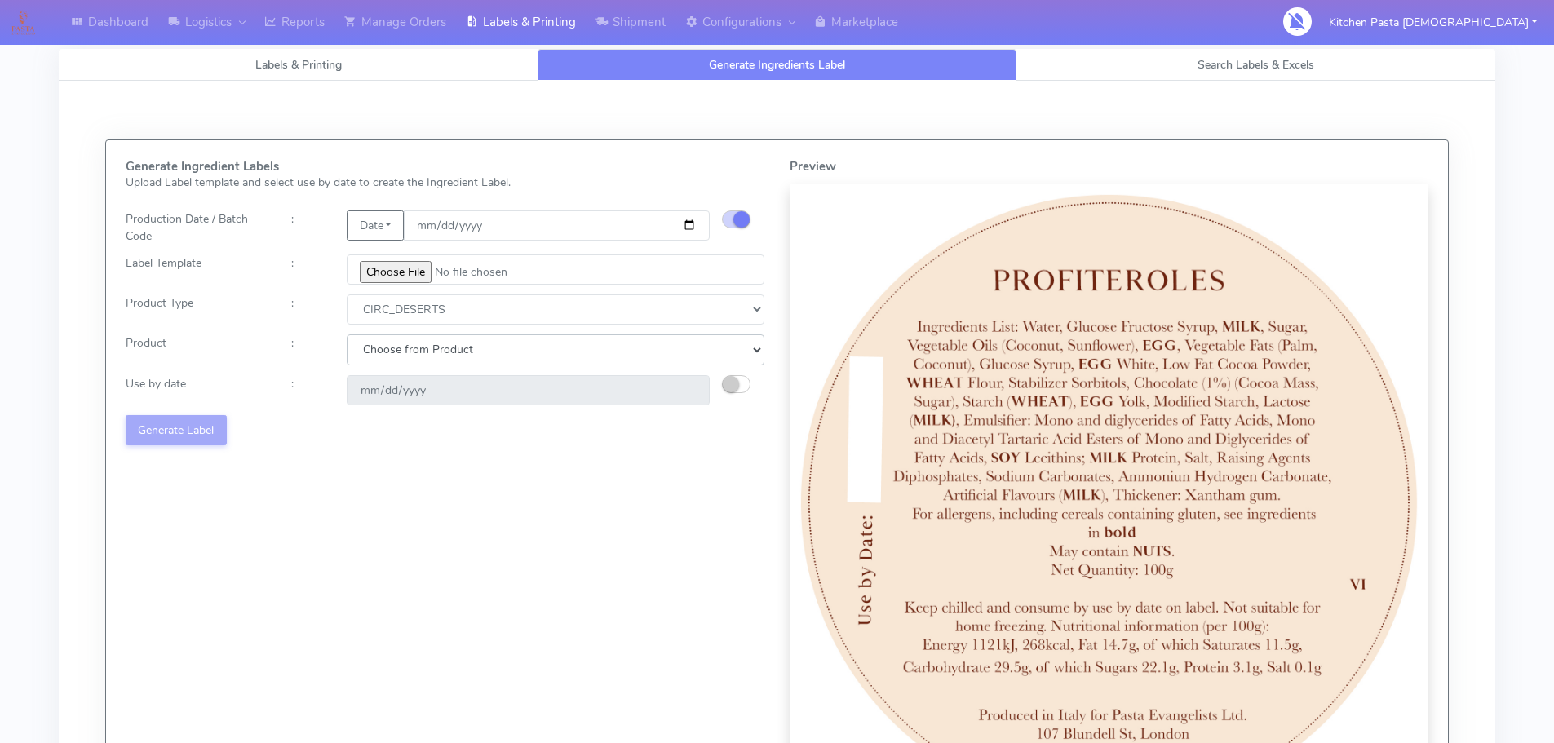
click at [471, 356] on select "Choose from Product CLASSIC_TIRAMISU CREMA_AMARENA PROFITEROLES" at bounding box center [556, 349] width 418 height 30
select select "2"
click at [347, 334] on select "Choose from Product CLASSIC_TIRAMISU CREMA_AMARENA PROFITEROLES" at bounding box center [556, 349] width 418 height 30
drag, startPoint x: 725, startPoint y: 387, endPoint x: 694, endPoint y: 392, distance: 31.4
click at [725, 387] on small "button" at bounding box center [731, 384] width 16 height 16
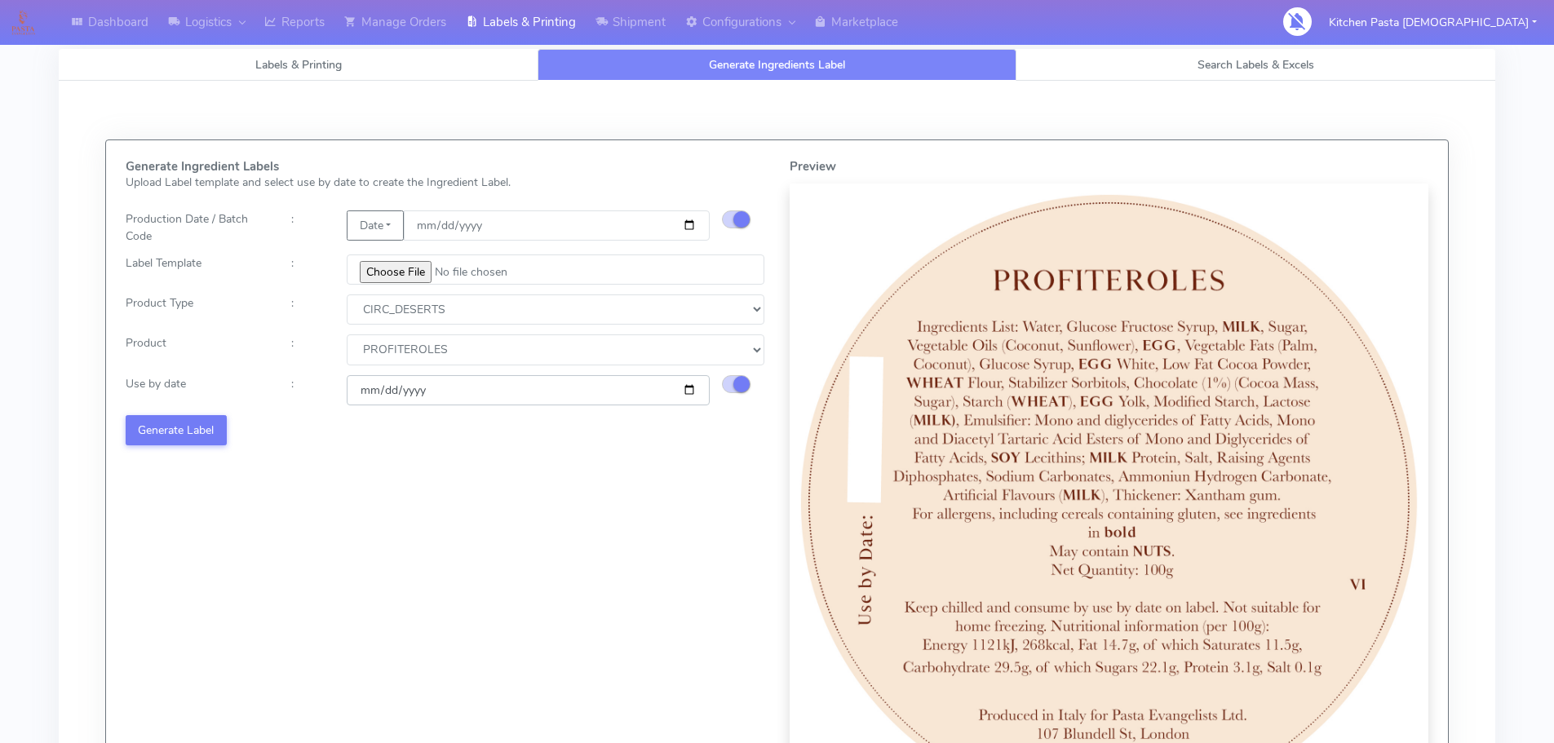
click at [682, 393] on input "[DATE]" at bounding box center [528, 390] width 363 height 30
type input "[DATE]"
click at [508, 471] on div "Generate Ingredient Labels Upload Label template and select use by date to crea…" at bounding box center [445, 491] width 664 height 662
click at [219, 422] on button "Generate Label" at bounding box center [176, 430] width 101 height 30
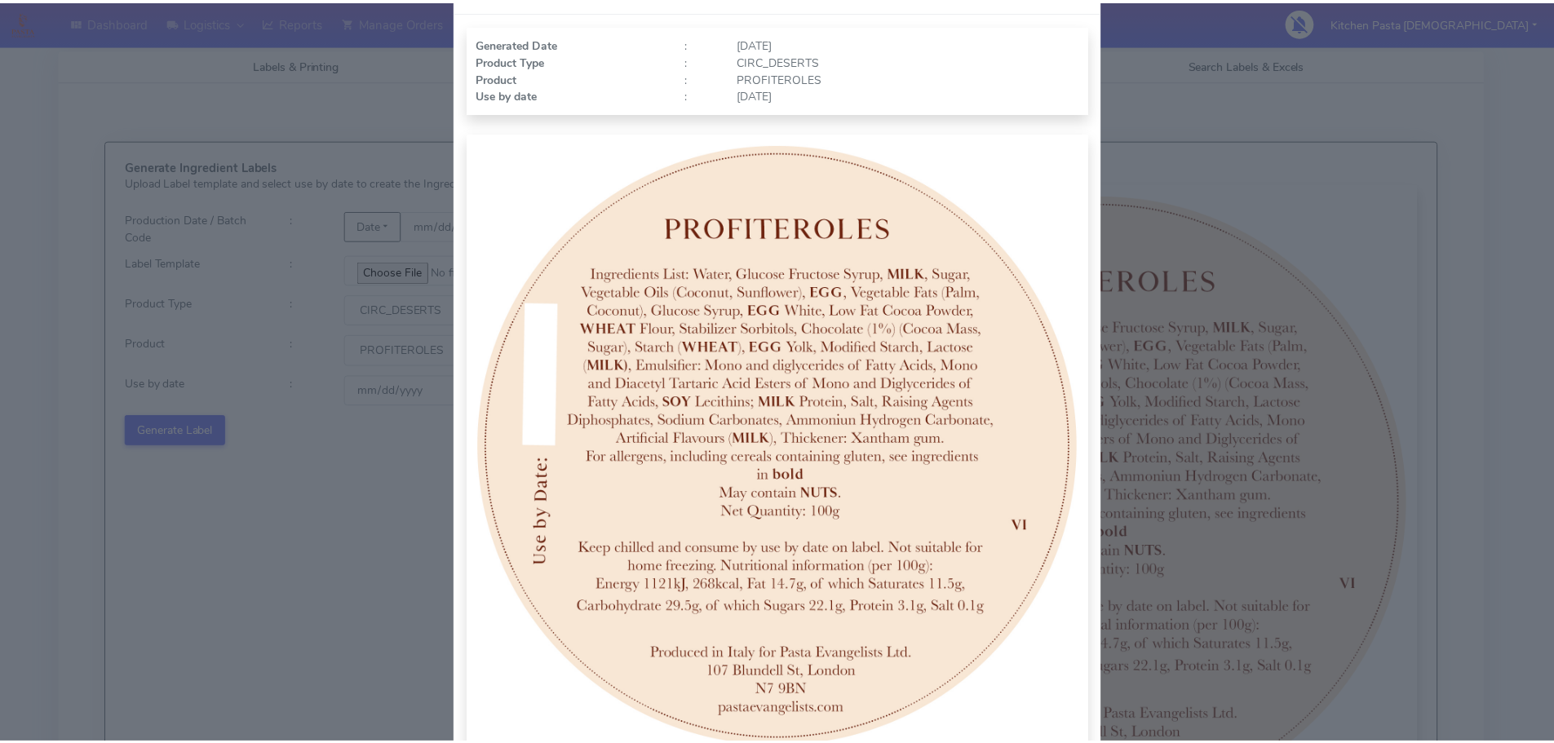
scroll to position [163, 0]
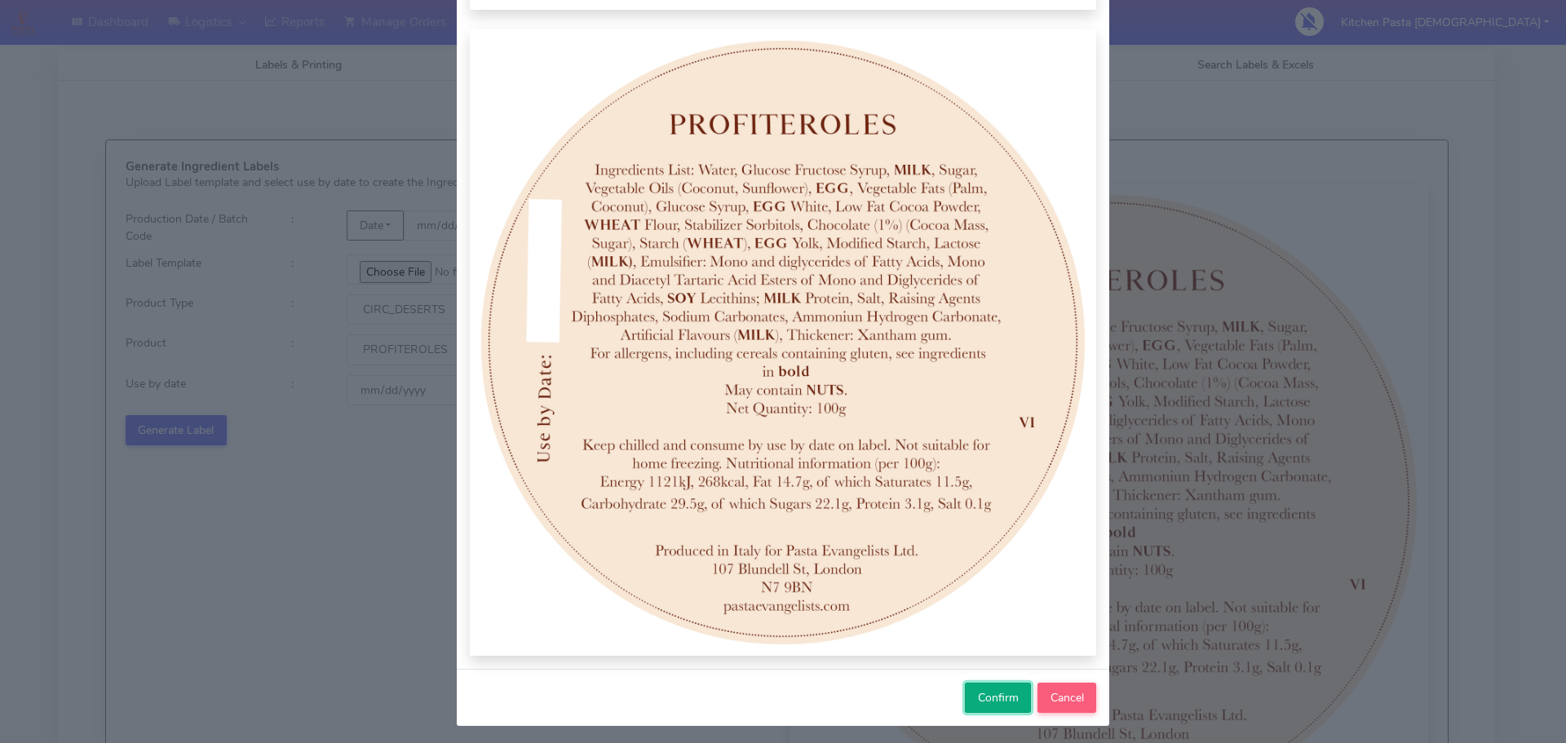
click at [975, 688] on button "Confirm" at bounding box center [998, 698] width 66 height 30
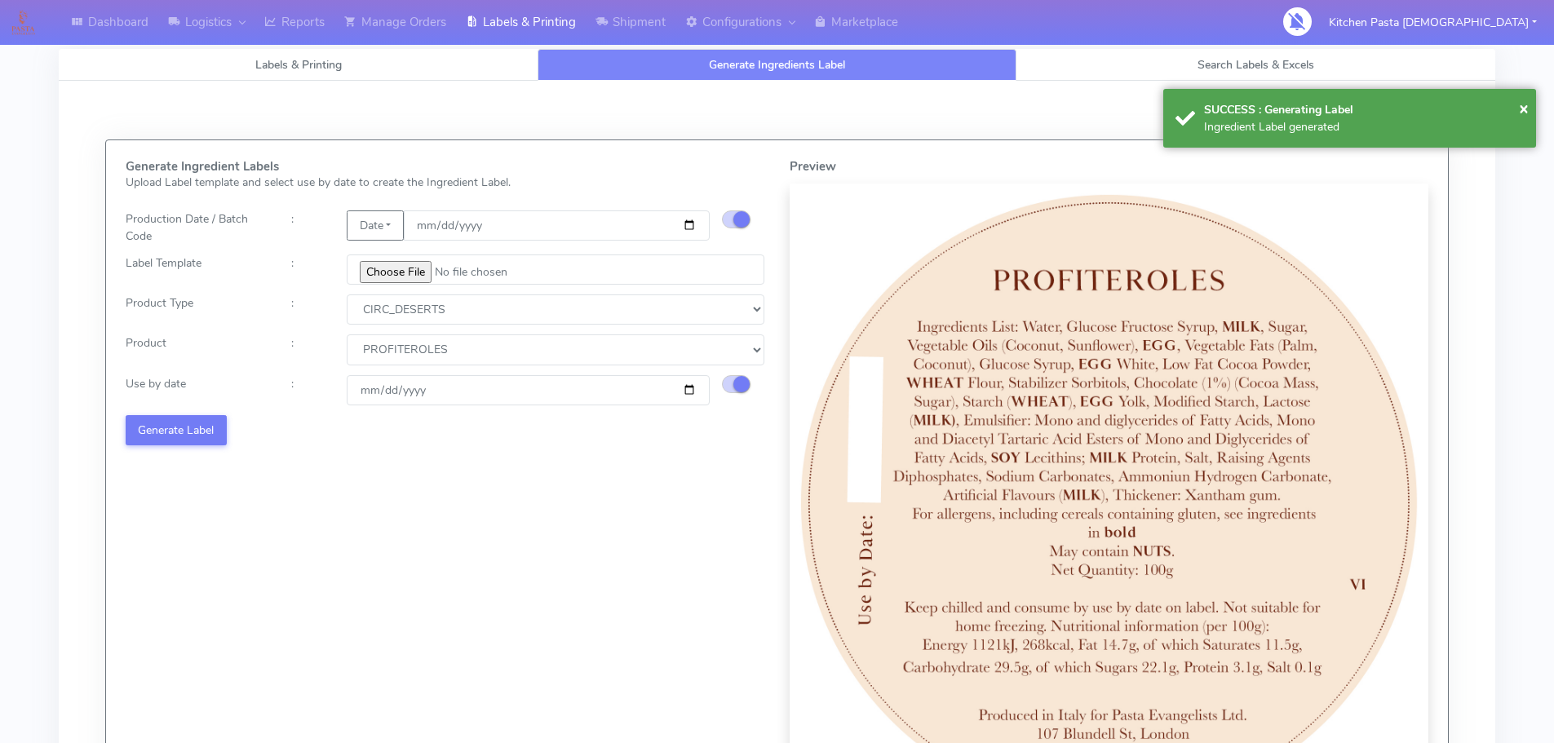
select select
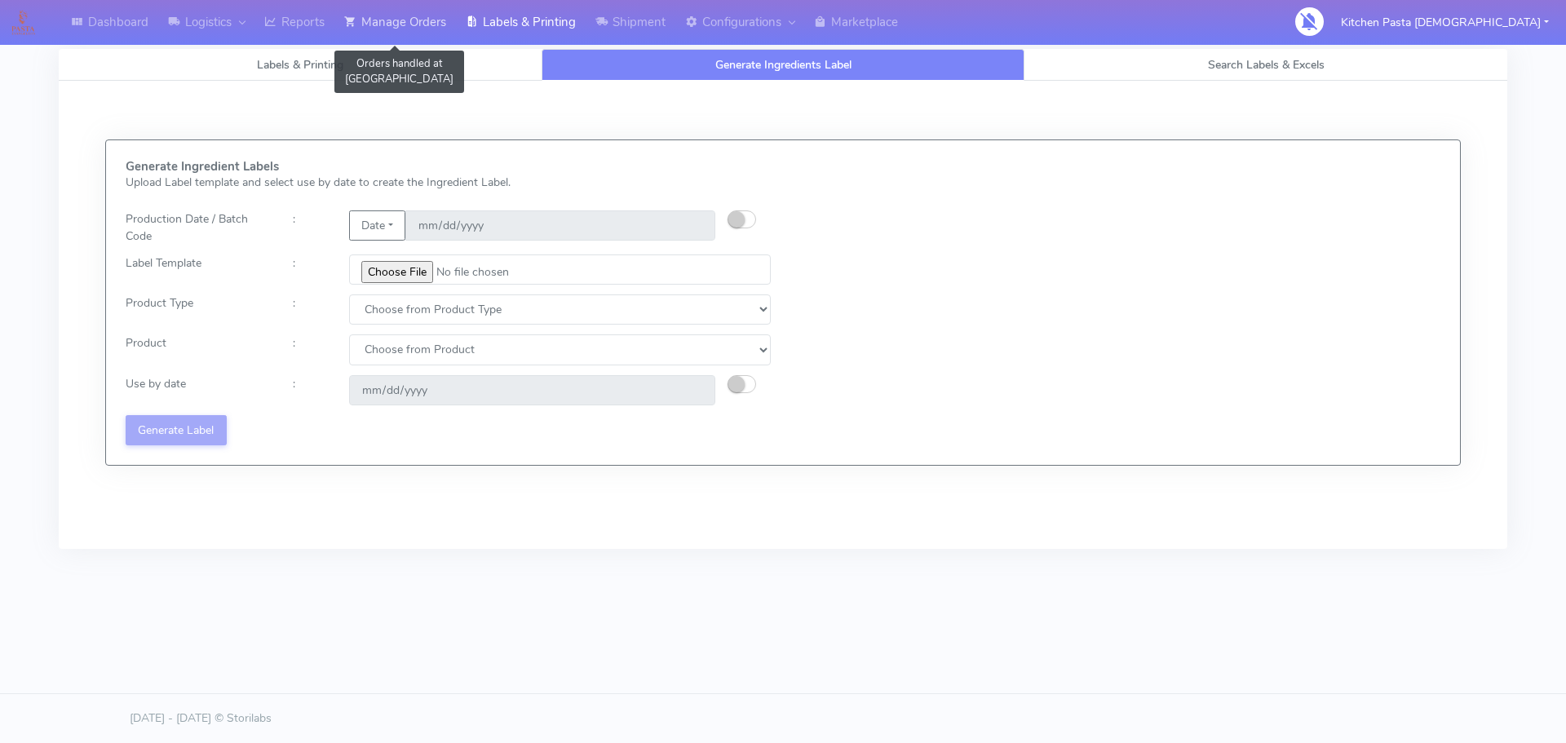
click at [384, 34] on link "Manage Orders" at bounding box center [395, 22] width 122 height 45
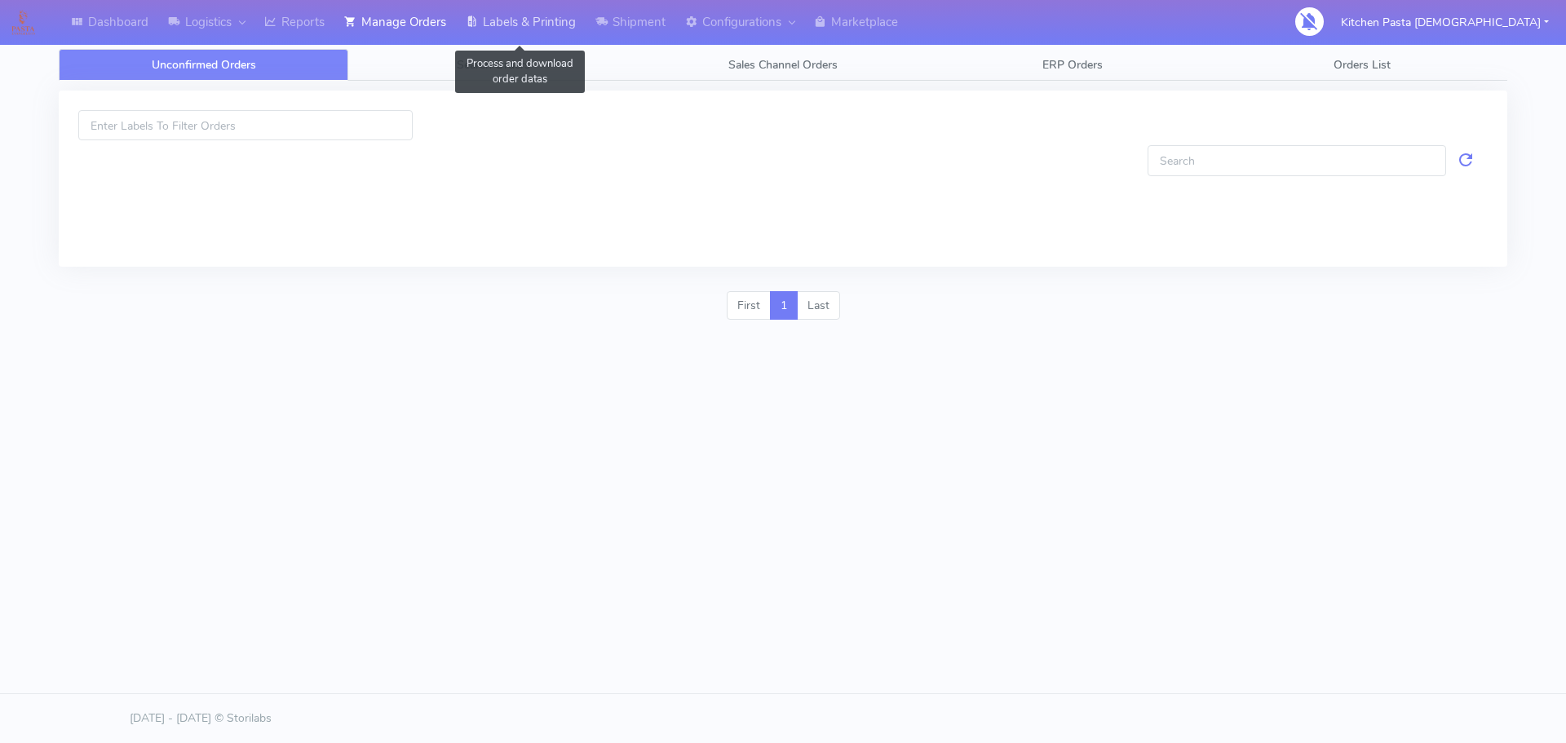
click at [549, 29] on link "Labels & Printing" at bounding box center [521, 22] width 130 height 45
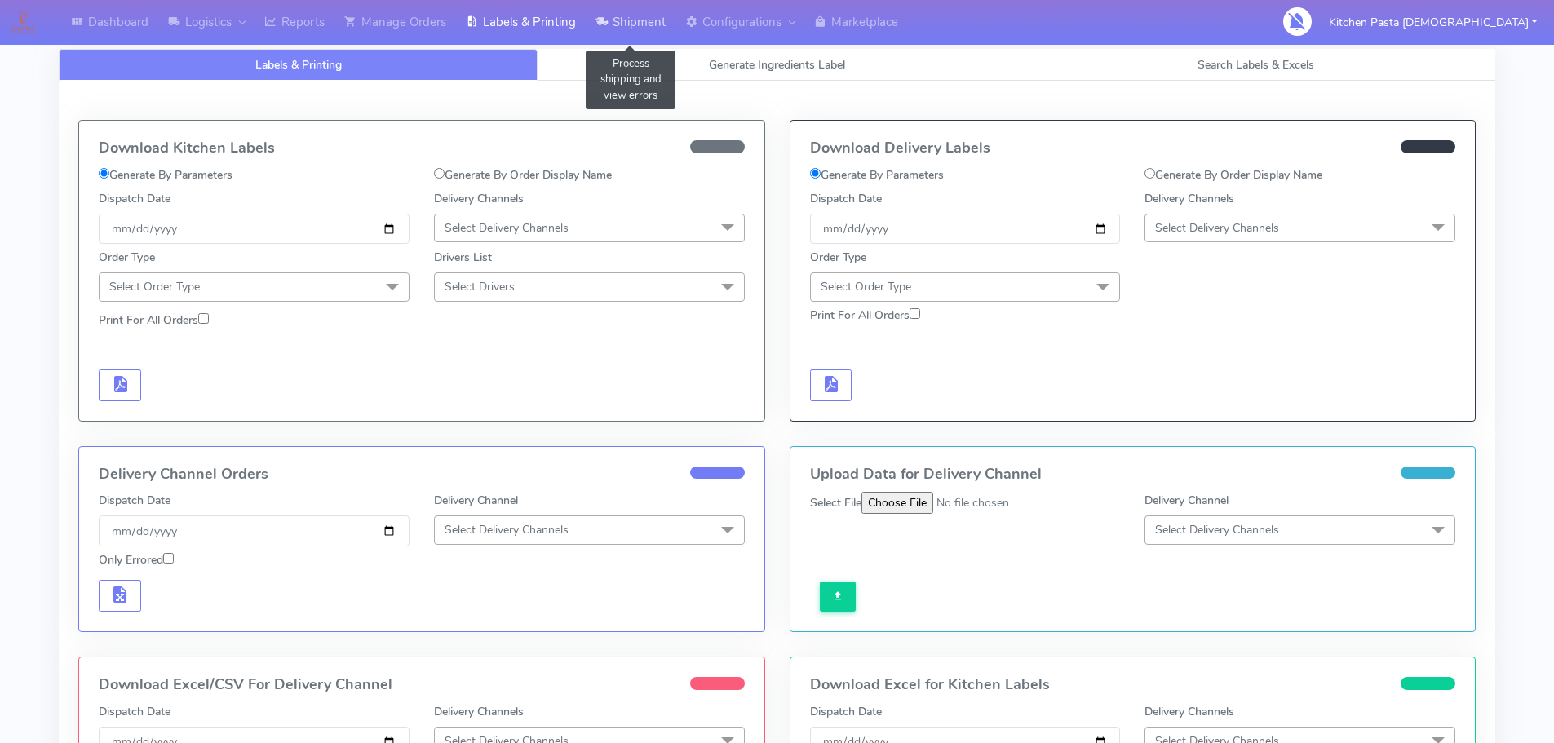
click at [620, 29] on link "Shipment" at bounding box center [631, 22] width 90 height 45
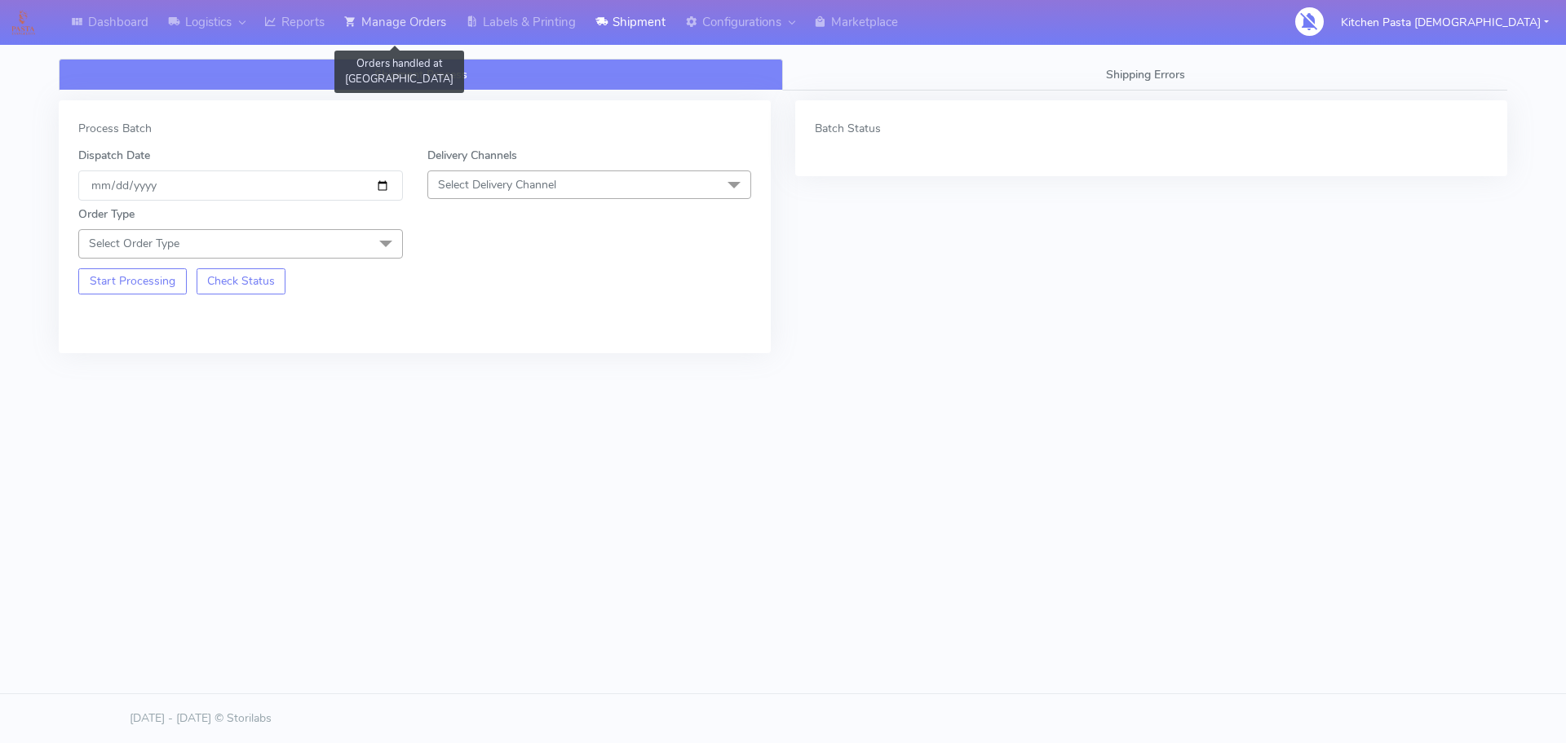
click at [420, 24] on link "Manage Orders" at bounding box center [395, 22] width 122 height 45
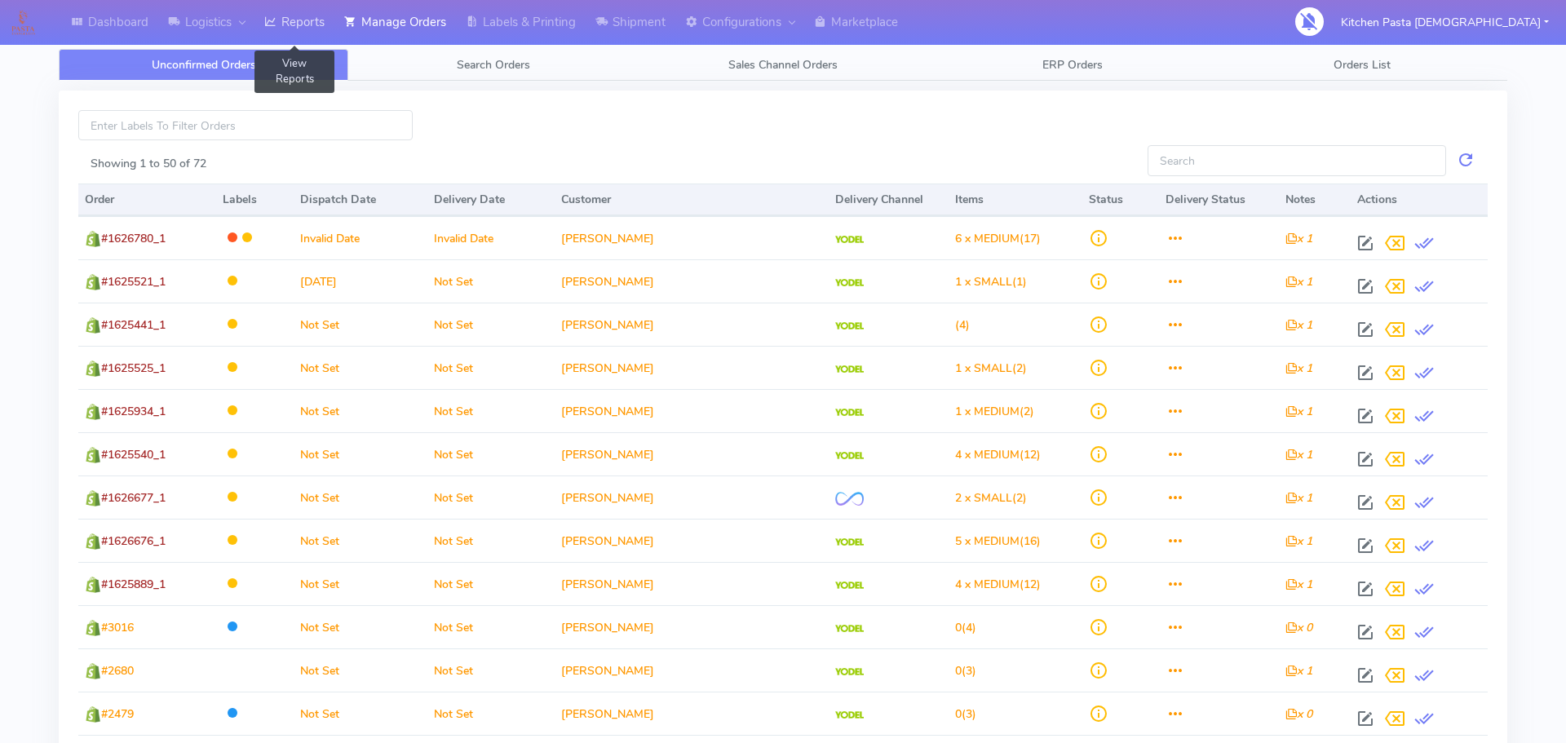
click at [287, 20] on link "Reports" at bounding box center [294, 22] width 80 height 45
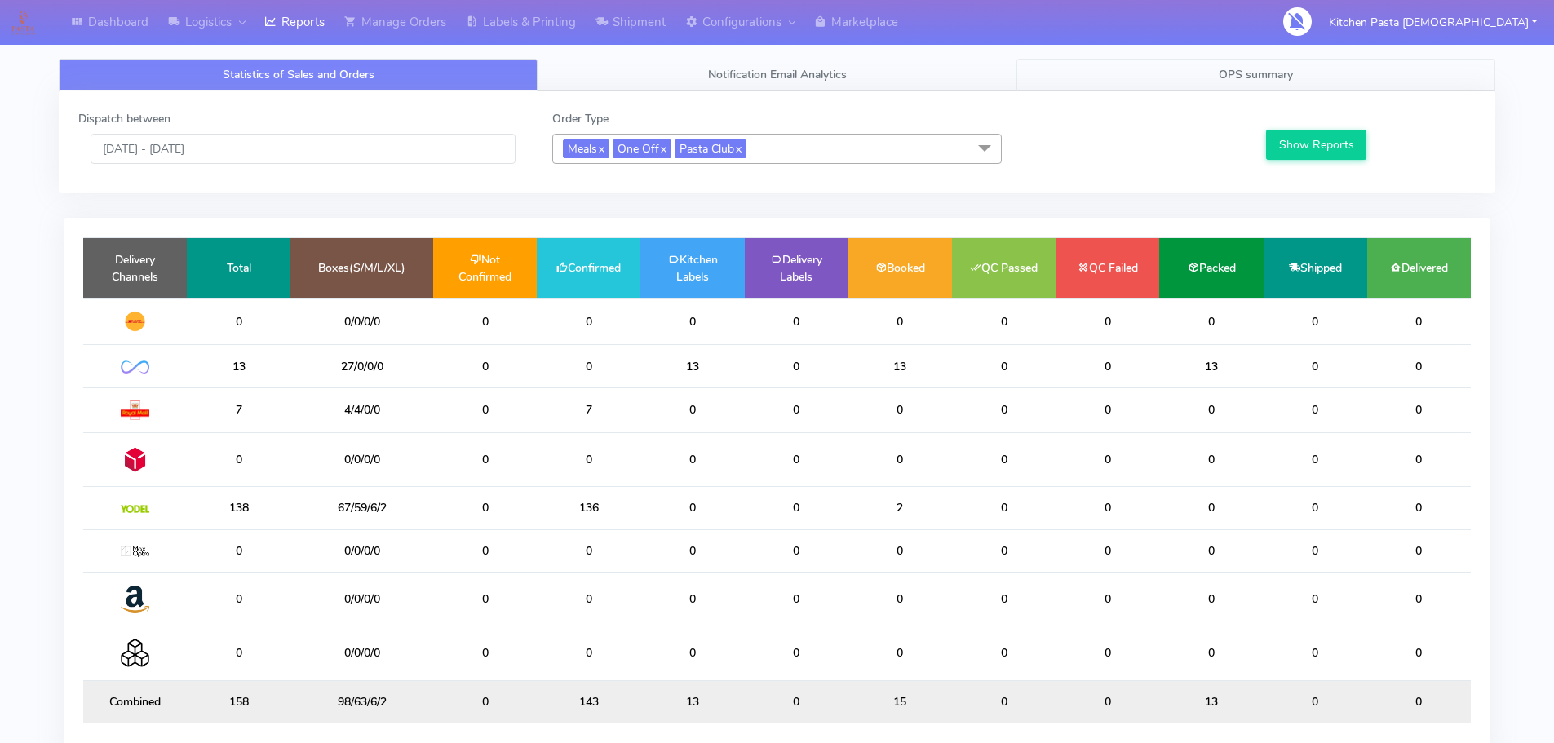
click at [1280, 82] on link "OPS summary" at bounding box center [1255, 75] width 479 height 32
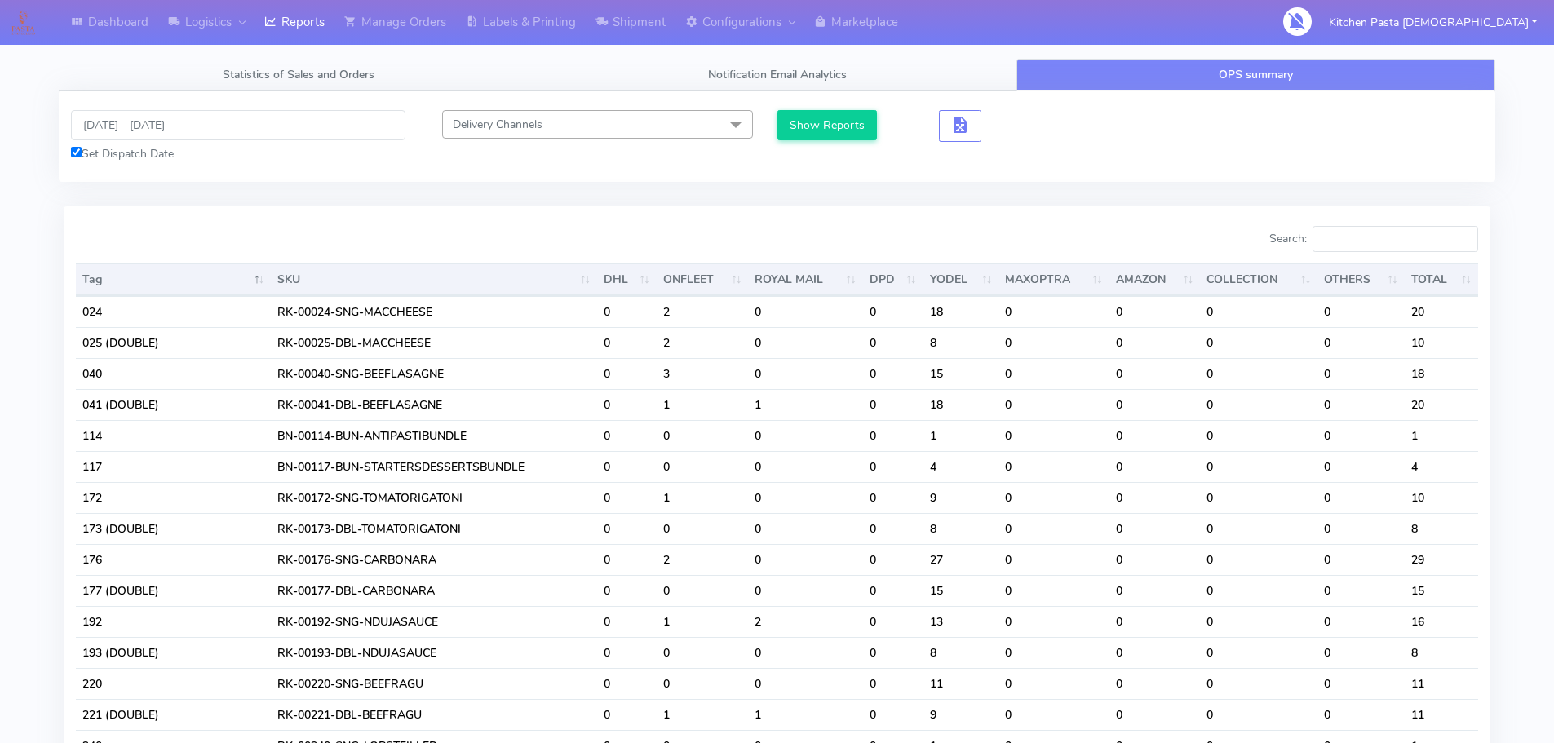
click at [1444, 265] on th "TOTAL" at bounding box center [1440, 279] width 73 height 33
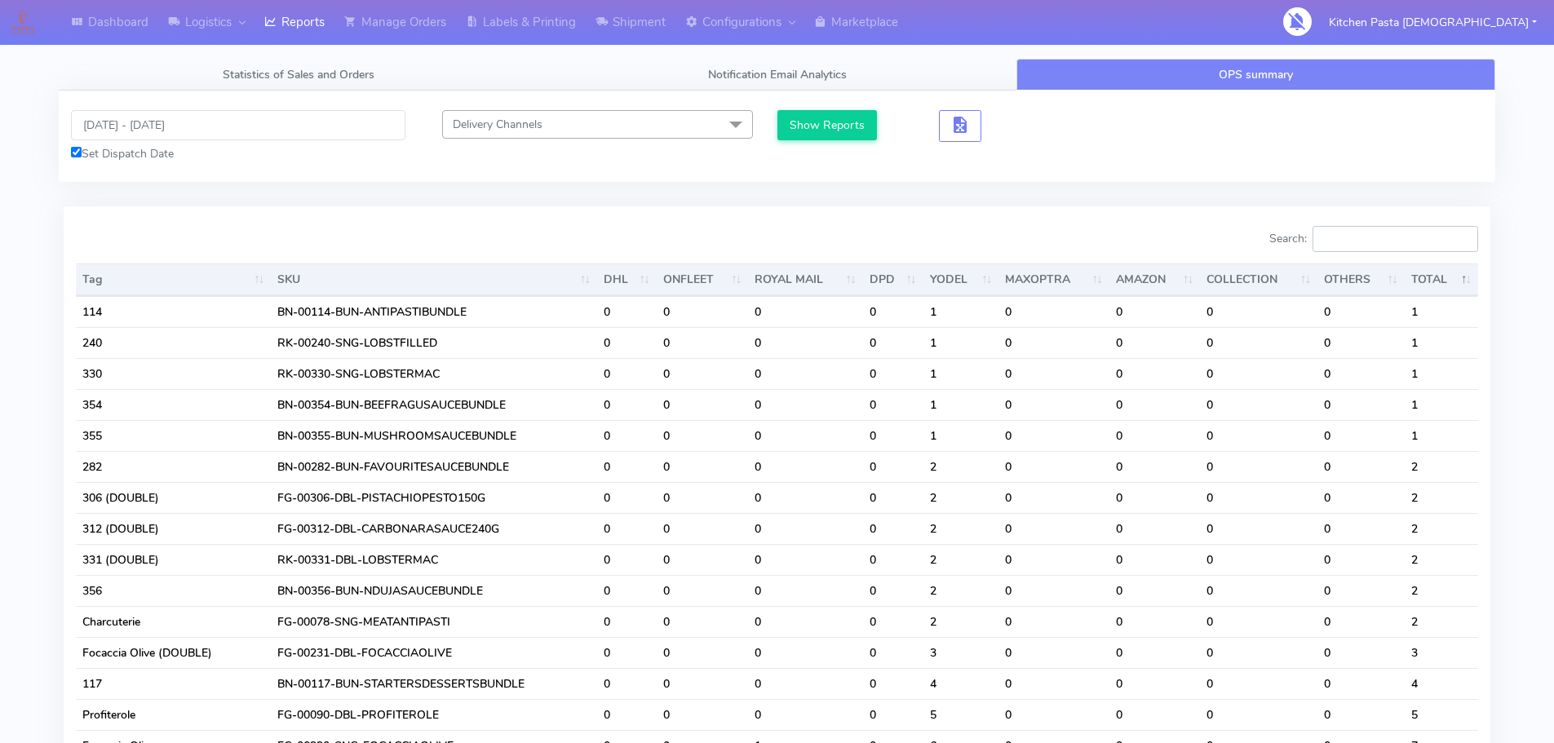
click at [1445, 241] on input "Search:" at bounding box center [1395, 239] width 166 height 26
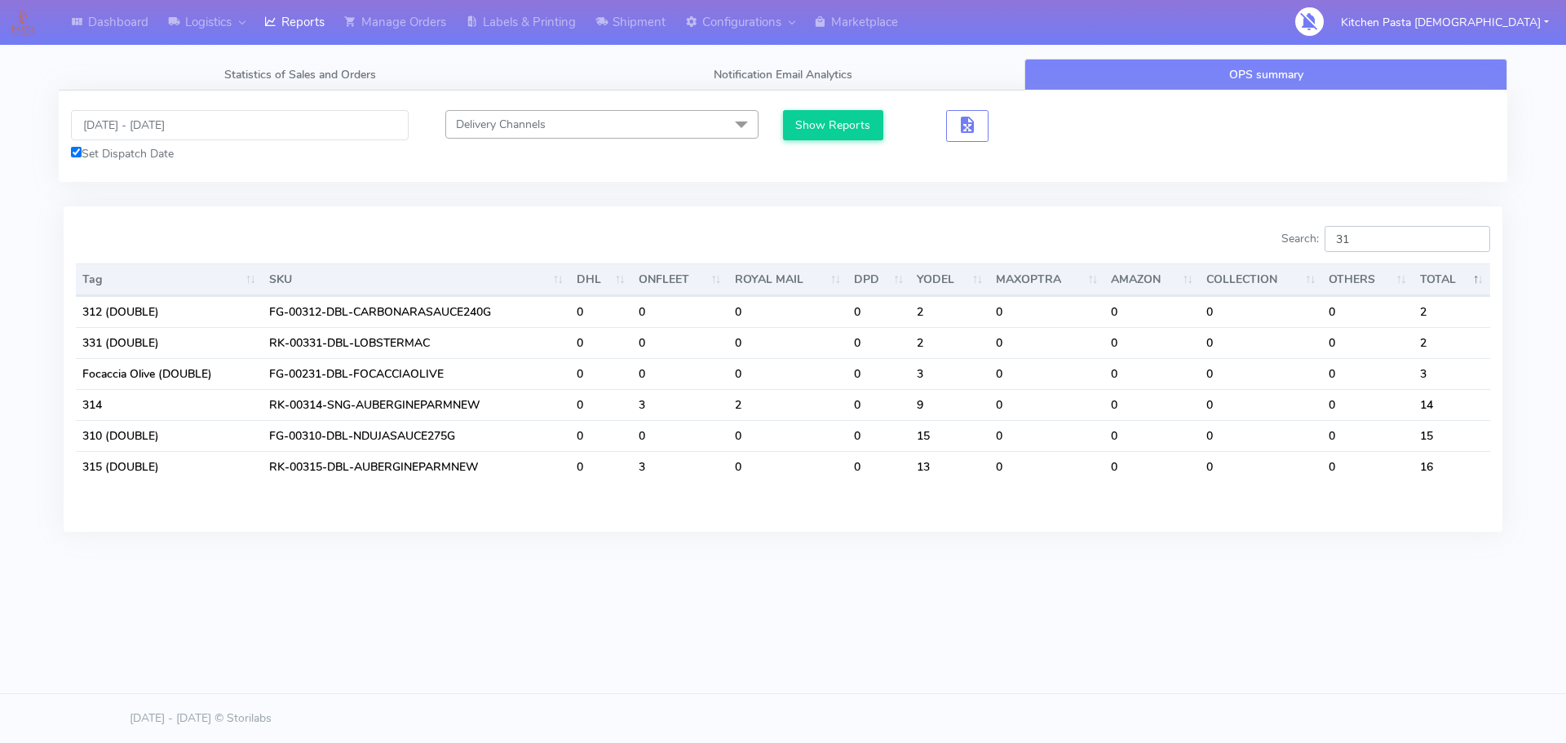
type input "3"
